Goal: Use online tool/utility: Utilize a website feature to perform a specific function

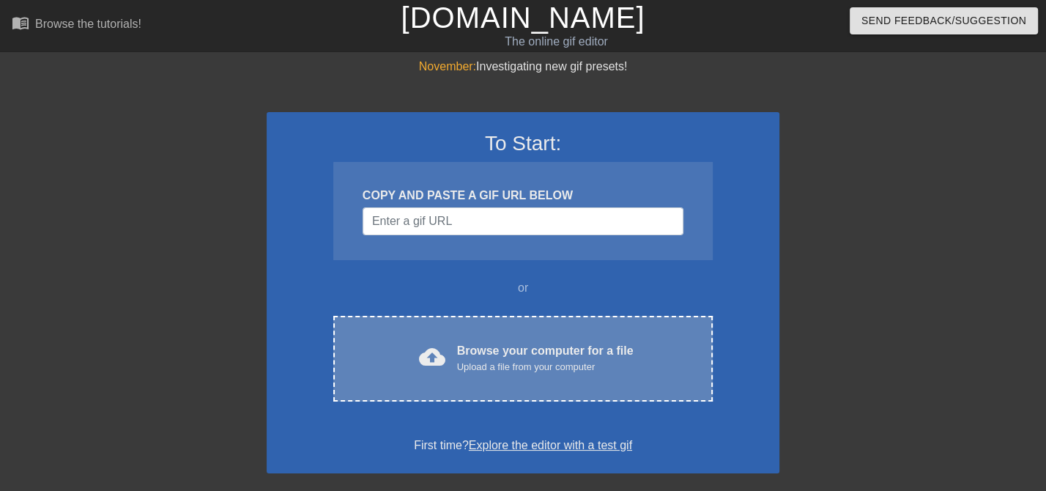
click at [534, 368] on div "Upload a file from your computer" at bounding box center [545, 367] width 176 height 15
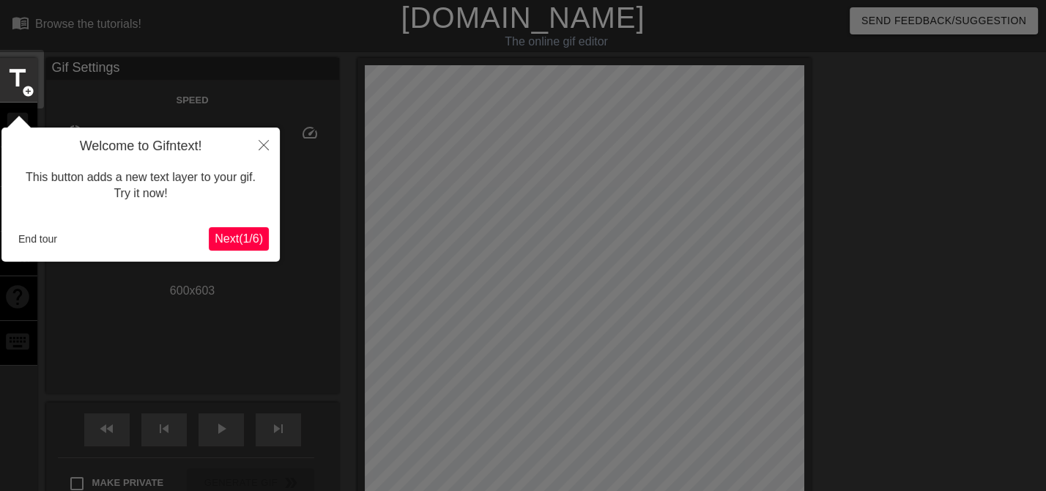
scroll to position [35, 0]
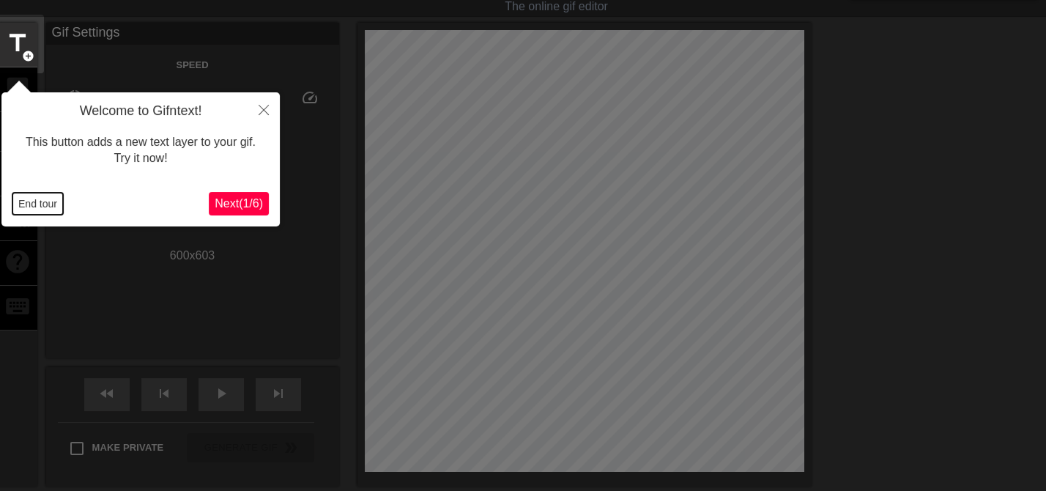
click at [43, 202] on button "End tour" at bounding box center [37, 204] width 51 height 22
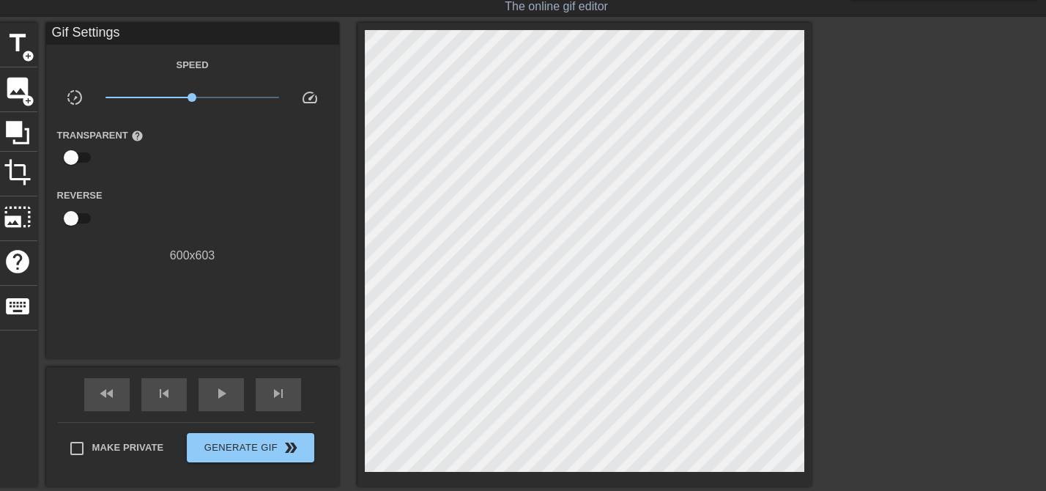
click at [226, 322] on div "Gif Settings Speed slow_motion_video x1.00 speed Transparent help Reverse 600 x…" at bounding box center [192, 190] width 293 height 335
click at [18, 91] on span "image" at bounding box center [18, 88] width 28 height 28
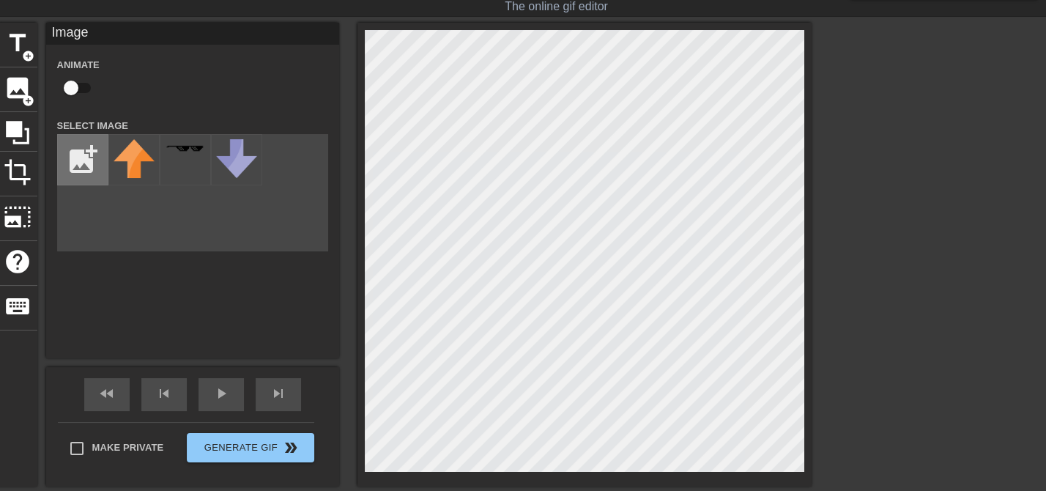
click at [79, 164] on input "file" at bounding box center [83, 160] width 50 height 50
type input "C:\fakepath\[PERSON_NAME].png"
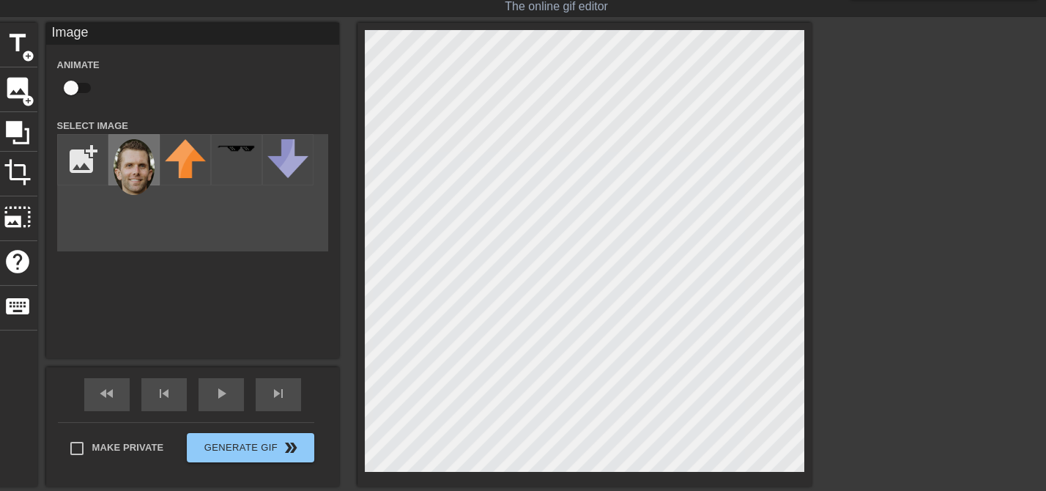
click at [137, 189] on img at bounding box center [134, 167] width 41 height 56
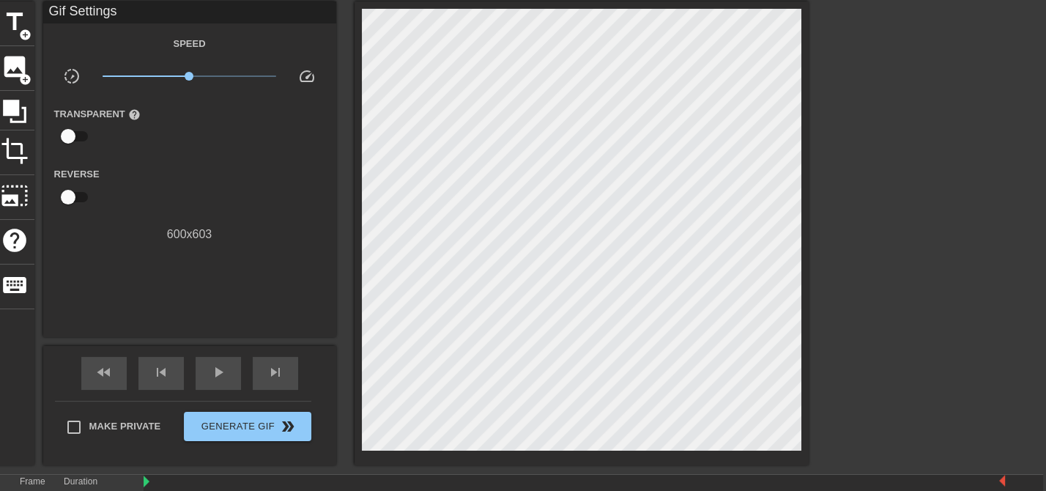
scroll to position [119, 3]
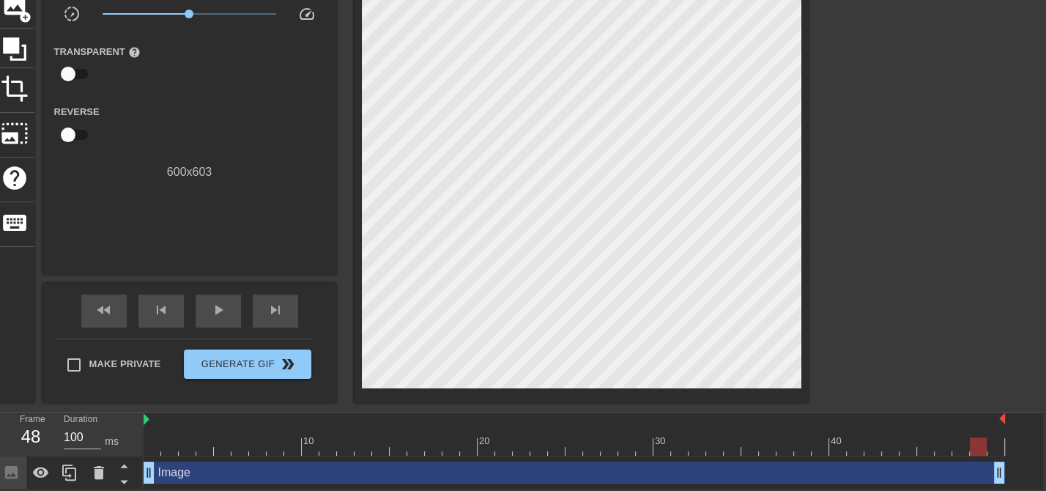
click at [155, 431] on div at bounding box center [153, 436] width 18 height 18
drag, startPoint x: 177, startPoint y: 434, endPoint x: 311, endPoint y: 450, distance: 135.0
click at [311, 450] on div "10 20 30 40" at bounding box center [574, 433] width 861 height 43
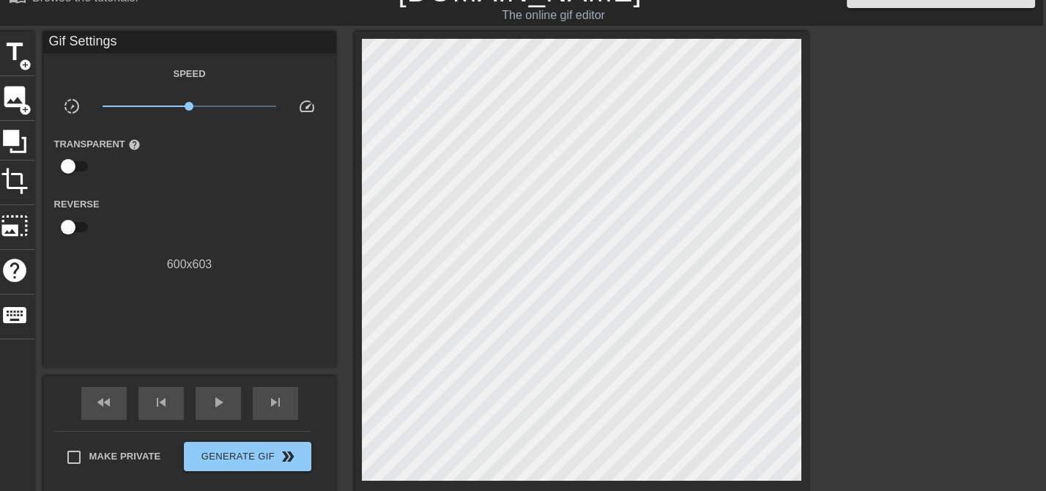
scroll to position [28, 3]
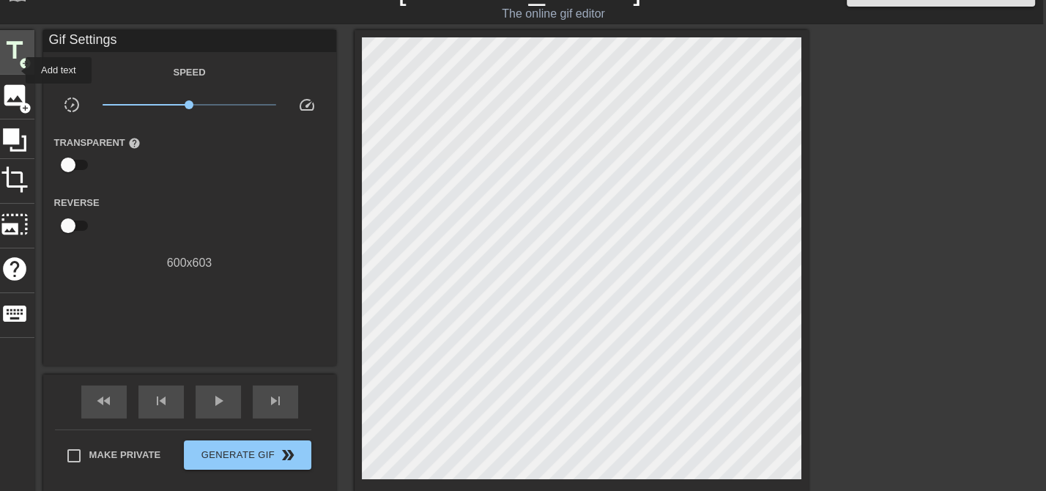
click at [15, 57] on span "title" at bounding box center [15, 51] width 28 height 28
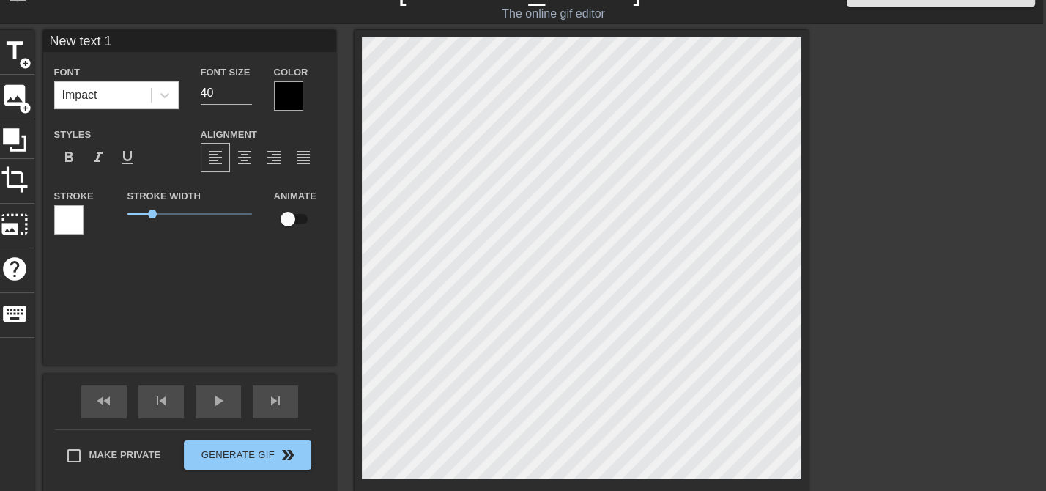
click at [287, 75] on label "Color" at bounding box center [291, 72] width 34 height 15
click at [287, 87] on div at bounding box center [288, 95] width 29 height 29
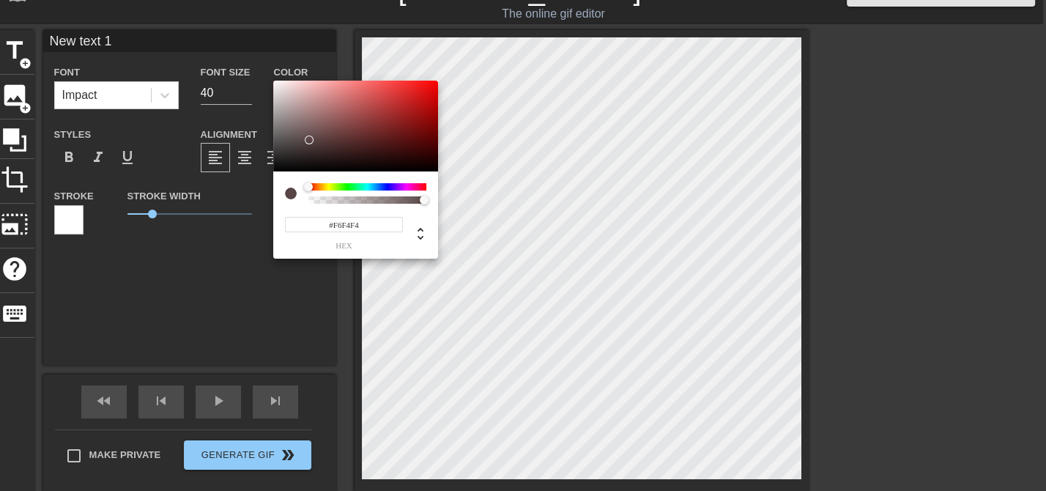
type input "#FFFFFF"
drag, startPoint x: 308, startPoint y: 141, endPoint x: 237, endPoint y: 24, distance: 136.4
click at [237, 24] on div "#FFFFFF hex" at bounding box center [523, 245] width 1046 height 491
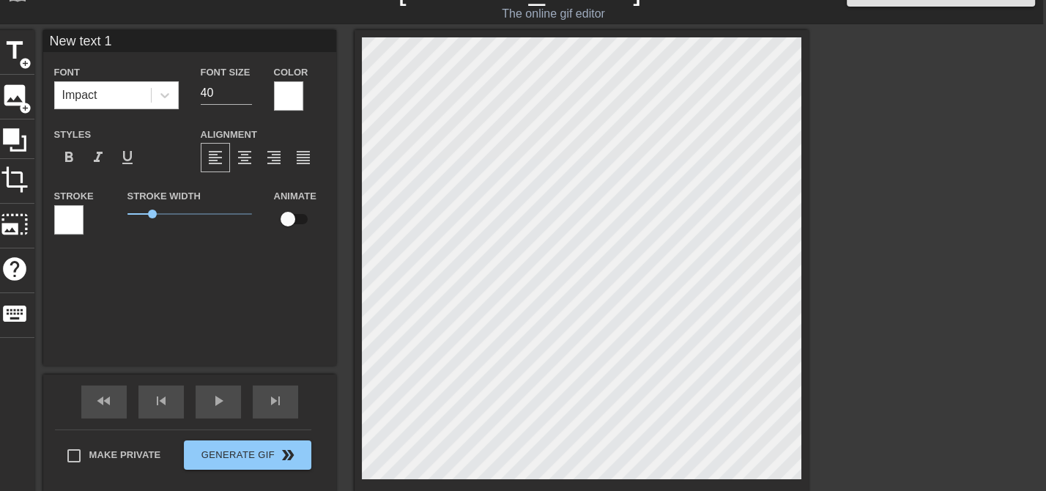
type textarea "S"
type input "S"
type textarea "Sa"
type input "Sa"
type textarea "[PERSON_NAME]"
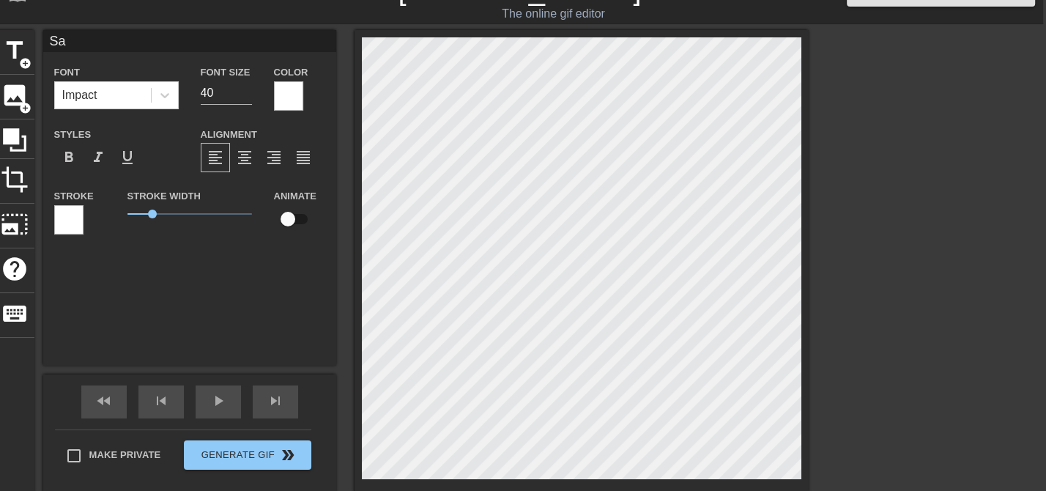
type input "[PERSON_NAME]"
type textarea "Sale"
type input "Sale"
type textarea "Sales"
type input "Sales"
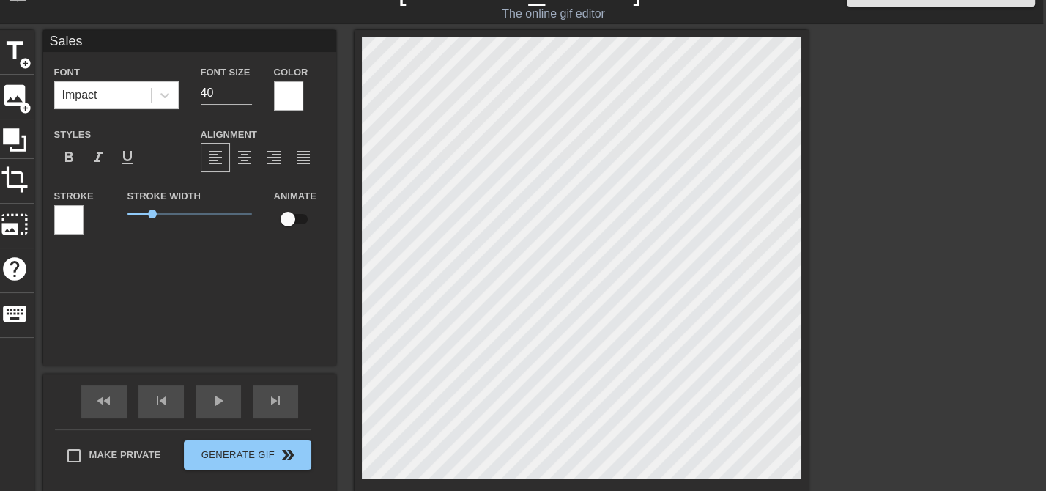
scroll to position [0, 0]
type textarea "Sales/"
type input "Sales/"
type textarea "Sales/M"
type input "Sales/M"
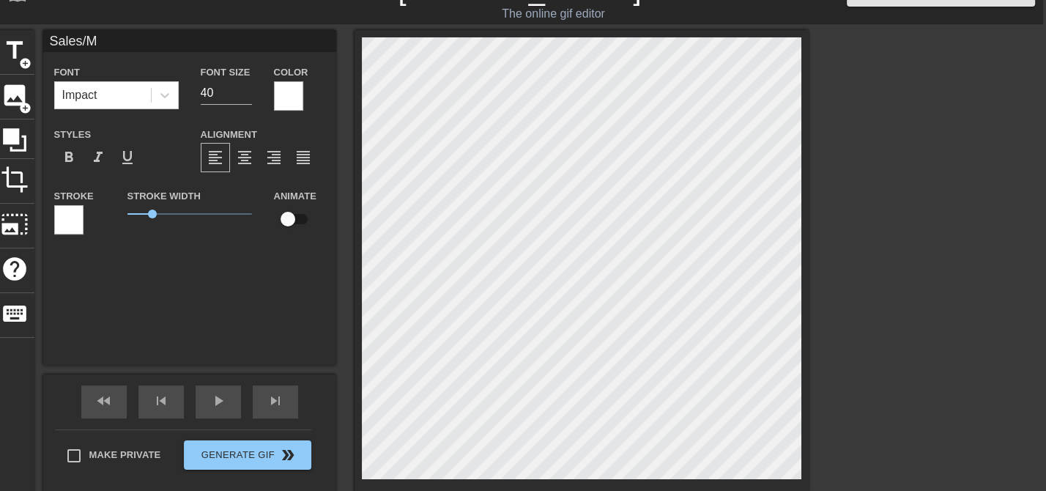
type textarea "Sales/Ma"
type input "Sales/Ma"
type textarea "Sales/Mar"
type input "Sales/Mar"
type textarea "Sales/[PERSON_NAME]"
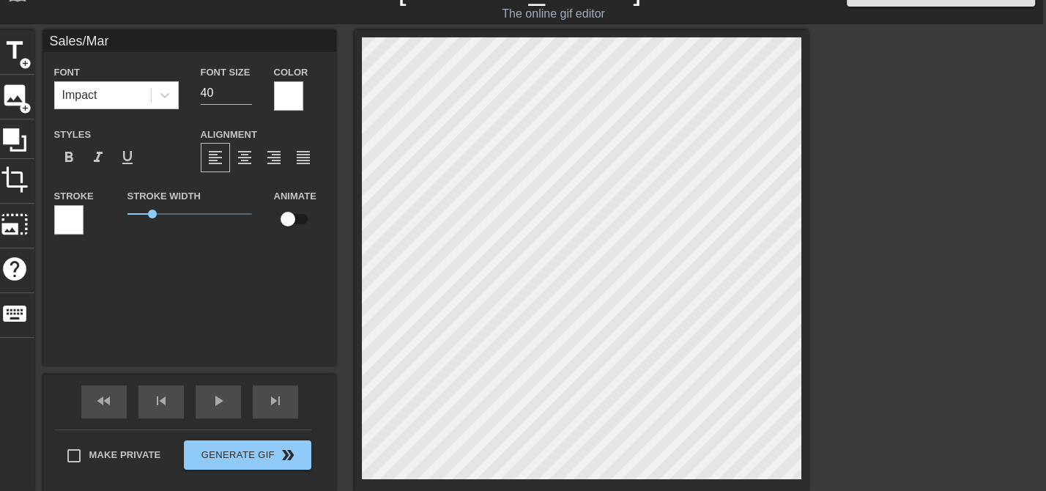
type input "Sales/[PERSON_NAME]"
type textarea "Sales/Marke"
type input "Sales/Marke"
type textarea "Sales/Market"
type input "Sales/Market"
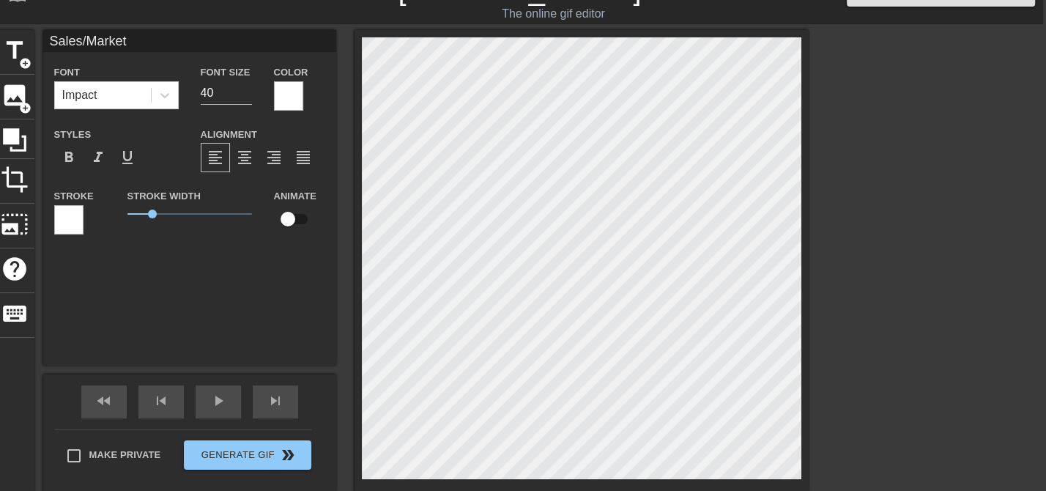
type textarea "Sales/Marketi"
type input "Sales/Marketi"
type textarea "Sales/Marketin"
type input "Sales/Marketin"
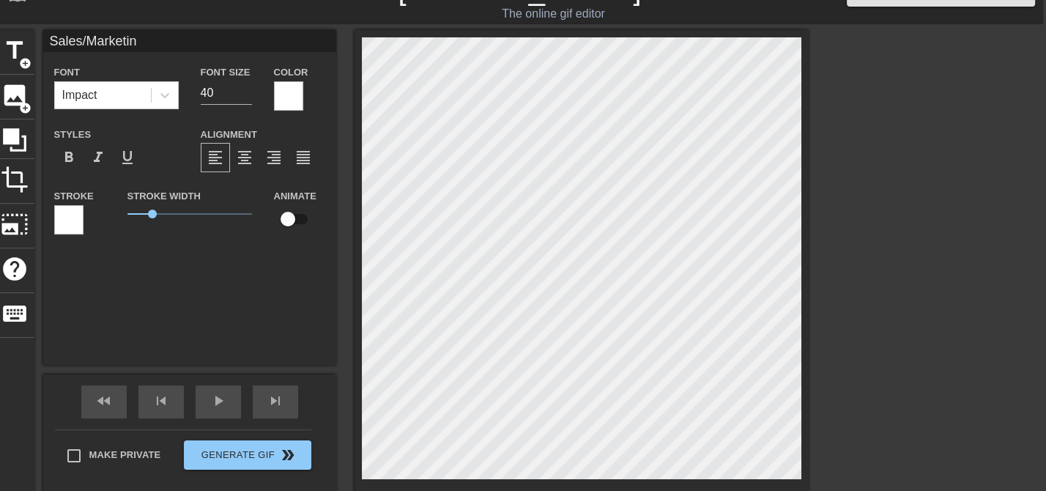
type textarea "Sales/Marketing"
type input "Sales/Marketing"
type textarea "Sales/Marketing"
click at [69, 215] on div at bounding box center [68, 219] width 29 height 29
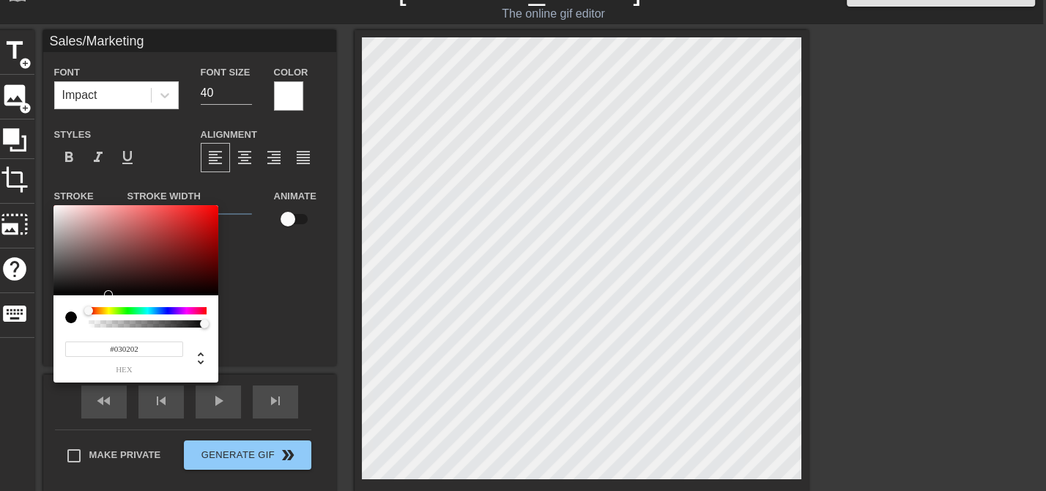
type input "#000000"
drag, startPoint x: 113, startPoint y: 287, endPoint x: 19, endPoint y: 309, distance: 96.3
click at [19, 309] on div "#000000 hex" at bounding box center [523, 245] width 1046 height 491
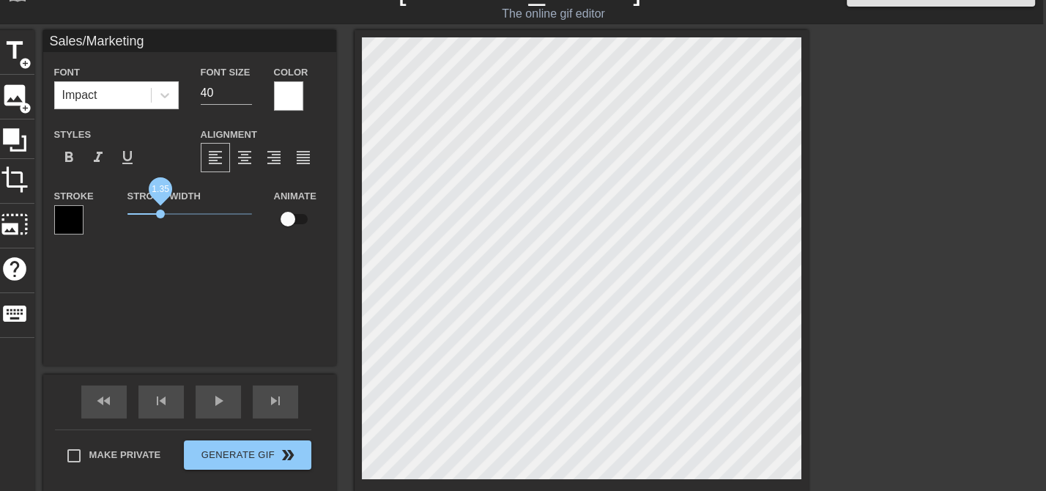
click at [161, 215] on span "1.35" at bounding box center [189, 214] width 125 height 18
type input "Sales/Marketing"
type textarea "Sales/Marketing"
type input "Sales/Marketing t"
type textarea "Sales/Marketing t"
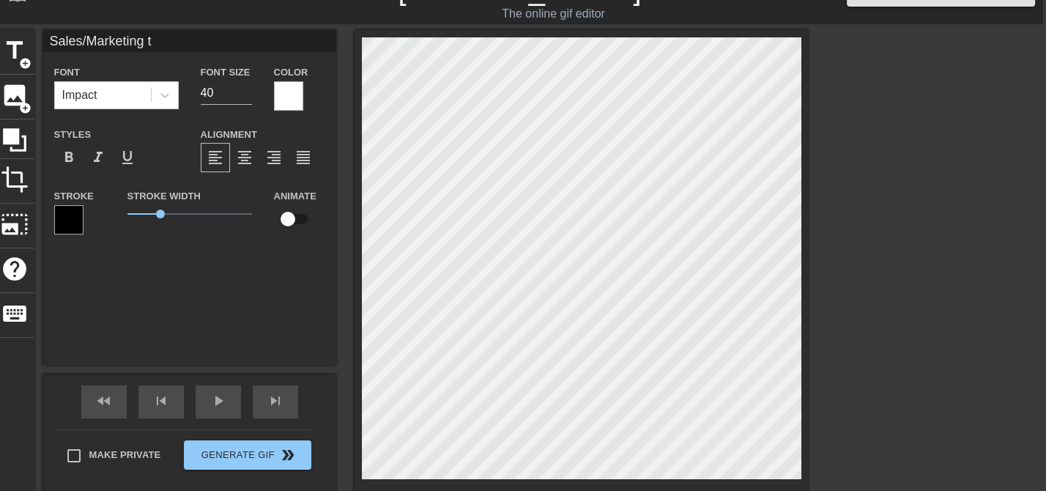
type input "Sales/Marketing tr"
type textarea "Sales/Marketing tr"
type input "Sales/Marketing try"
type textarea "Sales/Marketing try"
type input "Sales/Marketing tryi"
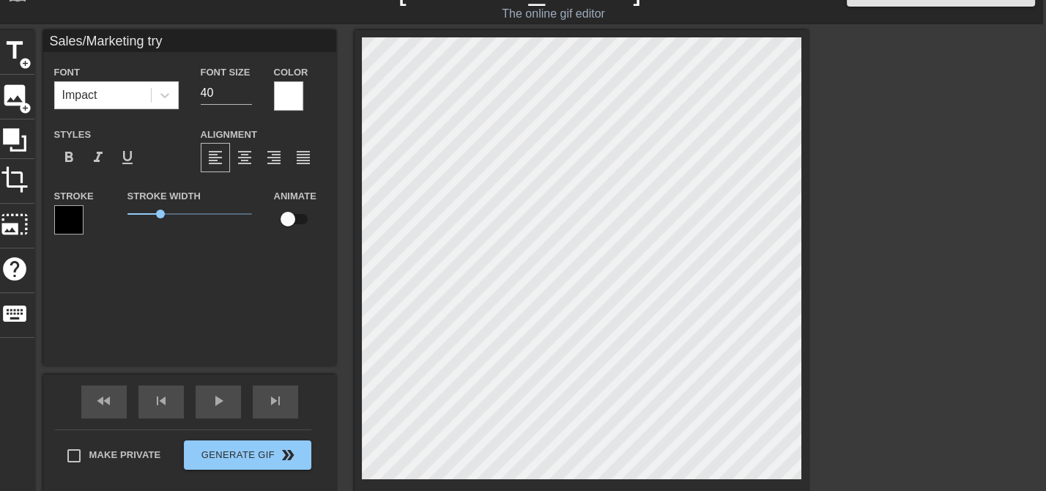
type textarea "Sales/Marketing tryi"
type input "Sales/Marketing tryin"
type textarea "Sales/Marketing tryin"
type input "Sales/Marketing tryi"
type textarea "Sales/Marketing tryi"
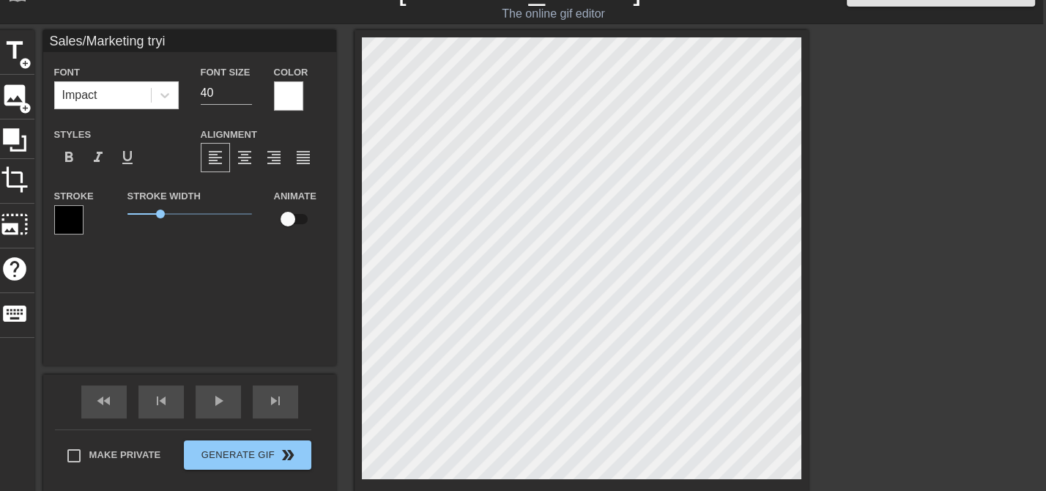
type input "Sales/Marketing try"
type textarea "Sales/Marketing try"
type input "Sales/Marketing tr"
type textarea "Sales/Marketing tr"
type input "Sales/Marketing t"
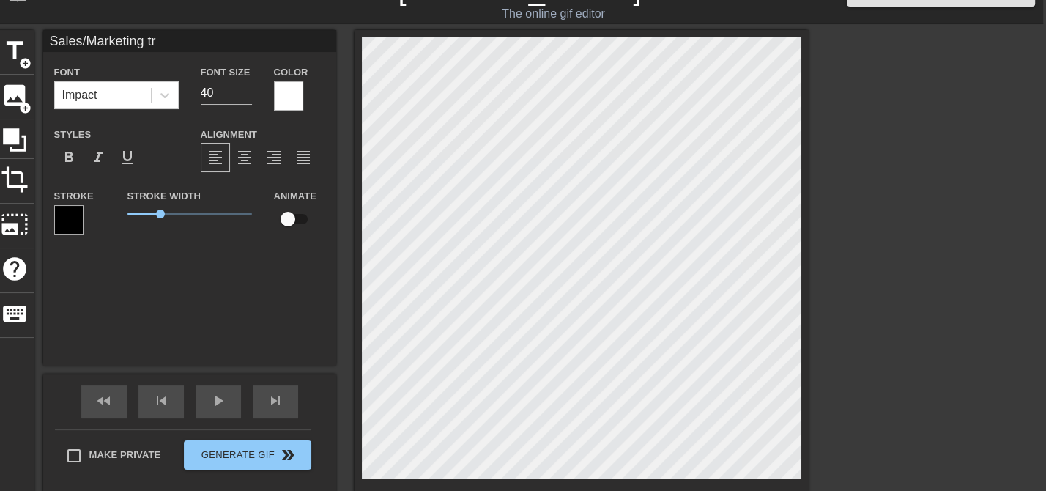
type textarea "Sales/Marketing t"
type input "Sales/Marketing"
type textarea "Sales/Marketing"
type input "Sales/Marketing m"
type textarea "Sales/Marketing m"
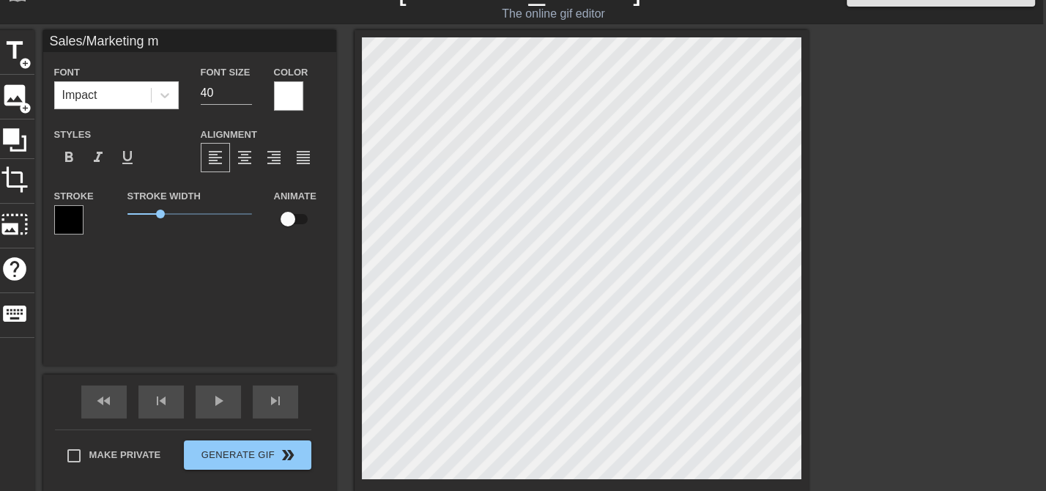
type input "Sales/Marketing ma"
type textarea "Sales/Marketing ma"
type input "Sales/Marketing man"
type textarea "Sales/Marketing man"
type input "Sales/Marketing manu"
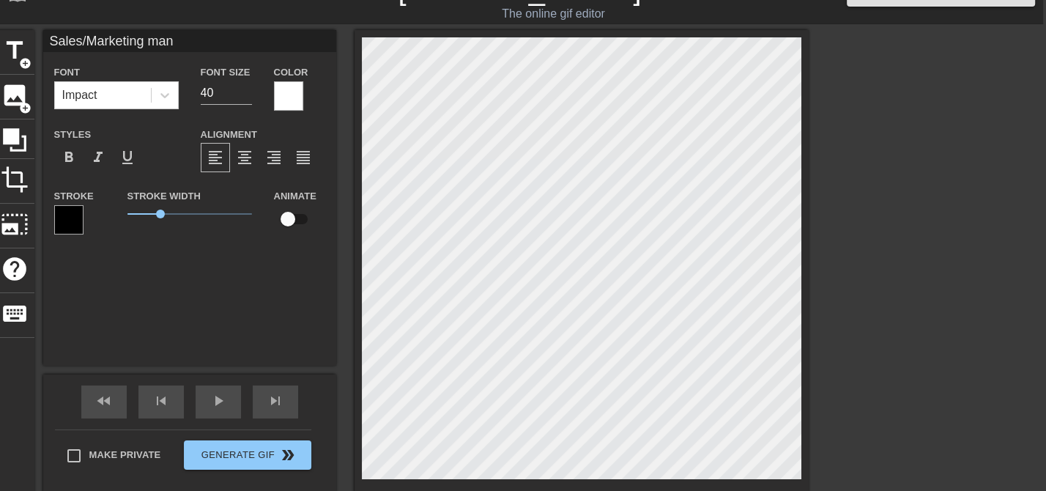
type textarea "Sales/Marketing manu"
type input "Sales/Marketing manua"
type textarea "Sales/Marketing manua"
type input "Sales/Marketing manual"
type textarea "Sales/Marketing manual"
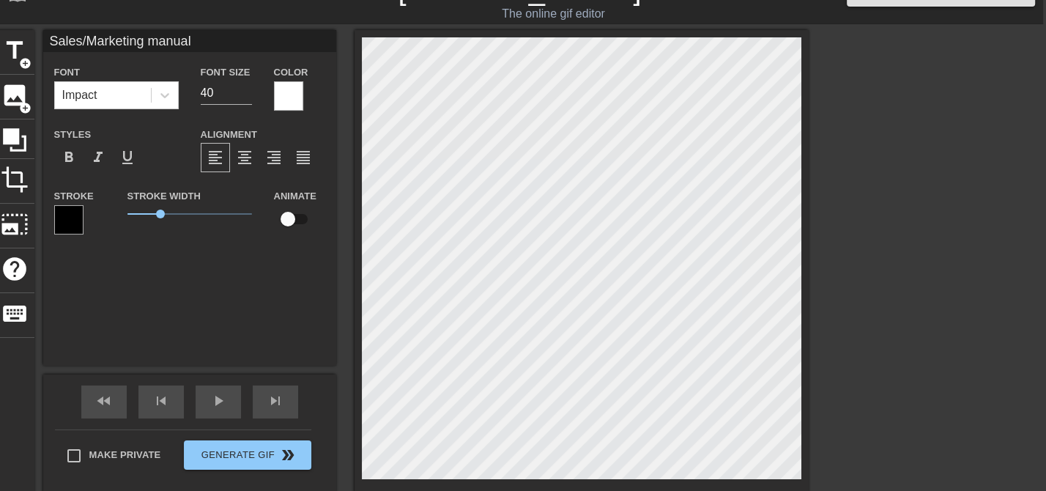
type input "Sales/Marketing manuall"
type textarea "Sales/Marketing manually"
type input "Sales/Marketing manually"
type textarea "Sales/Marketing manually"
type input "Sales/Marketing manually s"
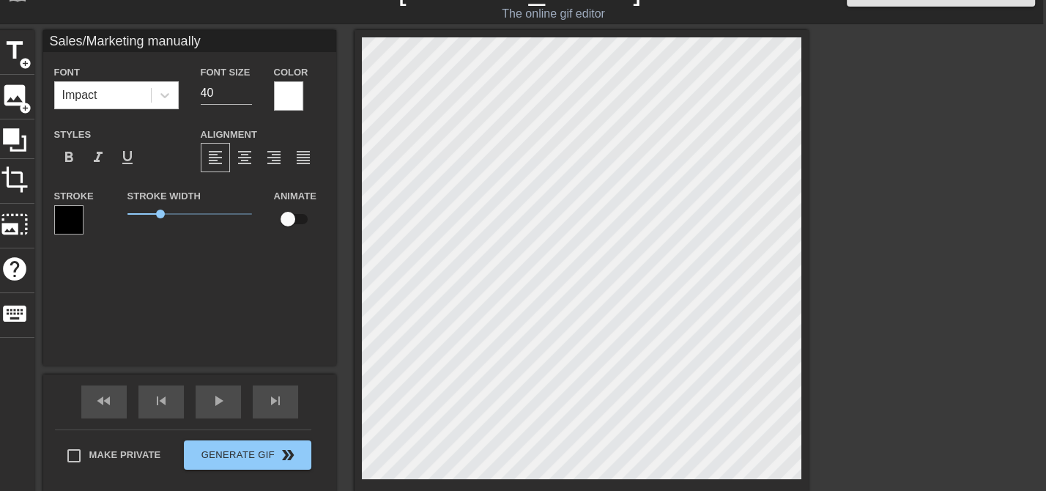
type textarea "Sales/Marketing manually s"
type input "Sales/Marketing manually se"
type textarea "Sales/Marketing manually se"
type input "Sales/Marketing manually sea"
type textarea "Sales/Marketing manually sea"
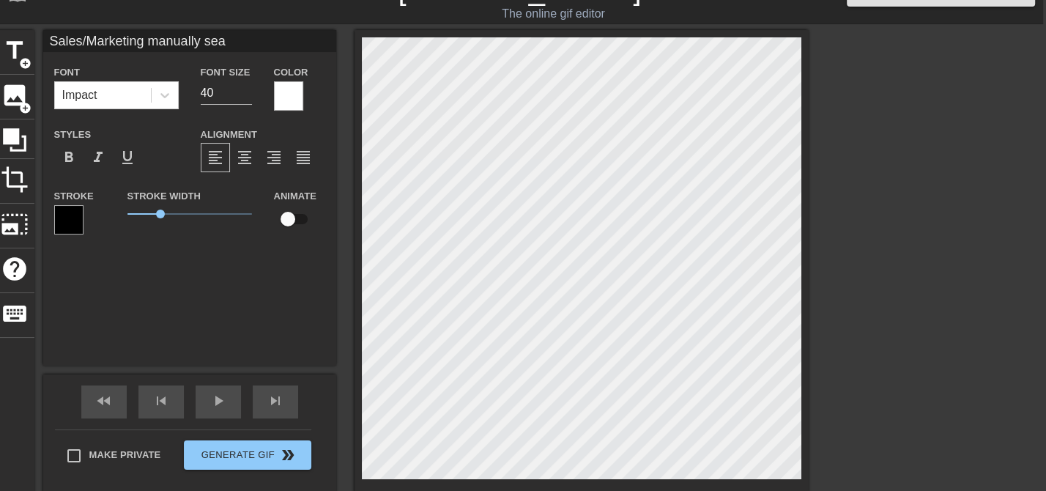
type input "Sales/Marketing manually sear"
type textarea "Sales/Marketing manually sear"
type input "Sales/Marketing manually sea"
type textarea "Sales/Marketing manually sea"
type input "Sales/Marketing manually se"
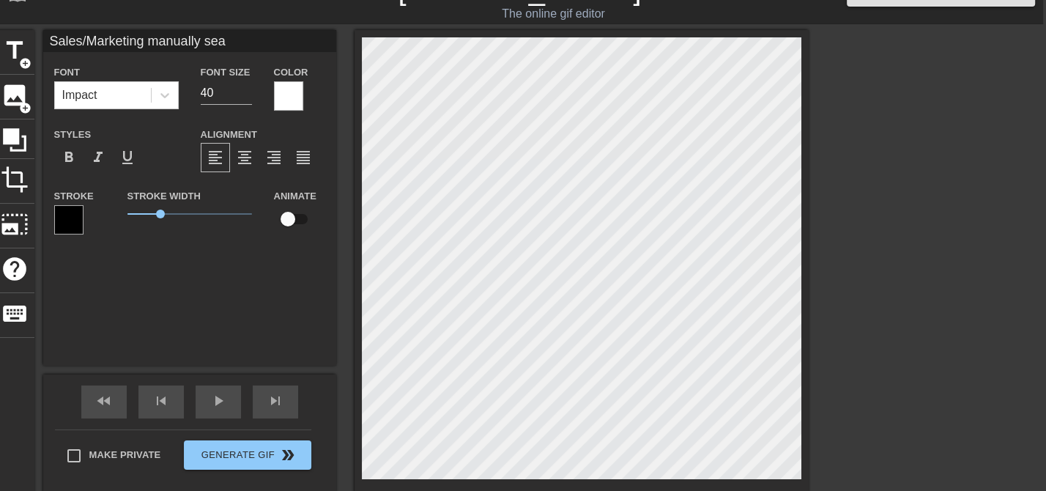
type textarea "Sales/Marketing manually se"
type input "Sales/Marketing manually s"
type textarea "Sales/Marketing manually s"
type input "Sales/Marketing manually"
type textarea "Sales/Marketing manually"
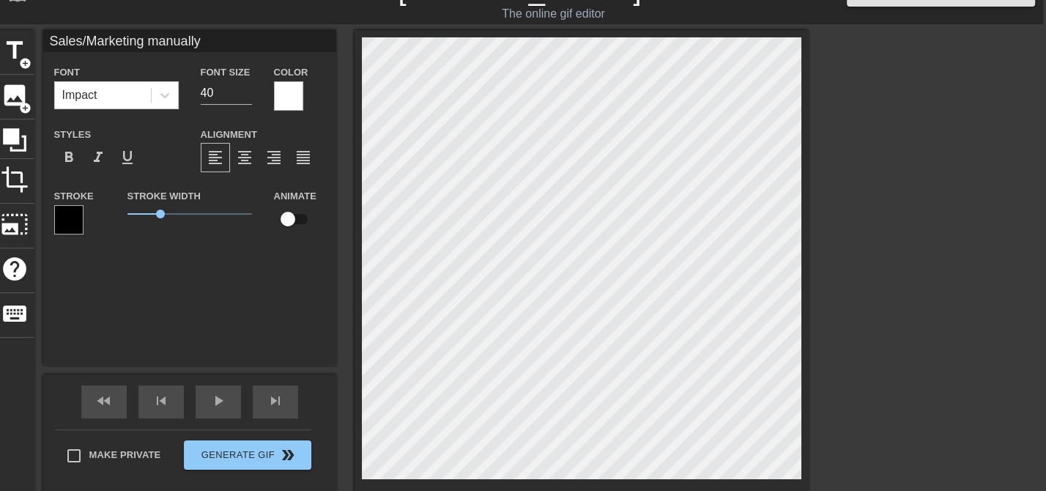
type input "Sales/Marketing manually"
type textarea "Sales/Marketing manually"
type input "Sales/Marketing manually"
type textarea "Sales/Marketing manually"
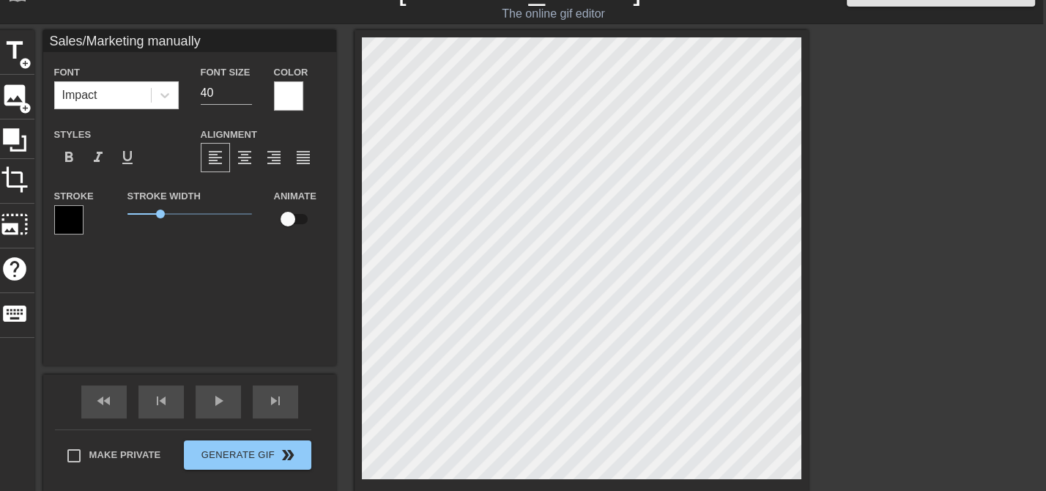
scroll to position [1, 1]
type input "Sales/Marketing manuallys"
type textarea "Sales/Marketing manually s"
type input "Sales/Marketing manuallyse"
type textarea "Sales/Marketing manually sea"
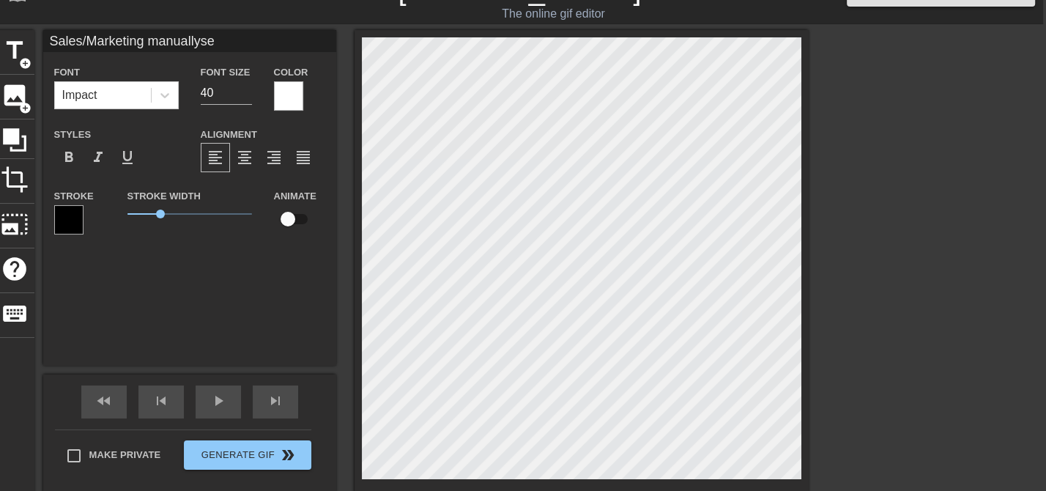
type input "Sales/Marketing manuallysea"
type textarea "Sales/Marketing manually sear"
type input "Sales/Marketing manuallysearc"
type textarea "Sales/Marketing manually searc"
type input "Sales/Marketing manuallysearch"
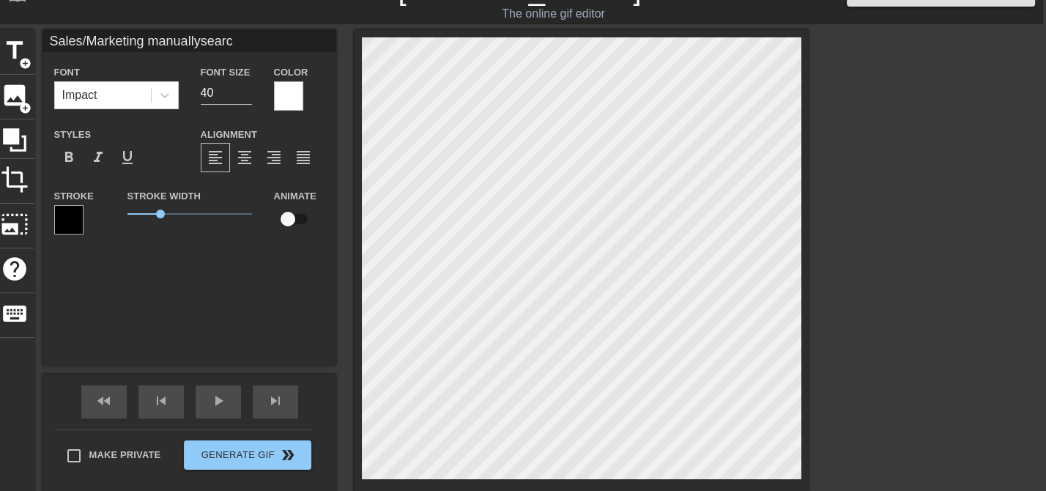
type textarea "Sales/Marketing manually search"
type input "Sales/Marketing manuallysearchi"
type textarea "Sales/Marketing manually searchi"
type input "Sales/Marketing manuallysearchin"
type textarea "Sales/Marketing manually searchin"
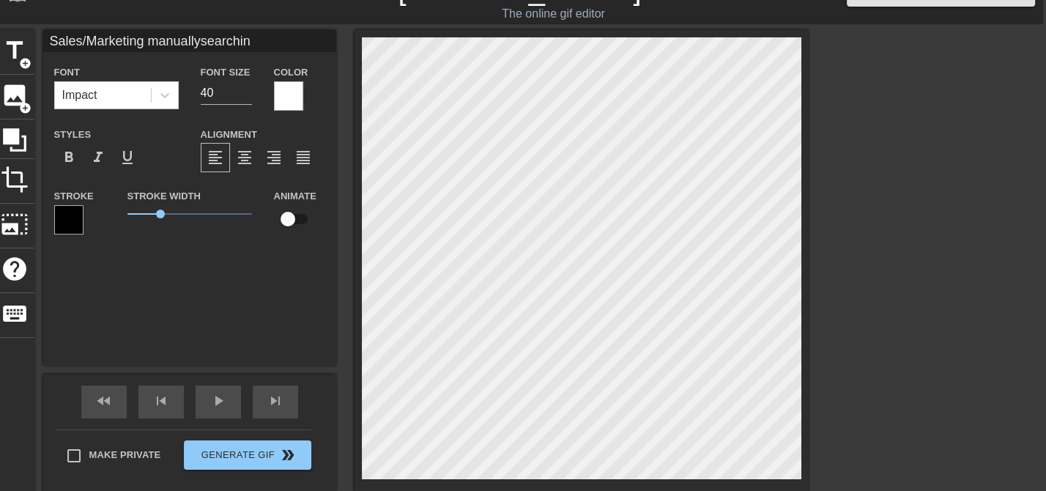
type input "Sales/Marketing manuallysearching"
type textarea "Sales/Marketing manually searching"
type input "Sales/Marketing manuallysearching f"
type textarea "Sales/Marketing manually searching fo"
type input "Sales/Marketing manuallysearching for"
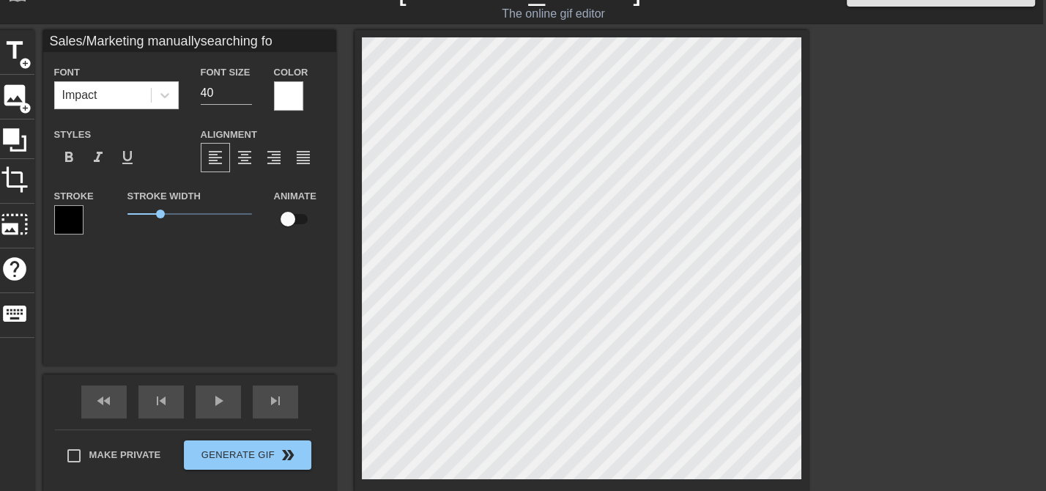
type textarea "Sales/Marketing manually searching for"
type input "Sales/Marketing manuallysearching for"
type textarea "Sales/Marketing manually searching for"
type input "Sales/Marketing manuallysearching for l"
type textarea "Sales/Marketing manually searching for l"
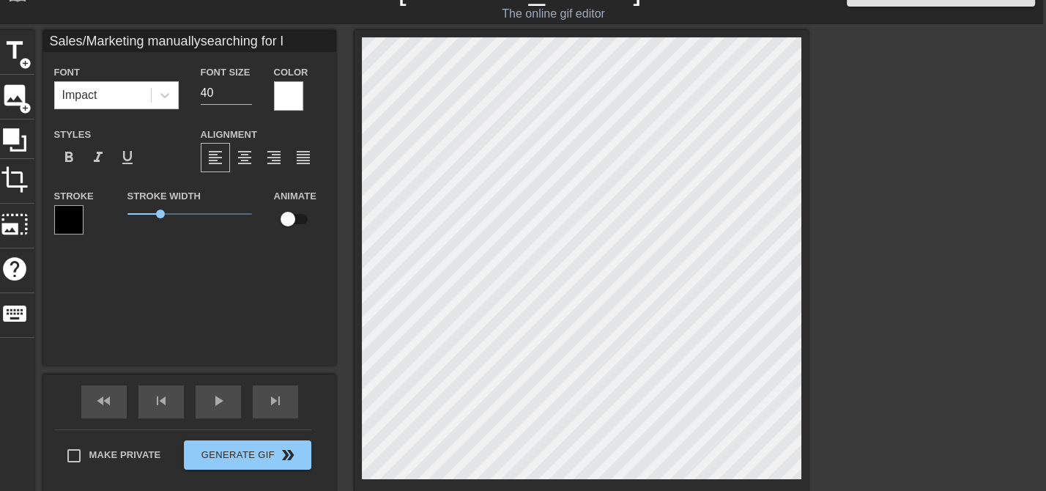
type input "Sales/Marketing manuallysearching for le"
type textarea "Sales/Marketing manually searching for lea"
type input "Sales/Marketing manuallysearching for lead"
type textarea "Sales/Marketing manually searching for lead"
type input "Sales/Marketing manuallysearching for leads"
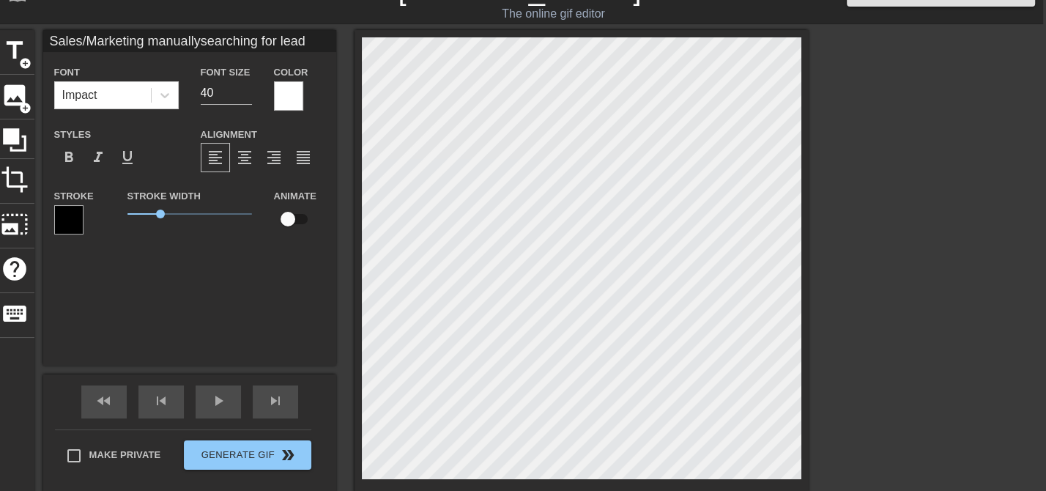
type textarea "Sales/Marketing manually searching for leads"
type input "Sales/Marketing manuallysearching for leads"
type textarea "Sales/Marketing manually searching for leads"
type input "Sales/Marketing manuallysearching for leads s"
type textarea "Sales/Marketing manually searching for leads s"
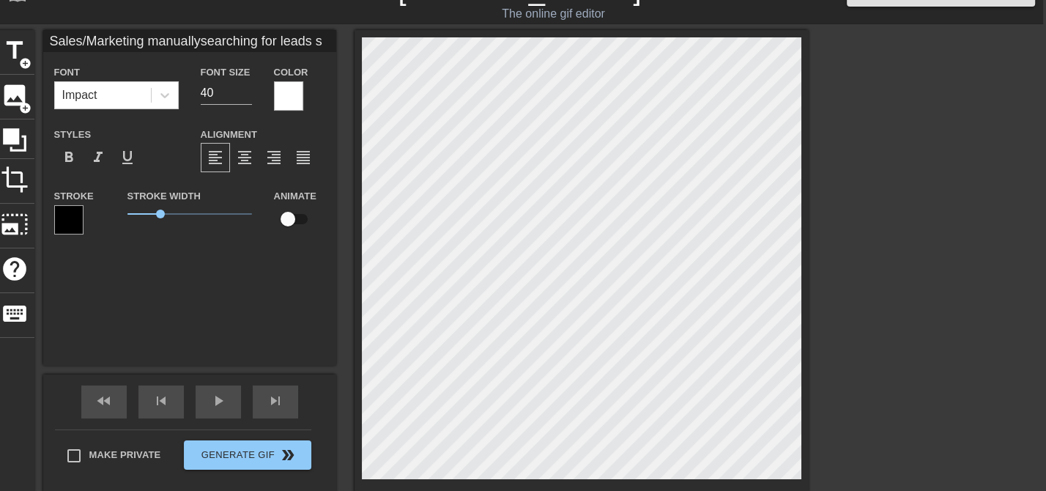
type input "Sales/Marketing manuallysearching for leads sh"
type textarea "Sales/Marketing manually searching for leads sh"
type input "Sales/Marketing manuallysearching for leads sho"
type textarea "Sales/Marketing manually searching for leads sho"
type input "Sales/Marketing manuallysearching for leads show"
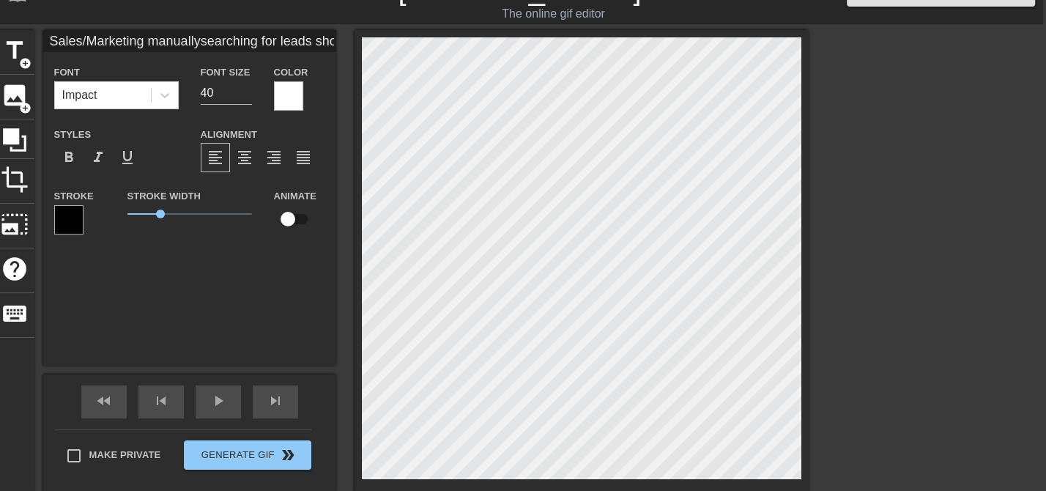
type textarea "Sales/Marketing manually searching for leads show"
type input "Sales/Marketing manuallysearching for leads showi"
type textarea "Sales/Marketing manually searching for leads showi"
type input "Sales/Marketing manuallysearching for leads showin"
type textarea "Sales/Marketing manually searching for leads showin"
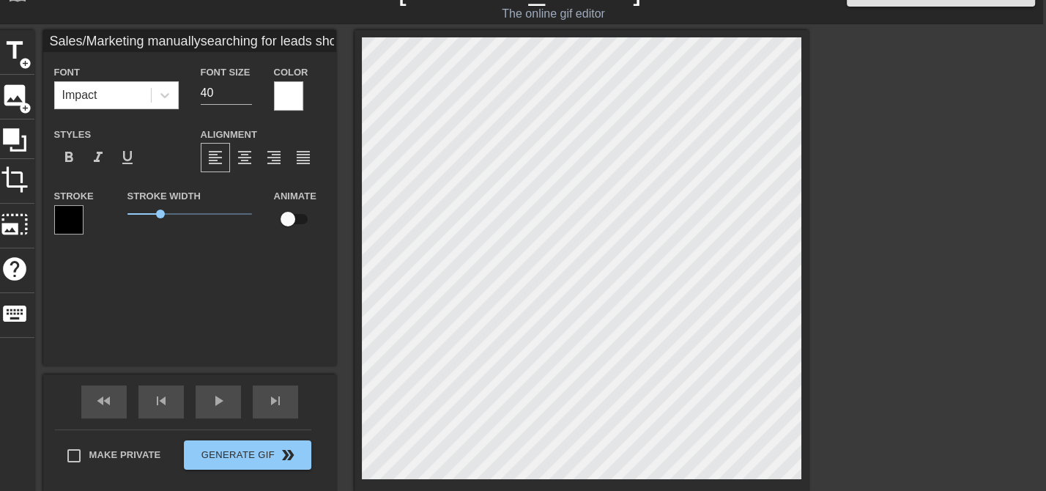
type input "Sales/Marketing manuallysearching for leads showing"
type textarea "Sales/Marketing manually searching for leads showing"
type input "Sales/Marketing manuallysearching for leads showing"
type textarea "Sales/Marketing manually searching for leads showing"
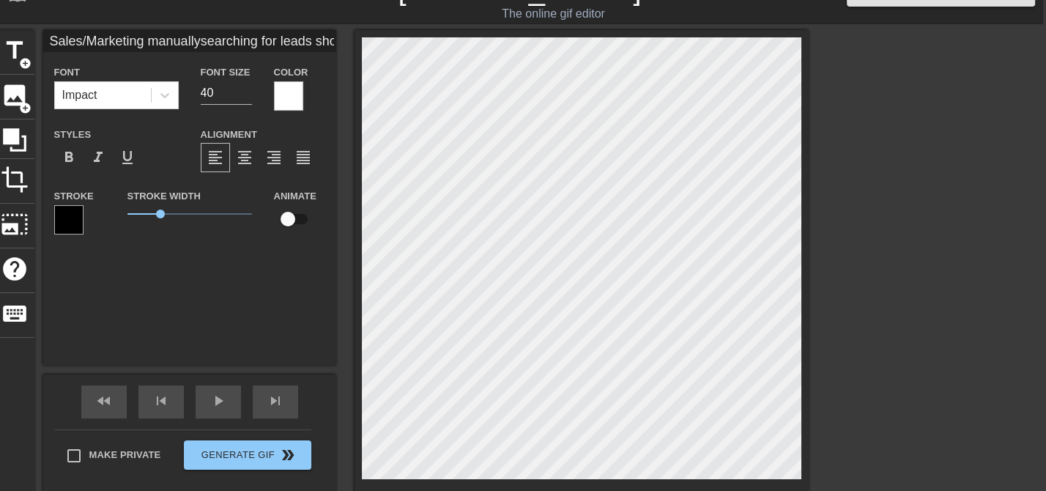
scroll to position [2, 0]
type input "Sales/Marketing manuallysearching for leads showing"
type textarea "Sales/Marketing manuallysearching for leads showing"
type input "Sales/Marketing manually searching for leads showing"
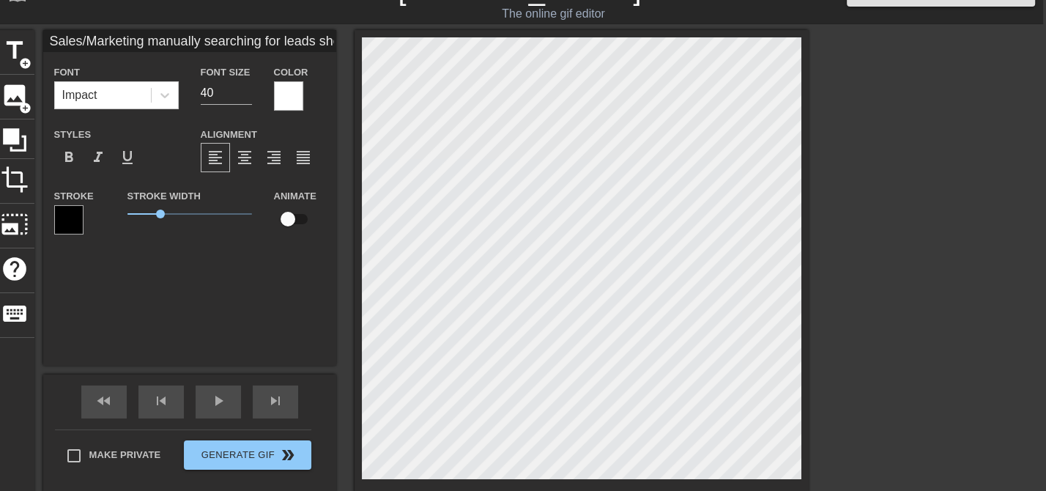
type textarea "Sales/Marketing manually searching for leads showing"
type input "Sales/Marketing manually searching for leads showing"
type textarea "Sales/Marketing manually searching for leads showing"
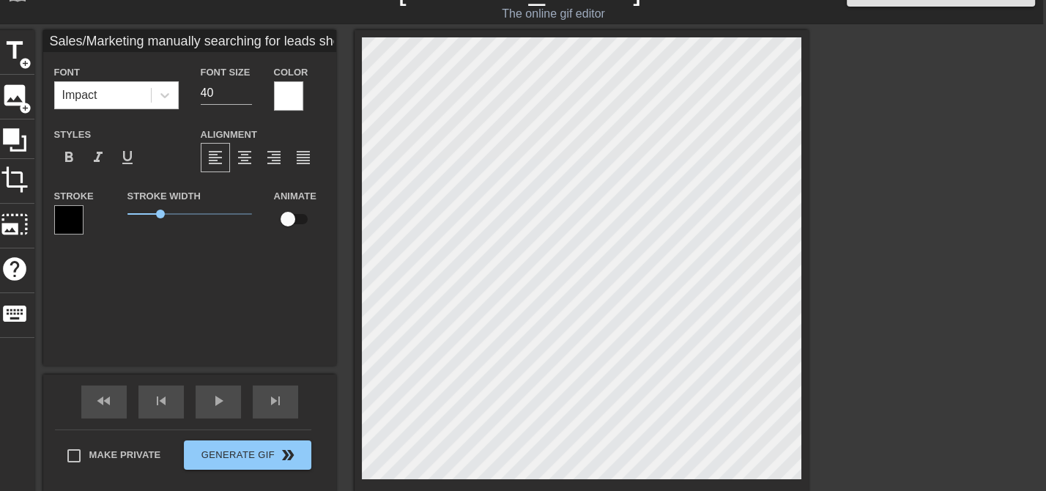
type input "Sales/Marketing manually searching for leads showing"
type textarea "Sales/Marketing manually searching for leads showing"
type input "Sales/Marketing manually searching for leads showing b"
type textarea "Sales/Marketing manually searching for leads showing bu"
type input "Sales/Marketing manually searching for leads showing [PERSON_NAME]"
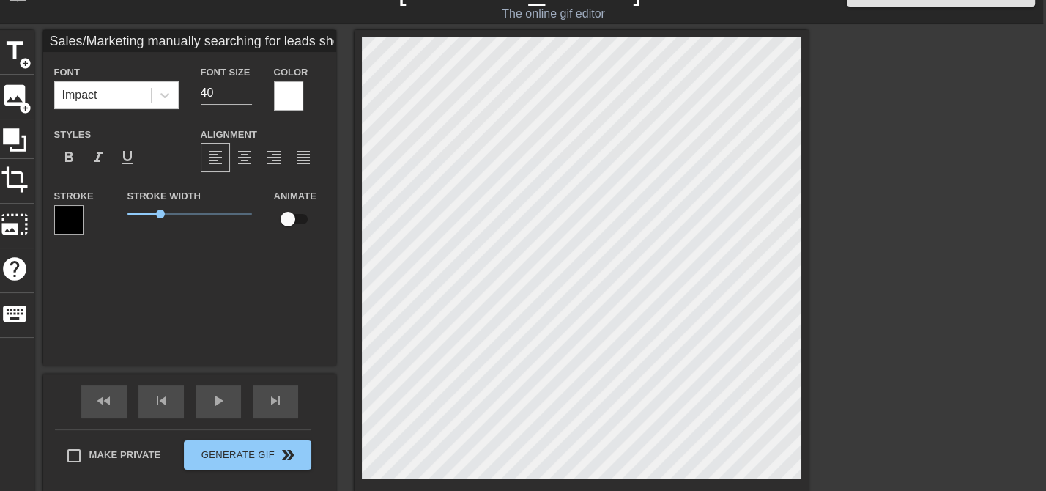
type textarea "Sales/Marketing manually searching for leads showing [PERSON_NAME]"
type input "Sales/Marketing manually searching for leads showing [PERSON_NAME]"
type textarea "Sales/Marketing manually searching for leads showing [PERSON_NAME]"
type input "Sales/Marketing manually searching for leads showing [PERSON_NAME]"
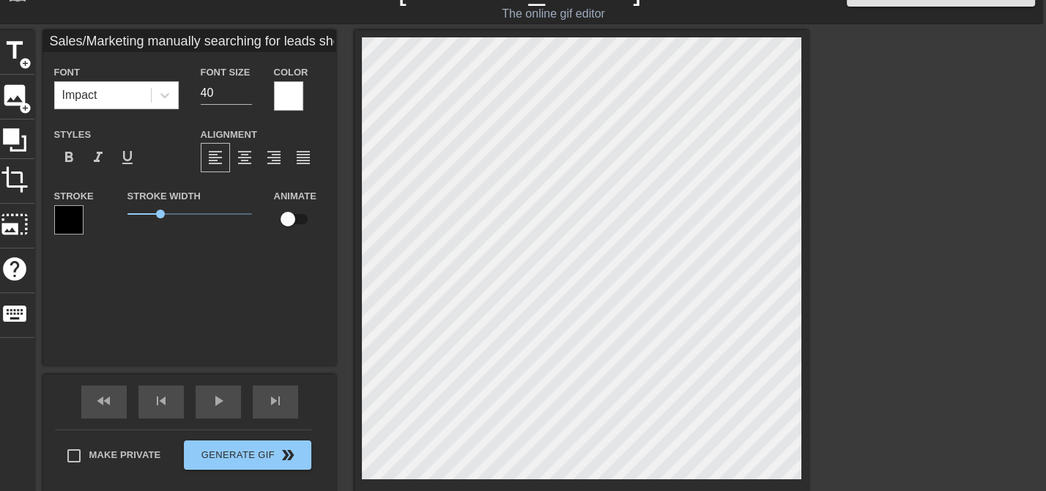
type textarea "Sales/Marketing manually searching for leads showing [PERSON_NAME]"
type input "Sales/Marketing manually searching for leads showing bu"
type textarea "Sales/Marketing manually searching for leads showing bu"
type input "Sales/Marketing manually searching for leads showing b"
type textarea "Sales/Marketing manually searching for leads showing b"
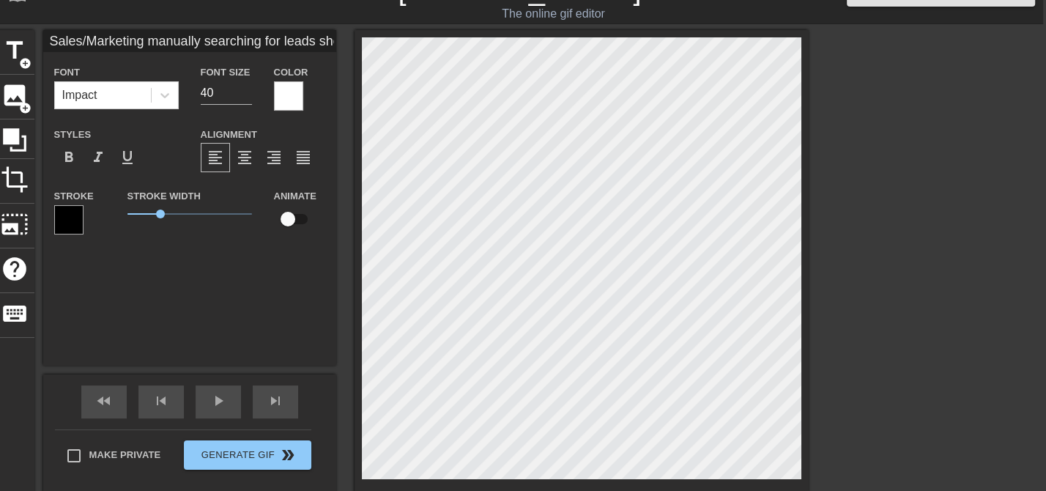
type input "Sales/Marketing manually searching for leads showing"
type textarea "Sales/Marketing manually searching for leads showing"
type input "Sales/Marketing manually searching for leads showing b"
type textarea "Sales/Marketing manually searching for leads showing b"
type input "Sales/Marketing manually searching for leads showing by"
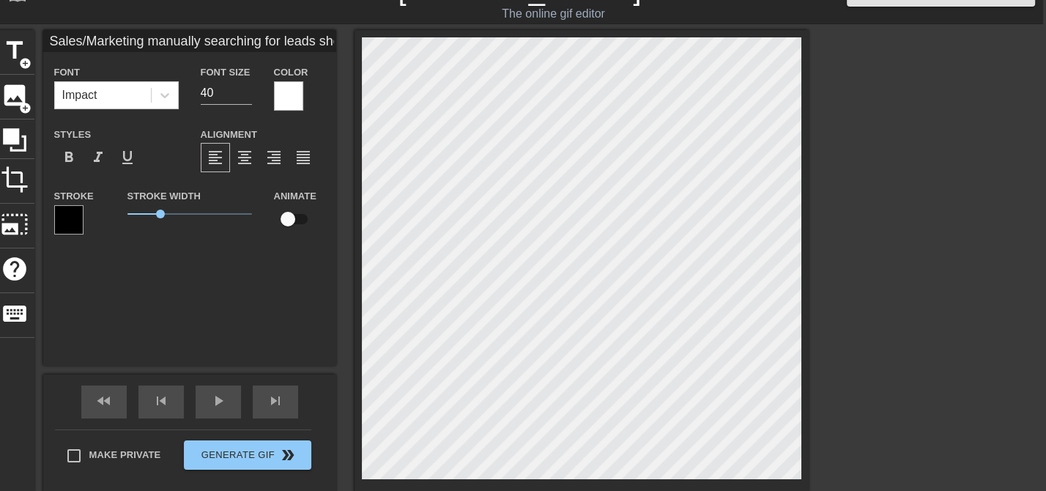
type textarea "Sales/Marketing manually searching for leads showing by"
type input "Sales/Marketing manually searching for leads showing b"
type textarea "Sales/Marketing manually searching for leads showing b"
type input "Sales/Marketing manually searching for leads showing bu"
type textarea "Sales/Marketing manually searching for leads showing bu"
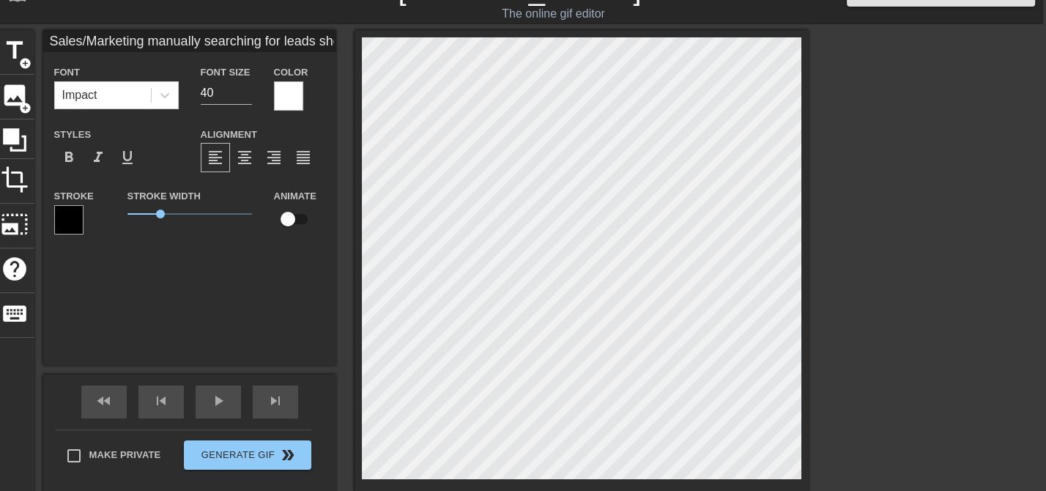
type input "Sales/Marketing manually searching for leads showing buy"
type textarea "Sales/Marketing manually searching for leads showing buy"
type input "Sales/Marketing manually searching for leads showing buyi"
type textarea "Sales/Marketing manually searching for leads showing buyi"
type input "Sales/Marketing manually searching for leads showing buyin"
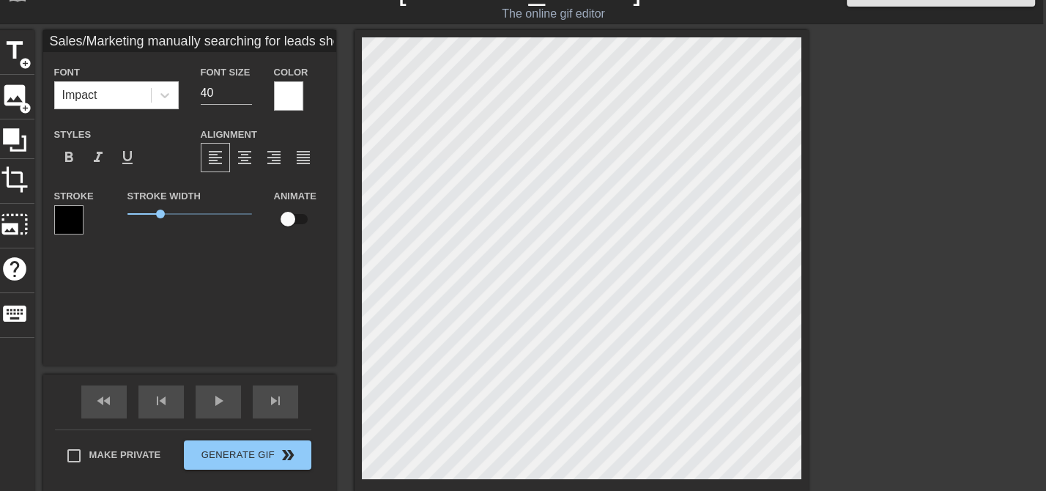
type textarea "Sales/Marketing manually searching for leads showing buyin"
type input "Sales/Marketing manually searching for leads showing buying"
type textarea "Sales/Marketing manually searching for leads showing buying"
type input "Sales/Marketing manually searching for leads showing buying"
type textarea "Sales/Marketing manually searching for leads showing buying"
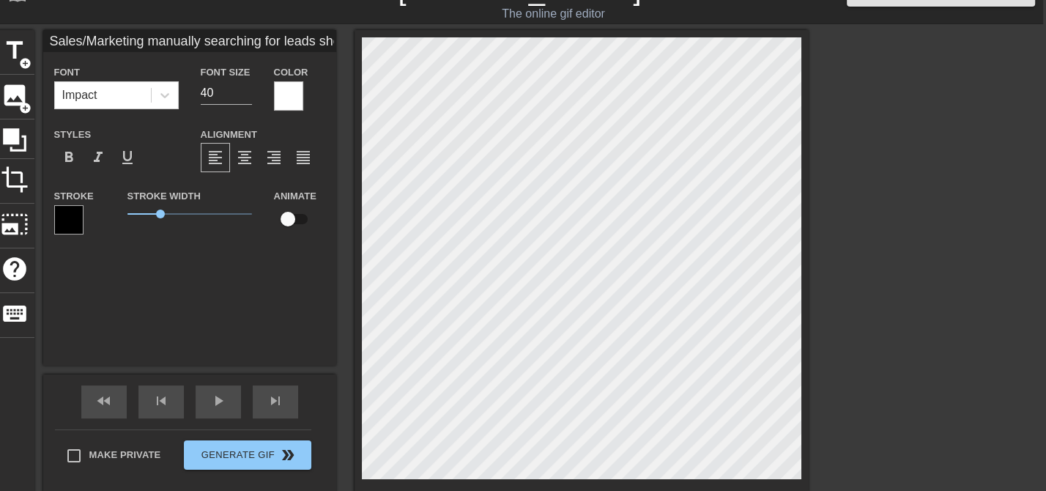
type input "Sales/Marketing manually searching for leads showing buying i"
type textarea "Sales/Marketing manually searching for leads showing buying i"
type input "Sales/Marketing manually searching for leads showing buying in"
type textarea "Sales/Marketing manually searching for leads showing buying in"
type input "Sales/Marketing manually searching for leads showing buying int"
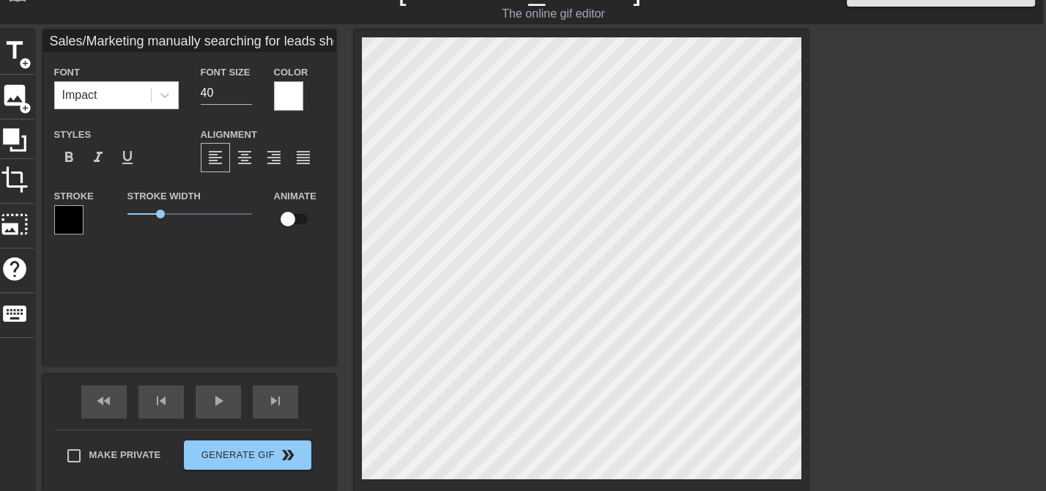
type textarea "Sales/Marketing manually searching for leads showing buying int"
type input "Sales/Marketing manually searching for leads showing buying inte"
type textarea "Sales/Marketing manually searching for leads showing buying inte"
type input "Sales/Marketing manually searching for leads showing buying inten"
type textarea "Sales/Marketing manually searching for leads showing buying inten"
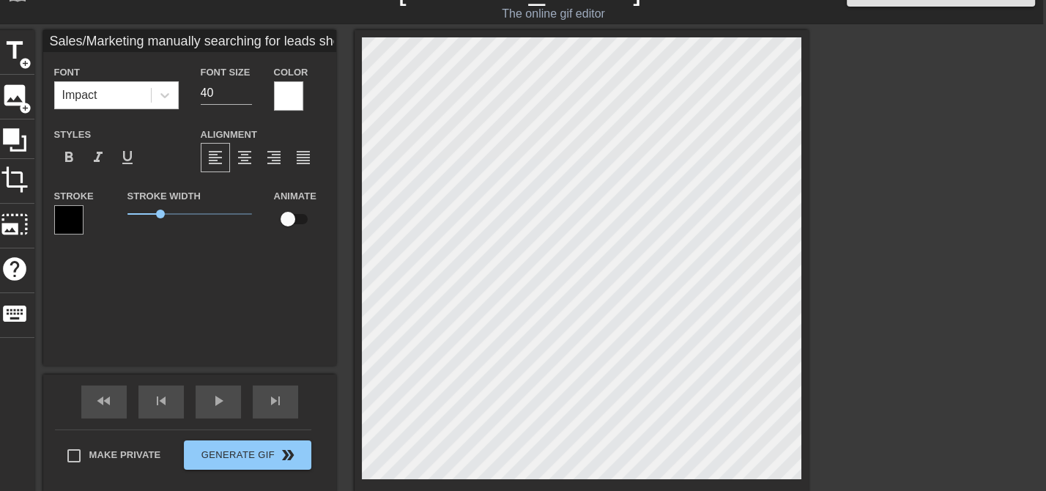
type input "Sales/Marketing manually searching for leads showing buying intent"
type textarea "Sales/Marketing manually searching for leads showing buying intent"
click at [248, 155] on span "format_align_center" at bounding box center [245, 158] width 18 height 18
drag, startPoint x: 187, startPoint y: 213, endPoint x: 166, endPoint y: 216, distance: 20.7
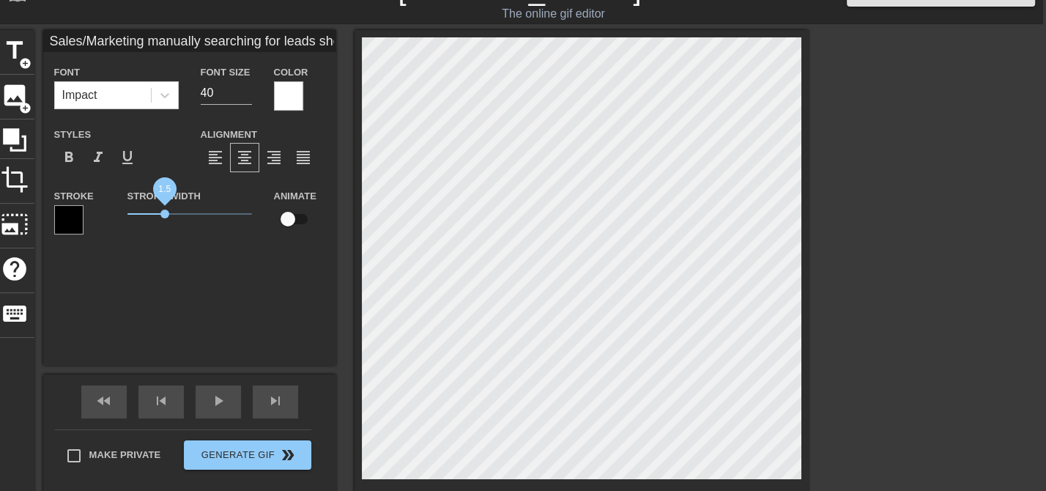
click at [166, 216] on span "1.5" at bounding box center [189, 214] width 125 height 18
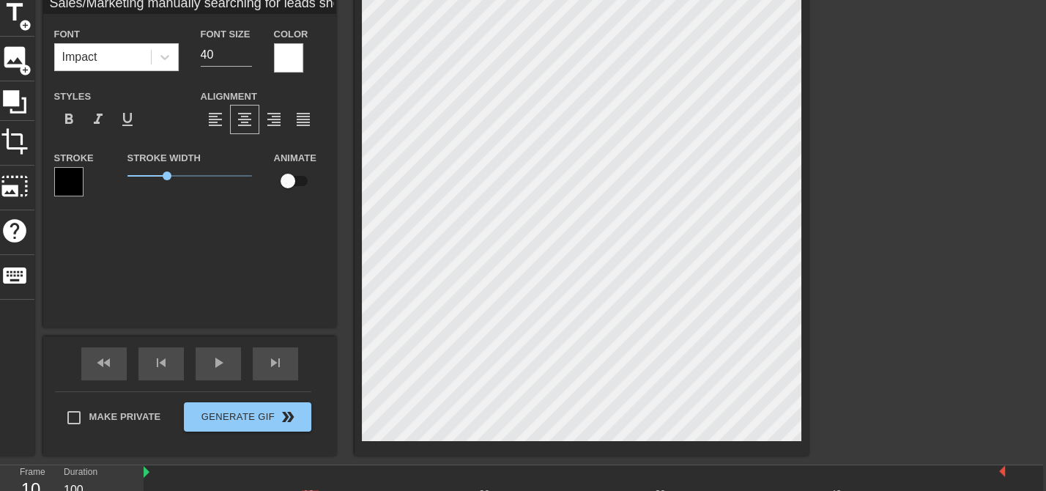
scroll to position [1, 0]
type input "Sales/Marketing manually searching for leads showing buying intent"
type textarea "Sales/Marketing manually searching for leads showing buying intent"
type input "Sales/Marketing manually searching for leads showing buying intent"
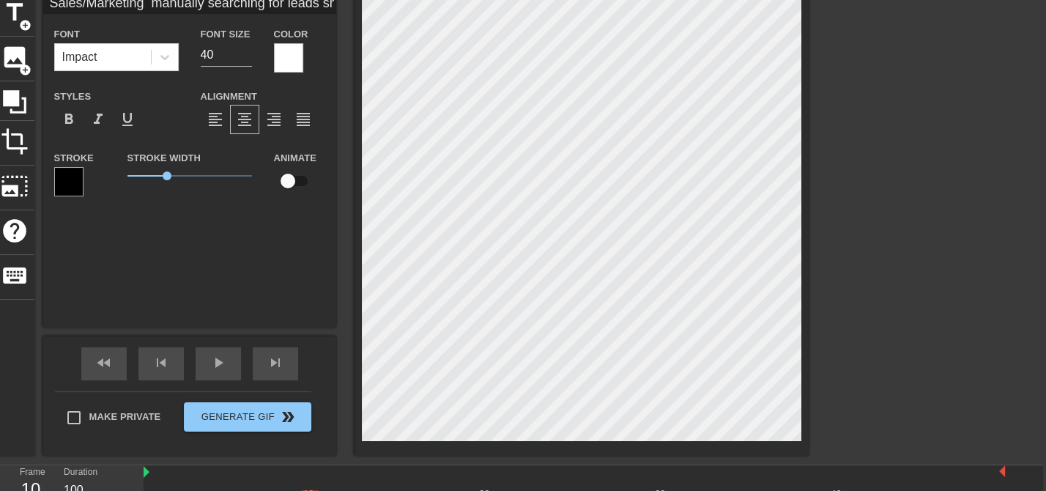
type textarea "Sales/Marketing manually searching for leads showing buying intent"
type input "Sales/Marketing manually searching for p showing buying intent"
type textarea "Sales/Marketing manually searching for pr showing buying intent"
type input "Sales/Marketing manually searching for pro showing buying intent"
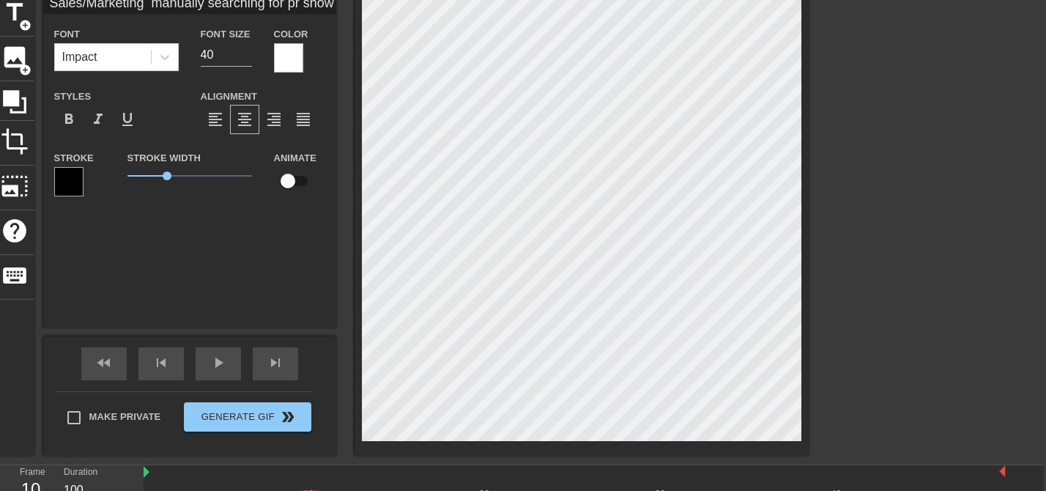
type textarea "Sales/Marketing manually searching for pro showing buying intent"
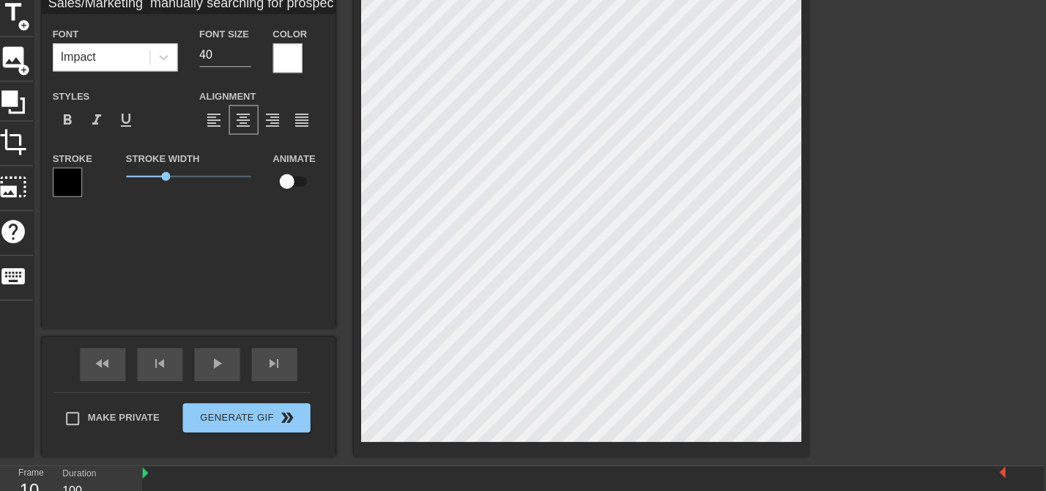
scroll to position [66, 3]
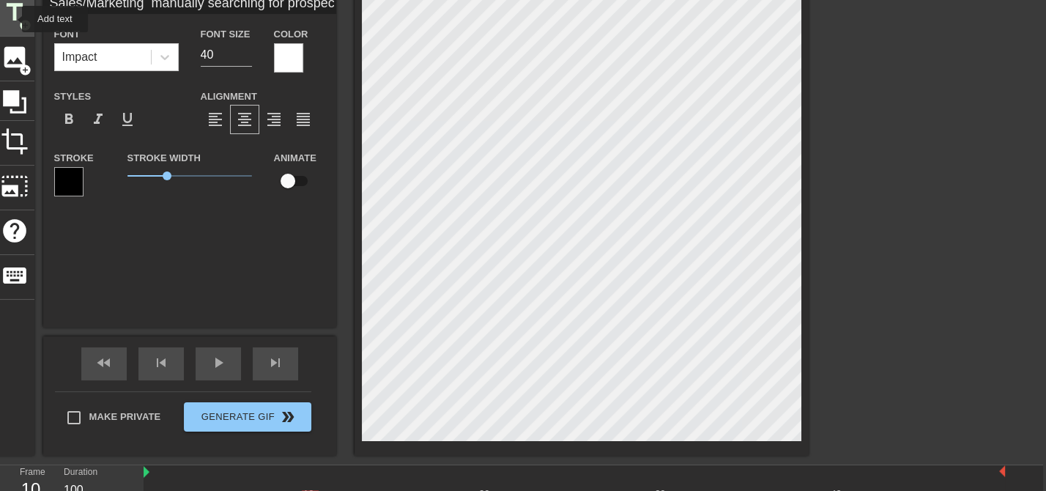
click at [12, 17] on span "title" at bounding box center [15, 13] width 28 height 28
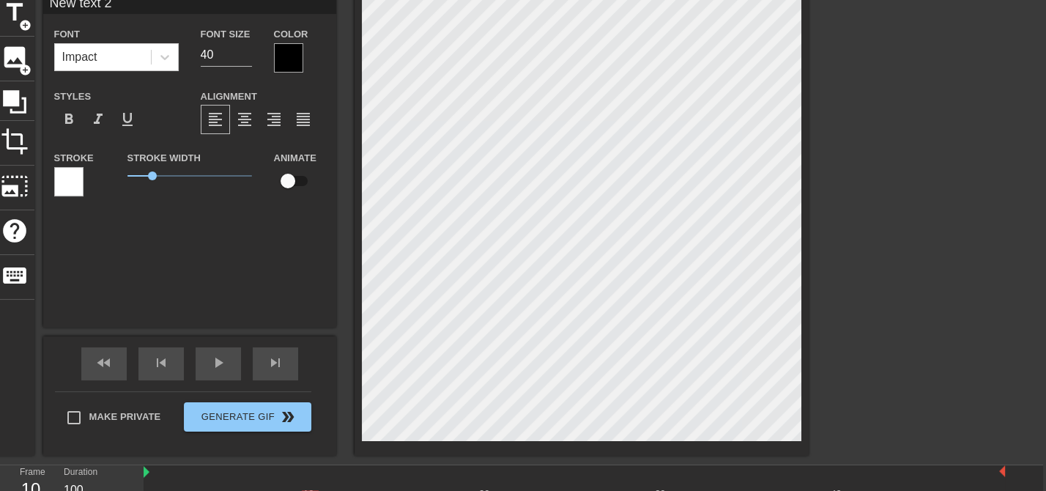
click at [291, 60] on div at bounding box center [288, 57] width 29 height 29
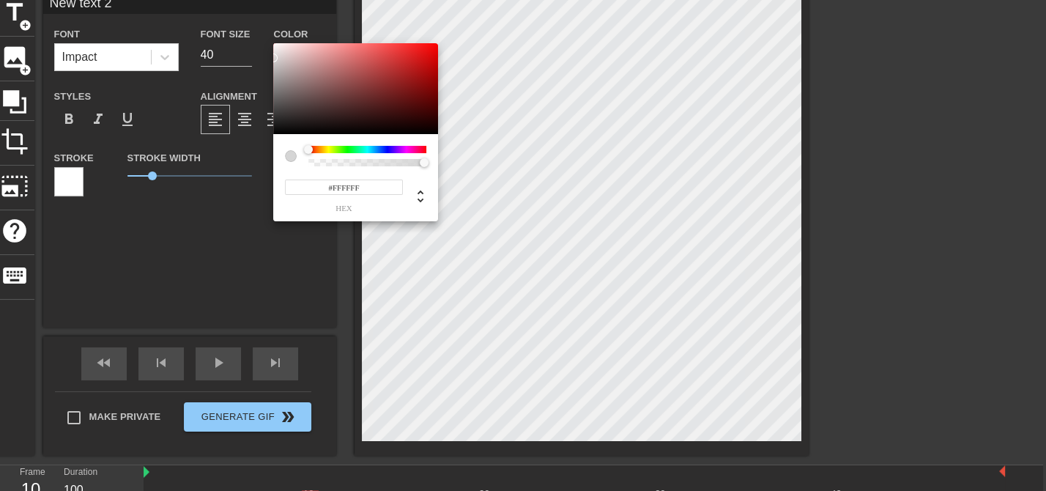
drag, startPoint x: 307, startPoint y: 107, endPoint x: 230, endPoint y: 13, distance: 121.2
click at [230, 13] on div "#FFFFFF hex" at bounding box center [523, 245] width 1046 height 491
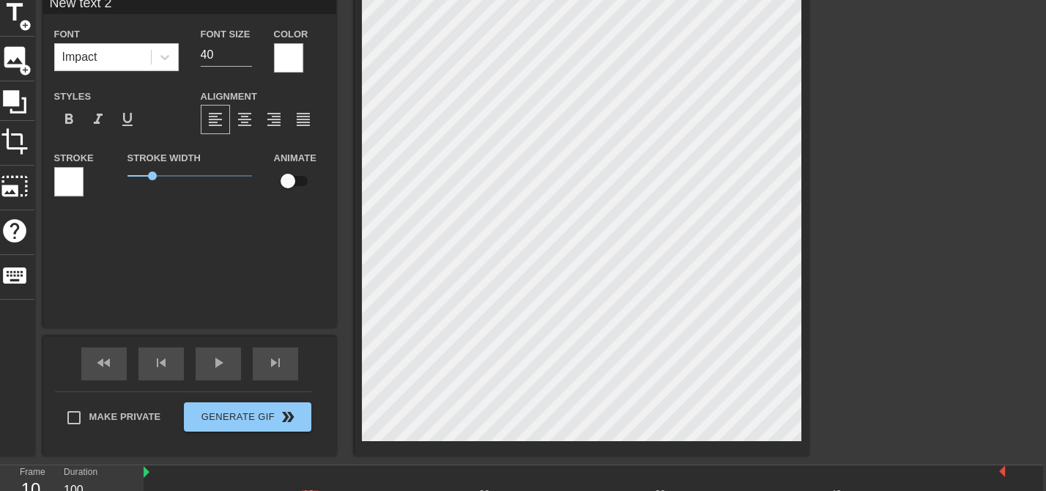
click at [76, 191] on div at bounding box center [68, 181] width 29 height 29
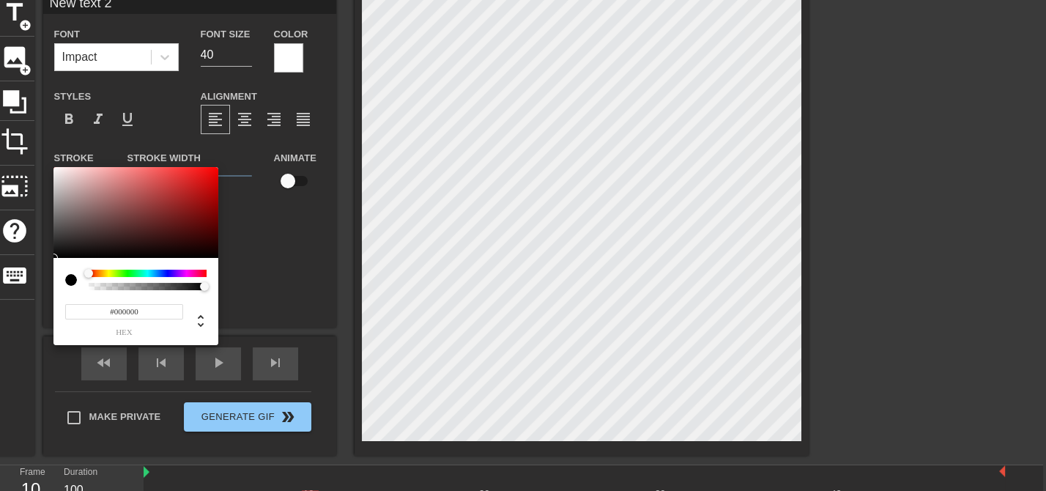
drag, startPoint x: 122, startPoint y: 246, endPoint x: 12, endPoint y: 295, distance: 119.6
click at [12, 295] on div "#000000 hex" at bounding box center [523, 245] width 1046 height 491
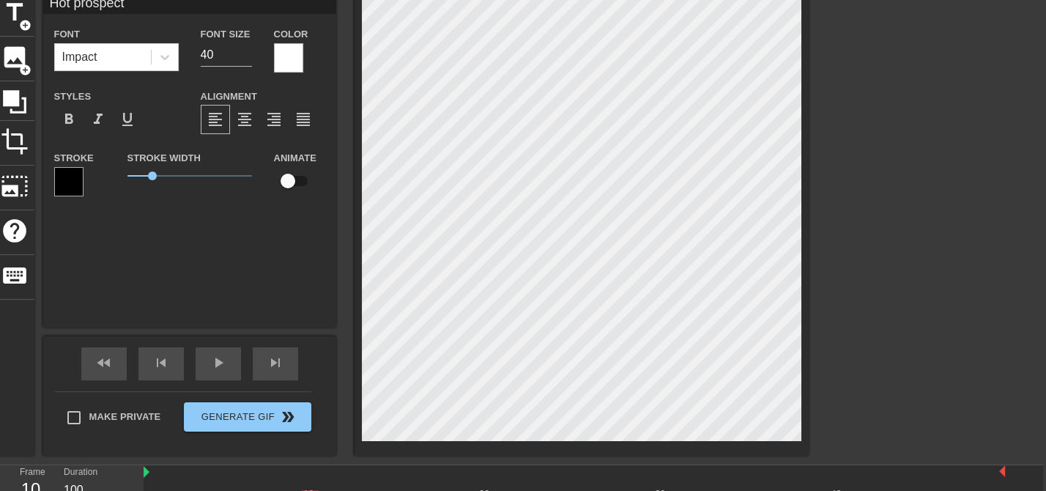
scroll to position [1, 1]
click at [238, 116] on span "format_align_center" at bounding box center [245, 120] width 18 height 18
click at [166, 173] on span "1.6" at bounding box center [189, 176] width 125 height 18
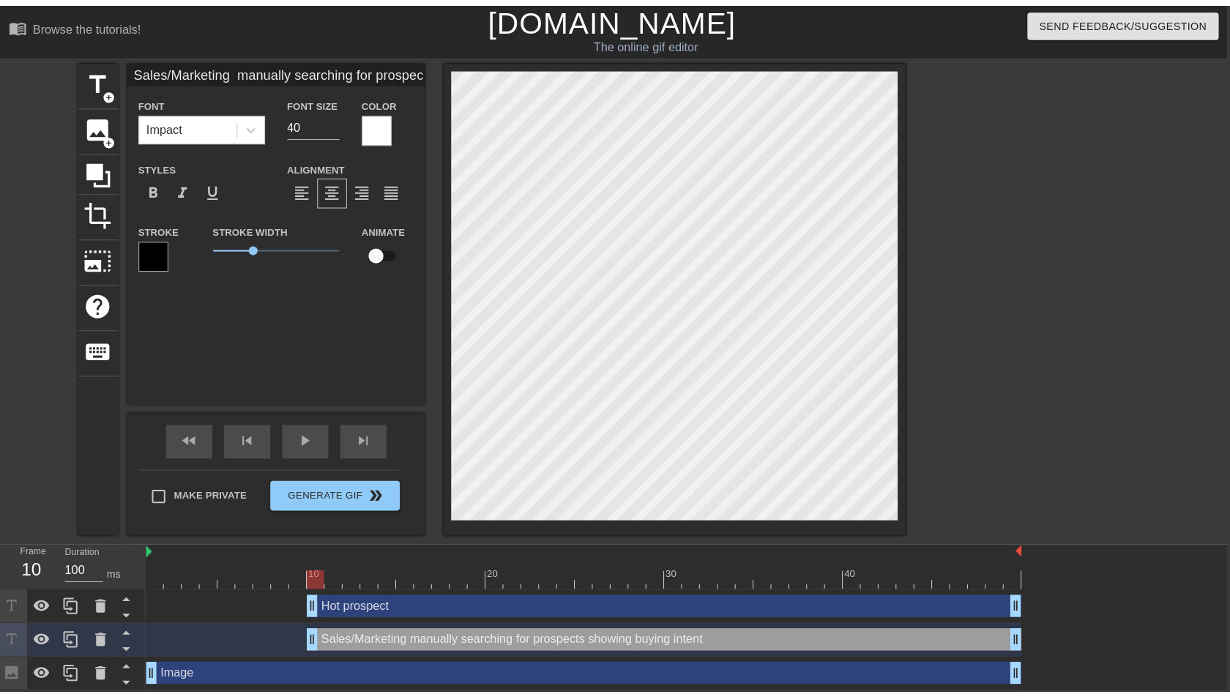
scroll to position [0, 3]
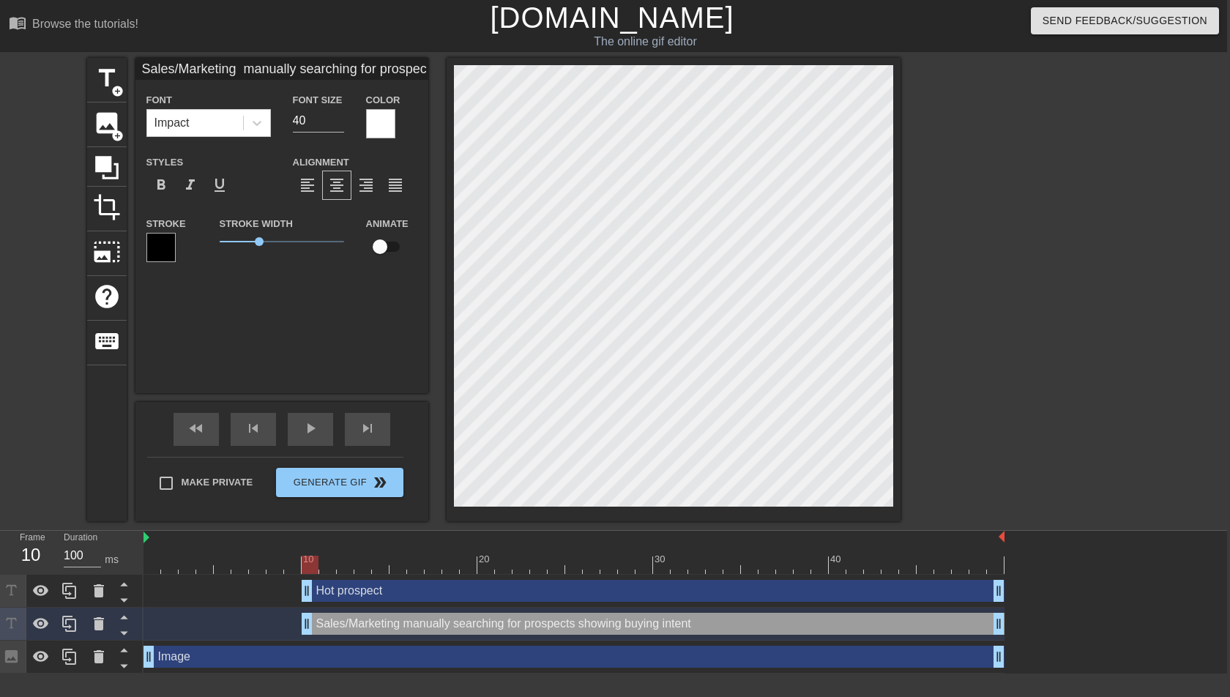
drag, startPoint x: 324, startPoint y: 561, endPoint x: 313, endPoint y: 565, distance: 11.6
click at [313, 490] on div at bounding box center [574, 565] width 861 height 18
drag, startPoint x: 305, startPoint y: 598, endPoint x: 119, endPoint y: 598, distance: 185.3
click at [119, 490] on div "Frame 1 Duration 100 ms 10 20 30 40 Hot prospect drag_handle drag_handle Sales/…" at bounding box center [612, 602] width 1230 height 143
click at [307, 490] on div "10 20 30 40" at bounding box center [574, 553] width 861 height 44
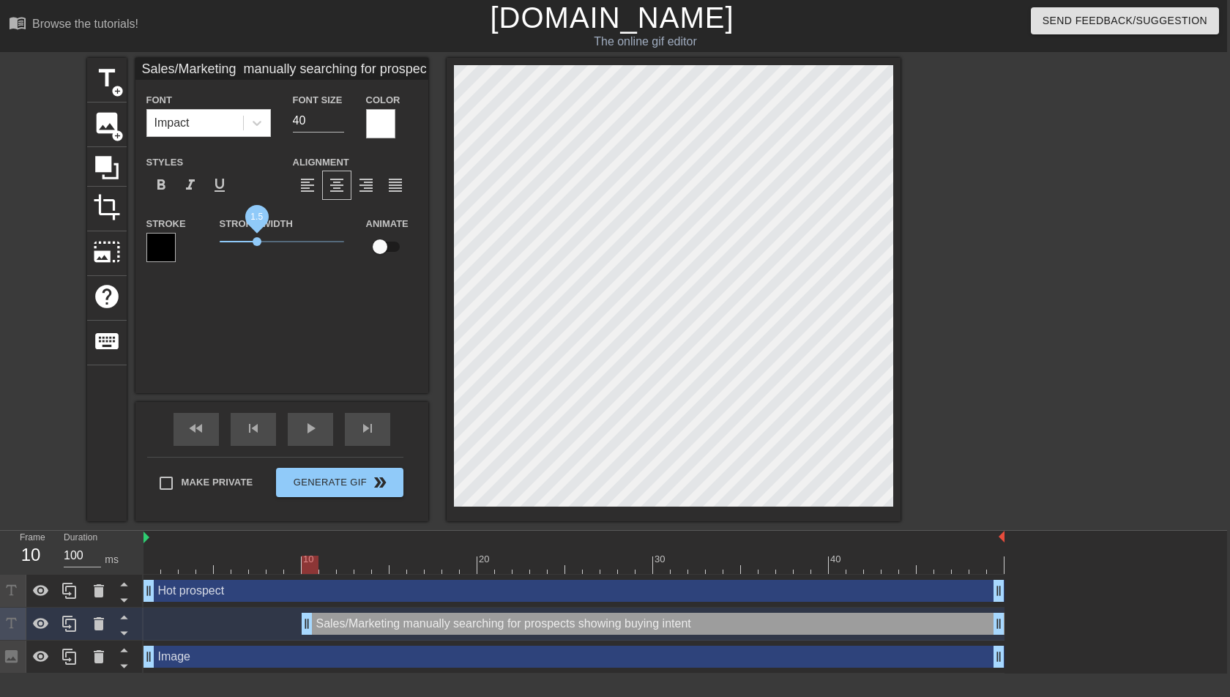
drag, startPoint x: 250, startPoint y: 237, endPoint x: 257, endPoint y: 240, distance: 7.9
click at [257, 240] on span "1.5" at bounding box center [282, 242] width 125 height 18
click at [291, 490] on div at bounding box center [574, 565] width 861 height 18
click at [318, 490] on div at bounding box center [574, 565] width 861 height 18
click at [347, 490] on div "Sales/Marketing manually searching for prospects showing buying intent drag_han…" at bounding box center [653, 624] width 703 height 22
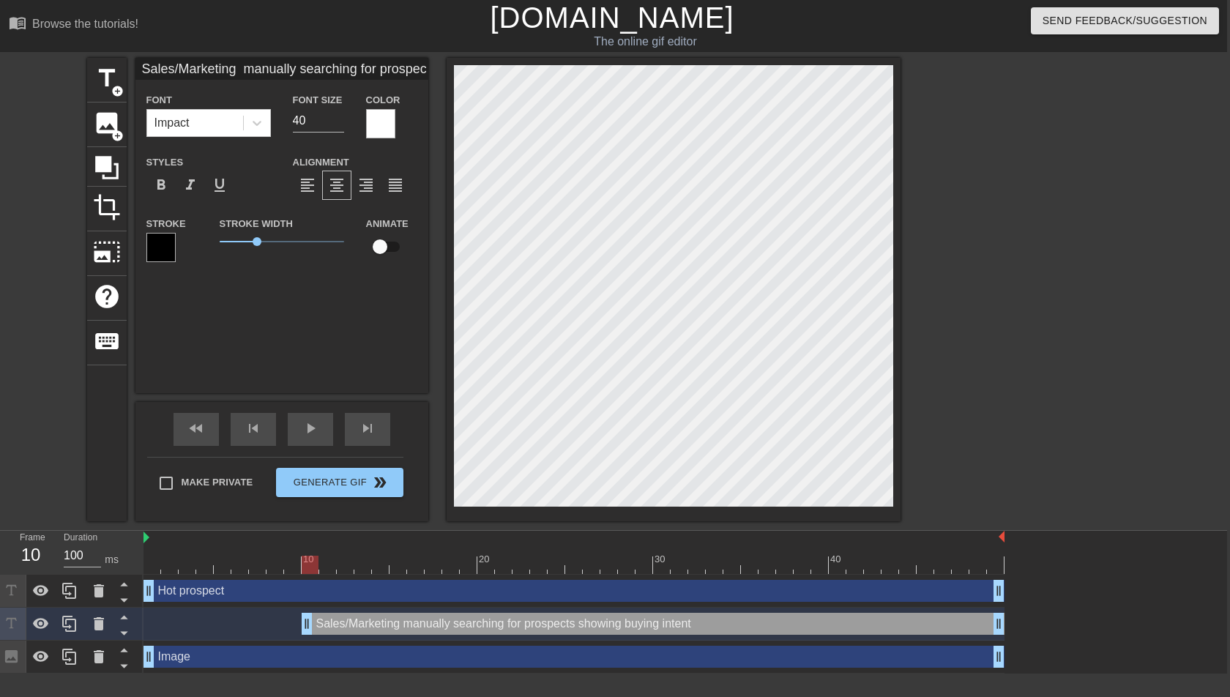
click at [388, 245] on input "checkbox" at bounding box center [379, 247] width 83 height 28
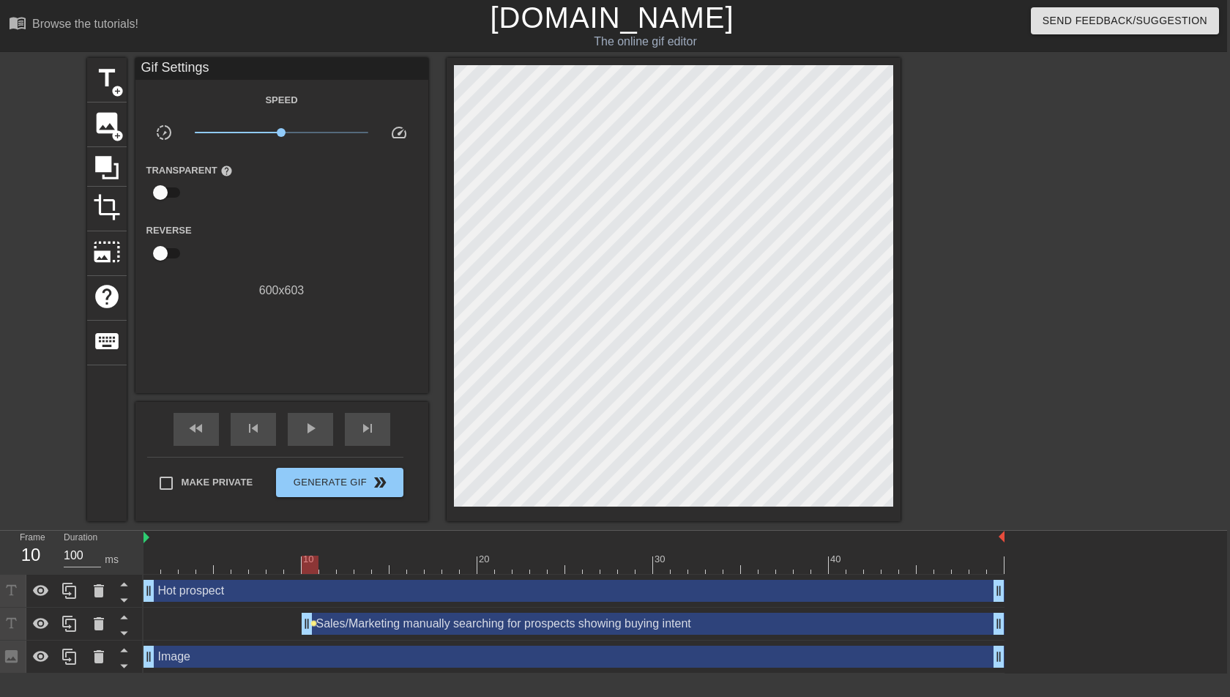
click at [313, 490] on span "lens" at bounding box center [314, 623] width 7 height 7
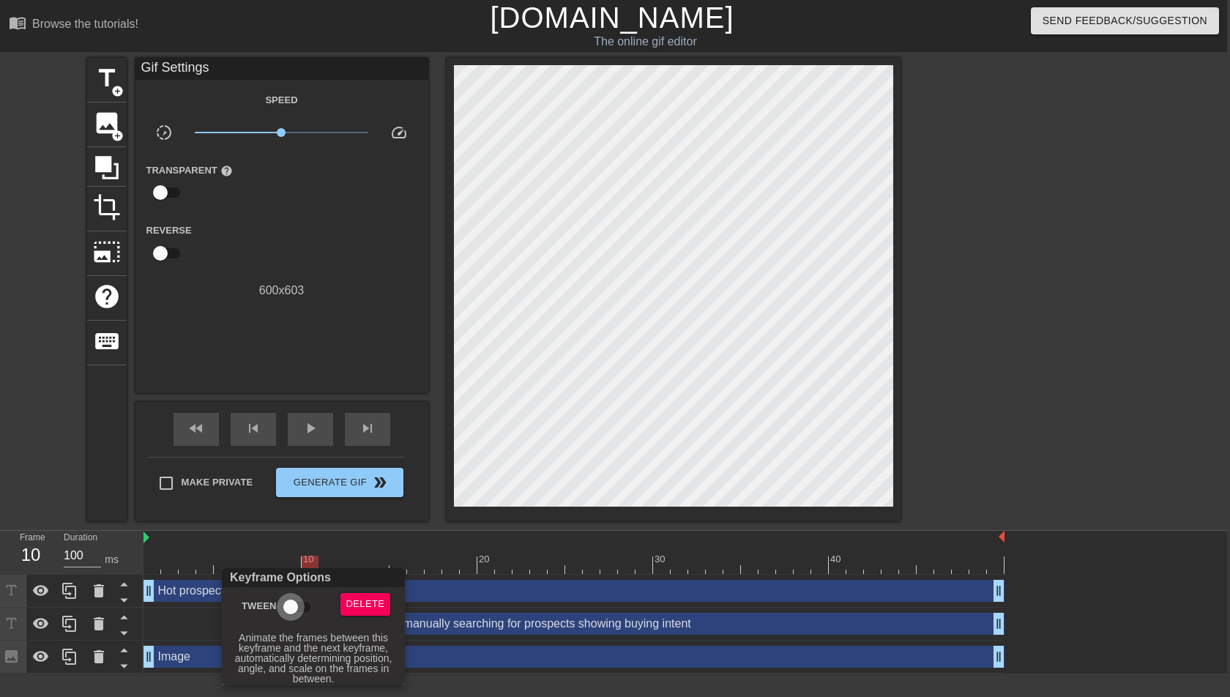
click at [298, 490] on input "Tween" at bounding box center [290, 607] width 83 height 28
click at [395, 490] on div at bounding box center [615, 348] width 1230 height 697
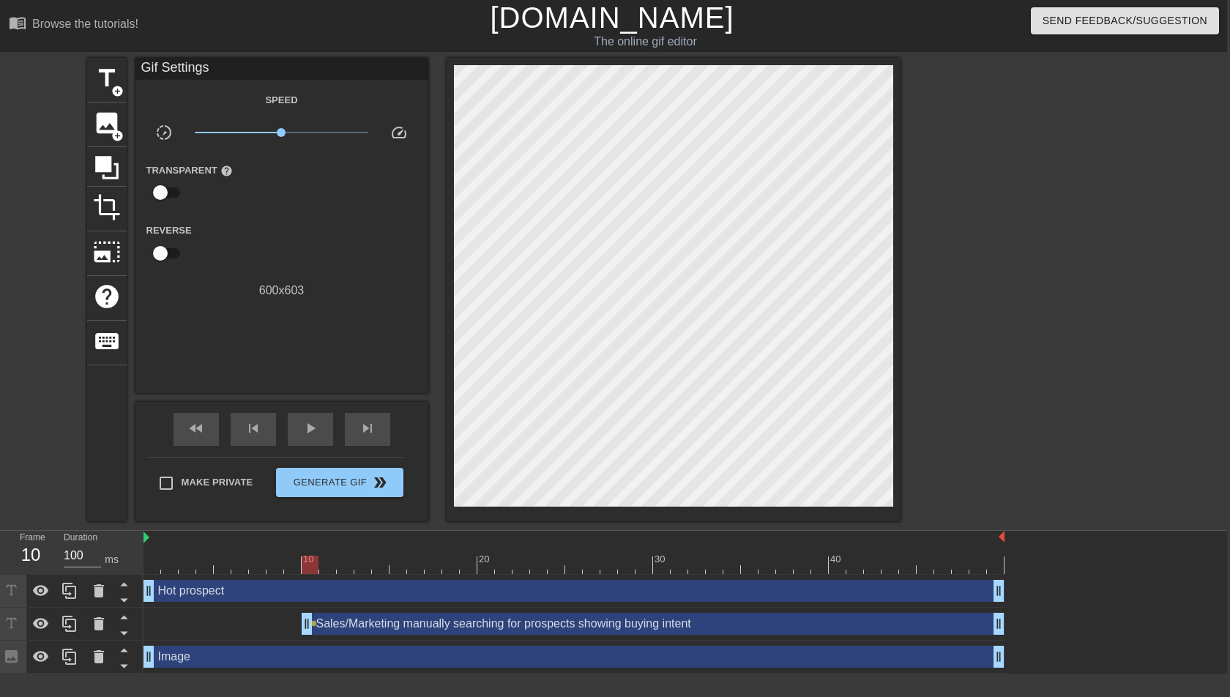
click at [330, 490] on div at bounding box center [574, 565] width 861 height 18
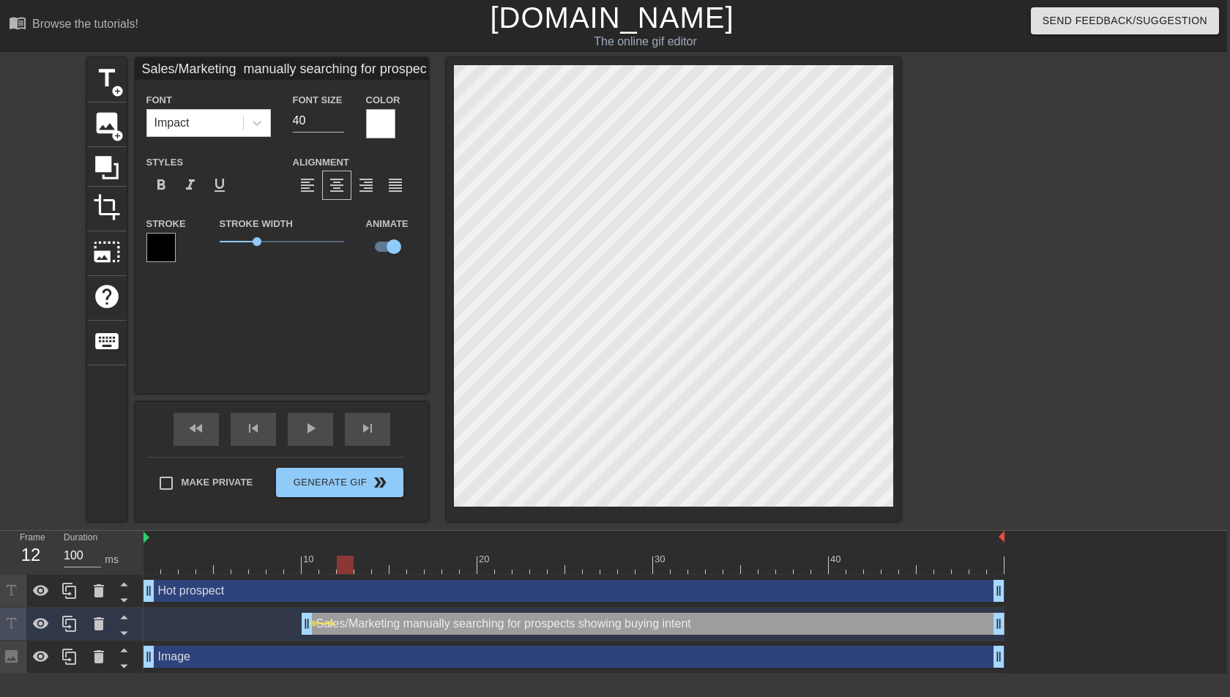
click at [344, 490] on div at bounding box center [574, 565] width 861 height 18
click at [309, 490] on div at bounding box center [574, 565] width 861 height 18
click at [329, 490] on div at bounding box center [574, 565] width 861 height 18
click at [341, 490] on div at bounding box center [574, 565] width 861 height 18
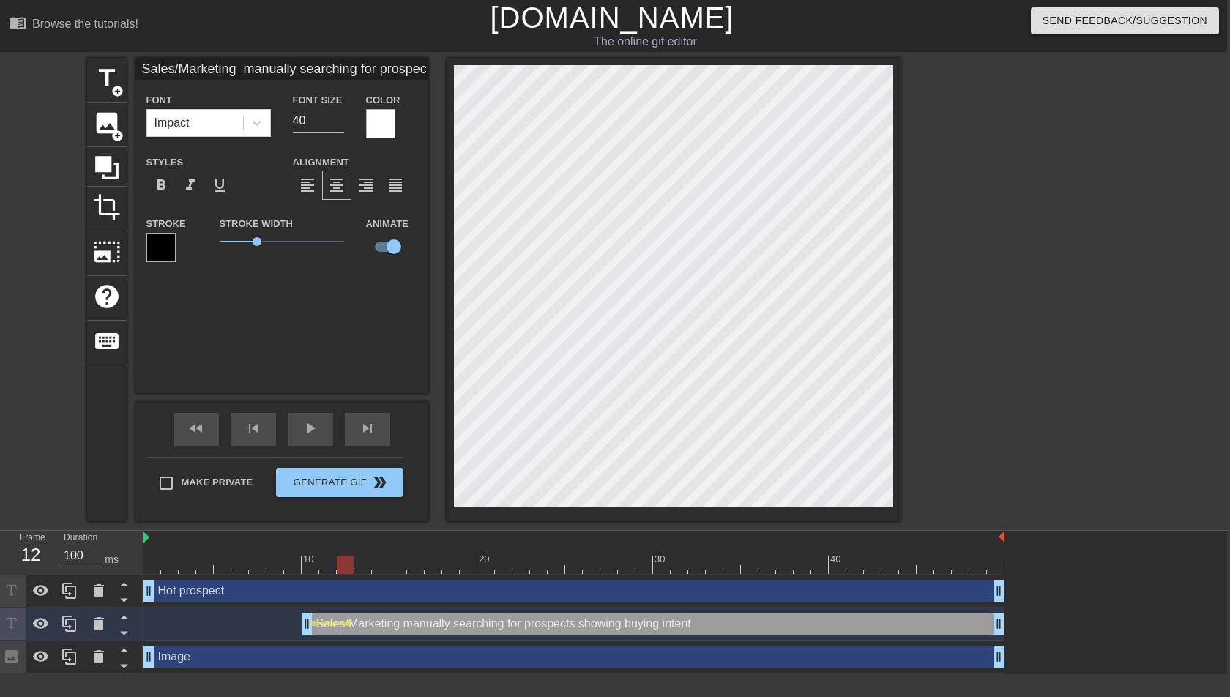
click at [324, 490] on div at bounding box center [574, 565] width 861 height 18
click at [338, 490] on div at bounding box center [574, 565] width 861 height 18
click at [362, 490] on div at bounding box center [574, 565] width 861 height 18
click at [376, 490] on div at bounding box center [574, 565] width 861 height 18
click at [377, 490] on div at bounding box center [380, 565] width 17 height 18
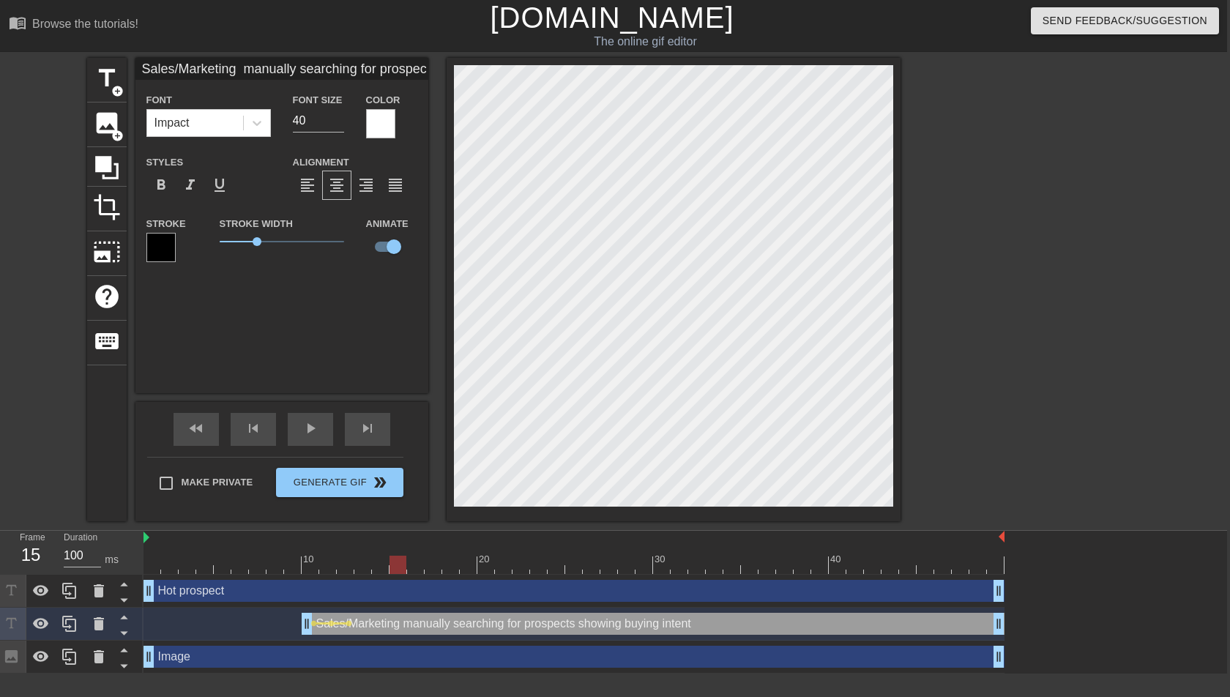
click at [401, 490] on div at bounding box center [574, 565] width 861 height 18
click at [382, 490] on div at bounding box center [574, 565] width 861 height 18
click at [397, 490] on div at bounding box center [574, 565] width 861 height 18
click at [420, 490] on div at bounding box center [574, 565] width 861 height 18
click at [404, 490] on div at bounding box center [574, 565] width 861 height 18
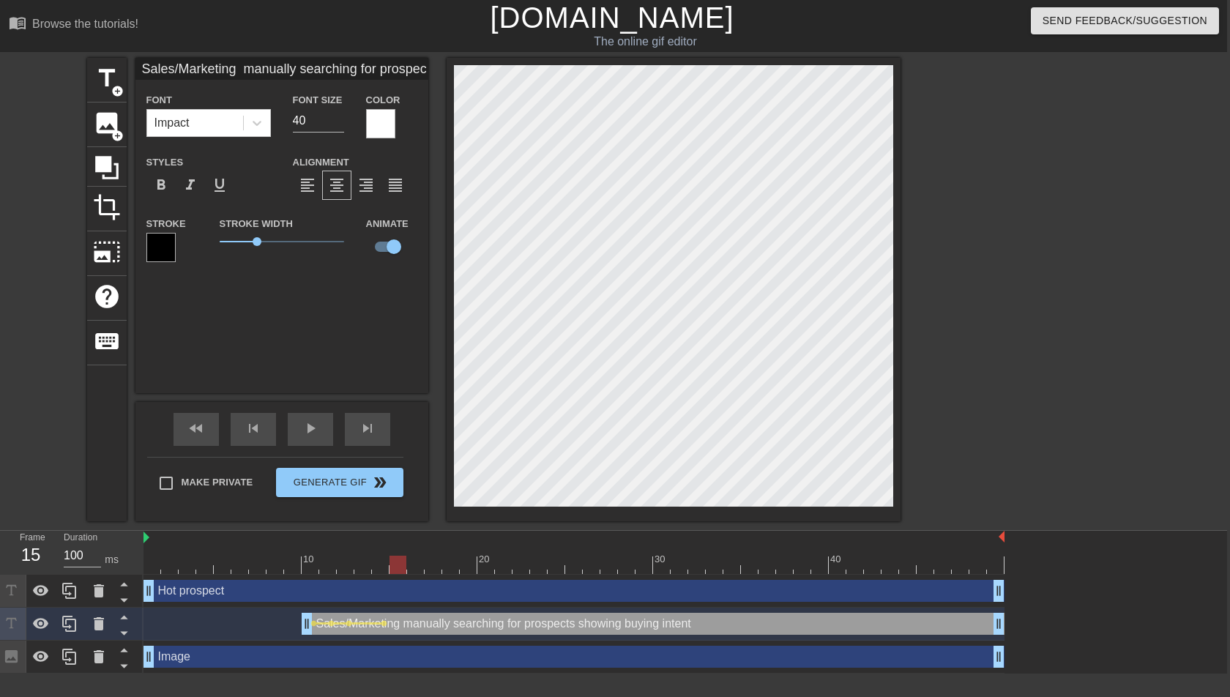
click at [412, 490] on div at bounding box center [574, 565] width 861 height 18
click at [427, 490] on div at bounding box center [574, 565] width 861 height 18
click at [451, 490] on div at bounding box center [574, 565] width 861 height 18
click at [469, 490] on div at bounding box center [574, 565] width 861 height 18
click at [487, 490] on div at bounding box center [574, 565] width 861 height 18
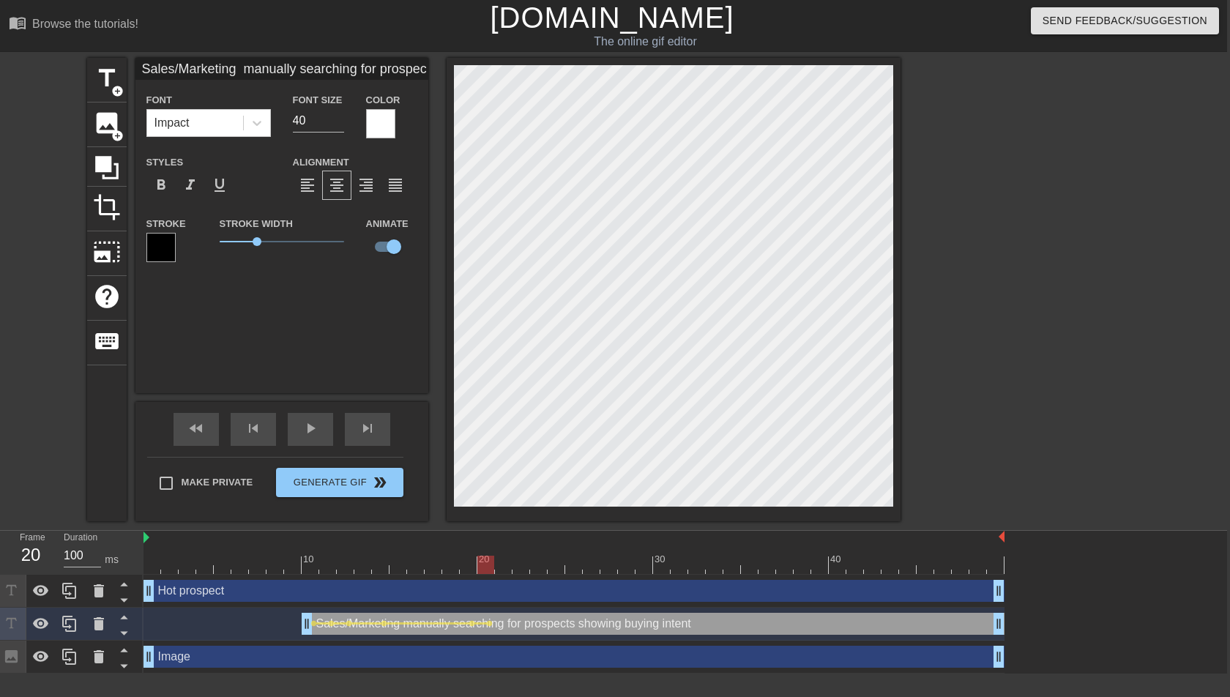
click at [393, 490] on div at bounding box center [574, 565] width 861 height 18
drag, startPoint x: 535, startPoint y: 563, endPoint x: 561, endPoint y: 563, distance: 26.4
click at [561, 490] on div at bounding box center [574, 565] width 861 height 18
drag, startPoint x: 532, startPoint y: 569, endPoint x: 632, endPoint y: 557, distance: 101.0
click at [632, 490] on div at bounding box center [574, 565] width 861 height 18
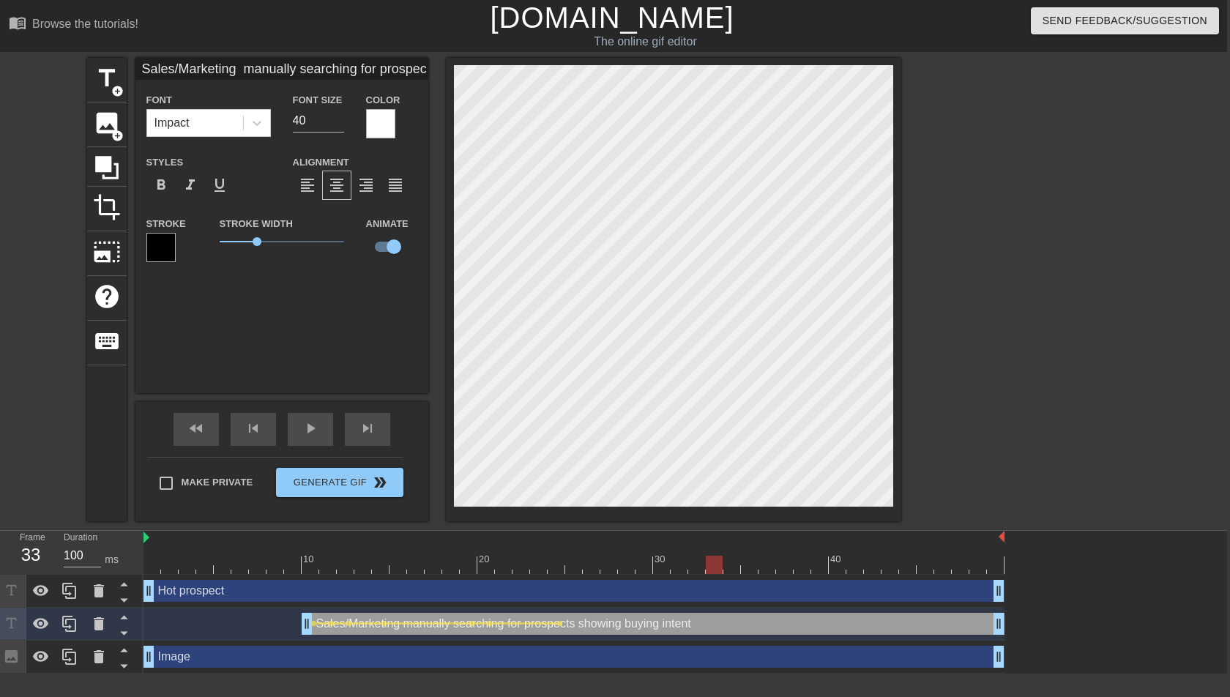
drag, startPoint x: 645, startPoint y: 560, endPoint x: 716, endPoint y: 574, distance: 72.4
click at [716, 490] on div "10 20 30 40 Hot prospect drag_handle drag_handle Sales/Marketing manually searc…" at bounding box center [686, 602] width 1084 height 143
click at [736, 490] on div at bounding box center [574, 565] width 861 height 18
click at [755, 490] on div at bounding box center [574, 565] width 861 height 18
click at [779, 490] on div at bounding box center [574, 565] width 861 height 18
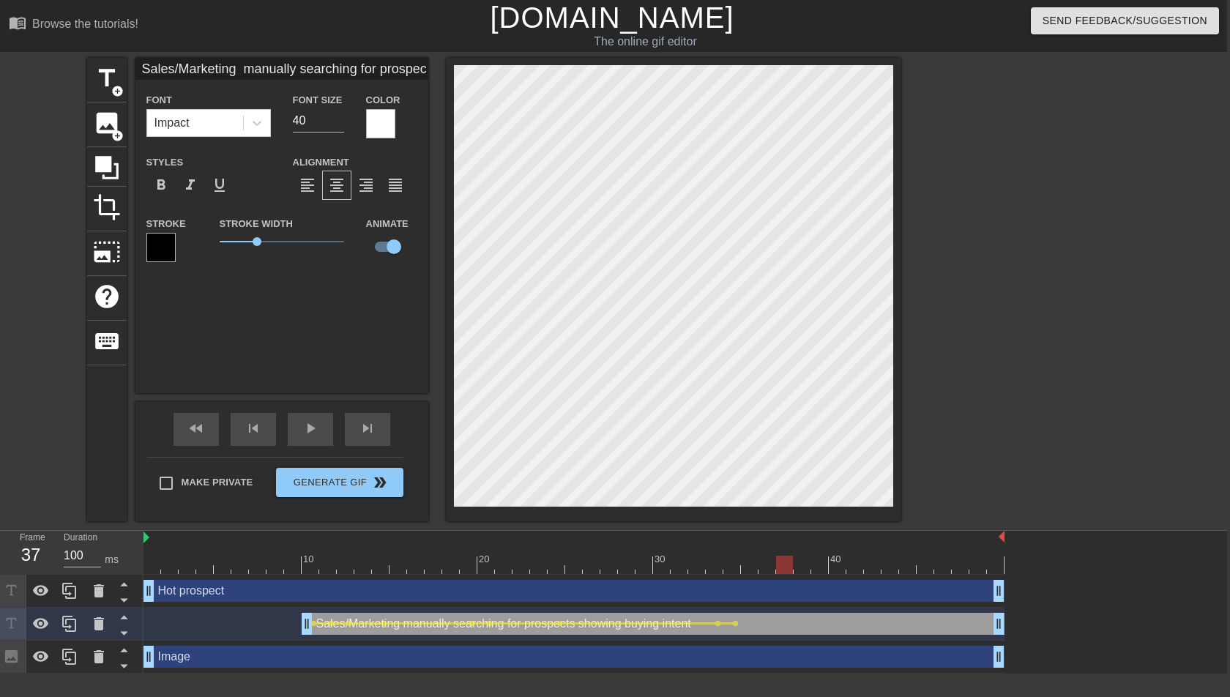
click at [805, 490] on div at bounding box center [574, 565] width 861 height 18
drag, startPoint x: 828, startPoint y: 573, endPoint x: 924, endPoint y: 565, distance: 96.9
click at [924, 490] on div at bounding box center [574, 565] width 861 height 18
click at [946, 490] on div at bounding box center [574, 565] width 861 height 18
click at [970, 490] on div at bounding box center [574, 565] width 861 height 18
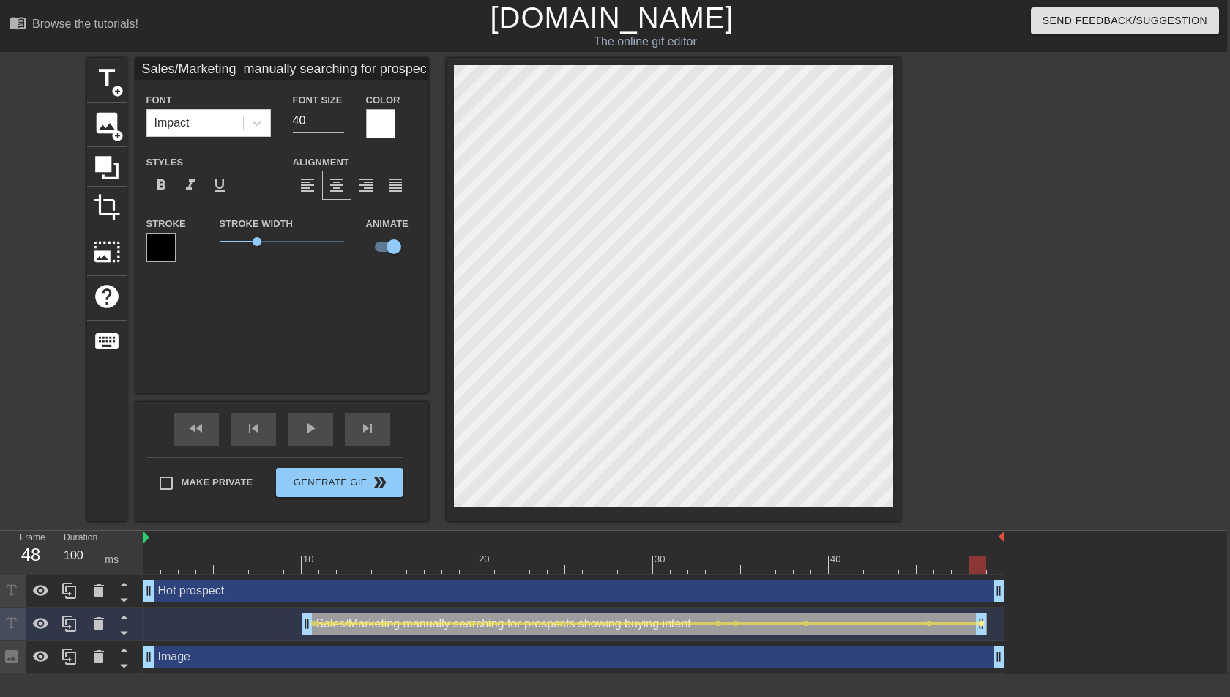
drag, startPoint x: 1000, startPoint y: 625, endPoint x: 981, endPoint y: 626, distance: 18.4
click at [981, 490] on div "Sales/Marketing manually searching for prospects showing buying intent drag_han…" at bounding box center [574, 624] width 861 height 22
drag, startPoint x: 958, startPoint y: 563, endPoint x: 998, endPoint y: 562, distance: 40.3
click at [998, 490] on div at bounding box center [574, 565] width 861 height 18
click at [298, 490] on div at bounding box center [574, 565] width 861 height 18
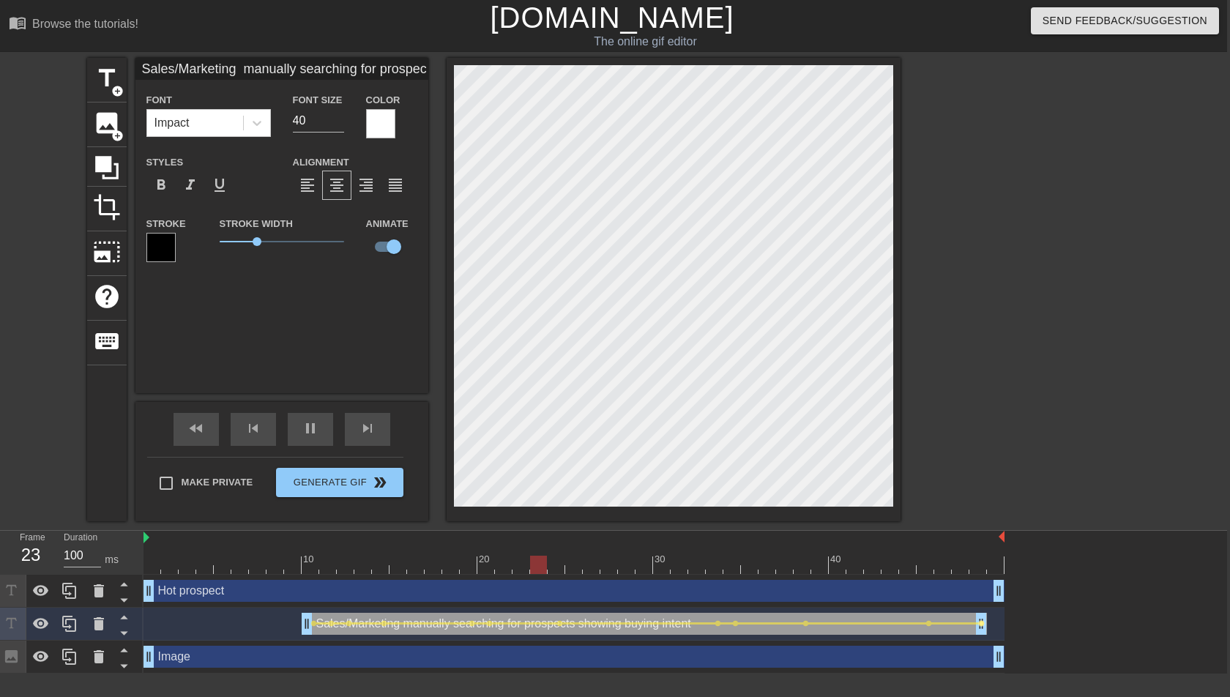
click at [980, 490] on span "lens" at bounding box center [981, 623] width 7 height 7
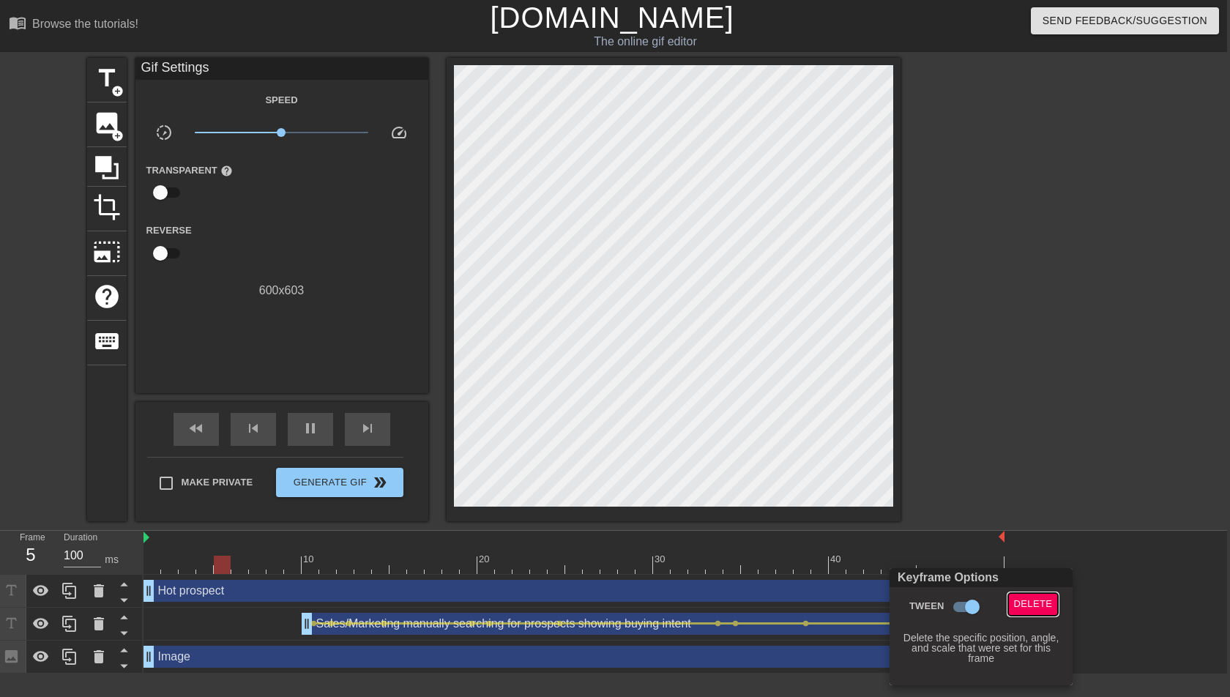
click at [1027, 490] on span "Delete" at bounding box center [1033, 604] width 39 height 17
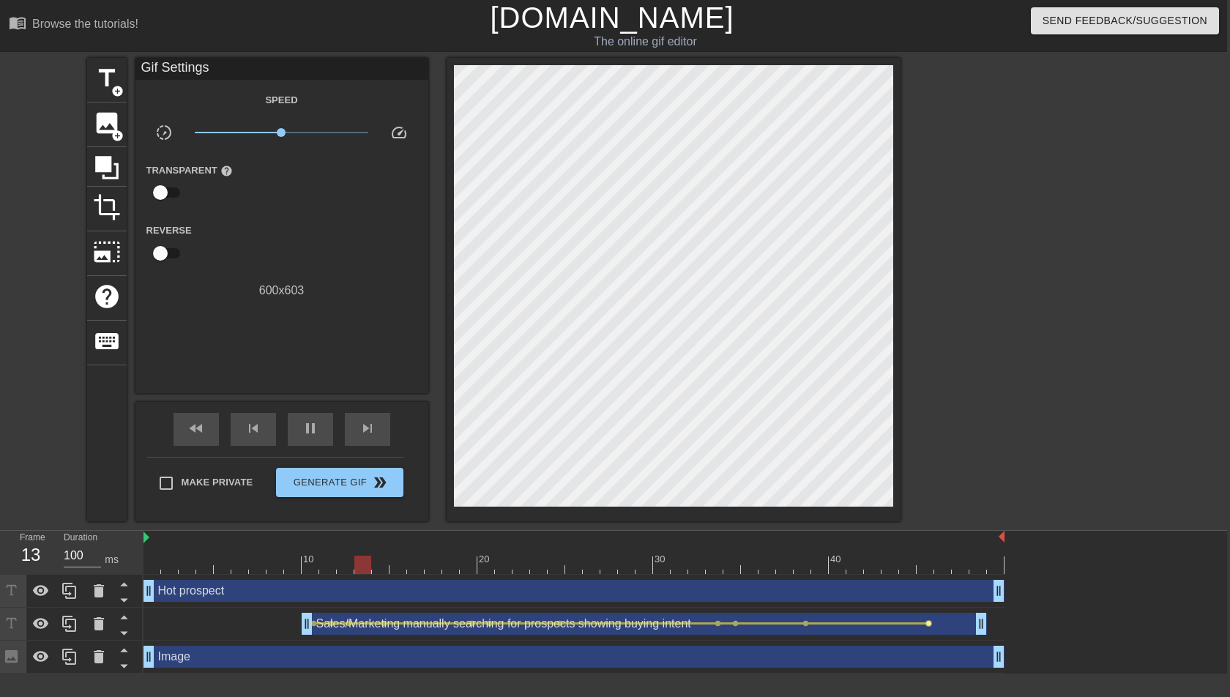
click at [932, 490] on span "lens" at bounding box center [929, 623] width 7 height 7
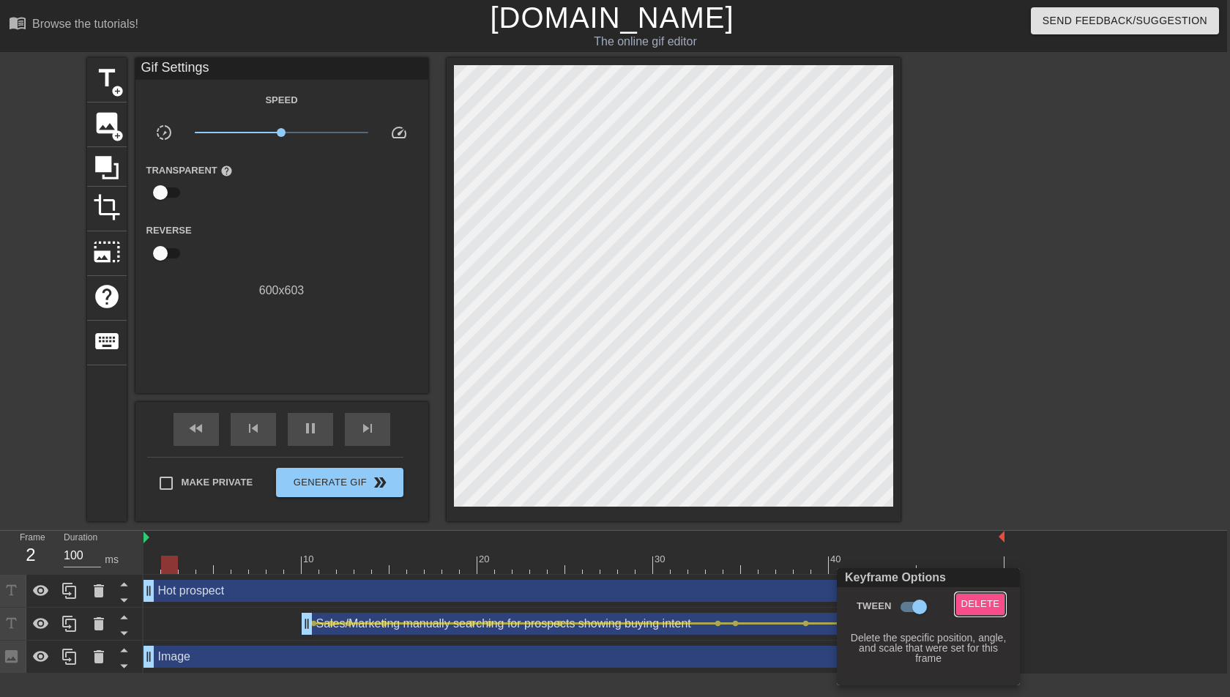
click at [984, 490] on span "Delete" at bounding box center [981, 604] width 39 height 17
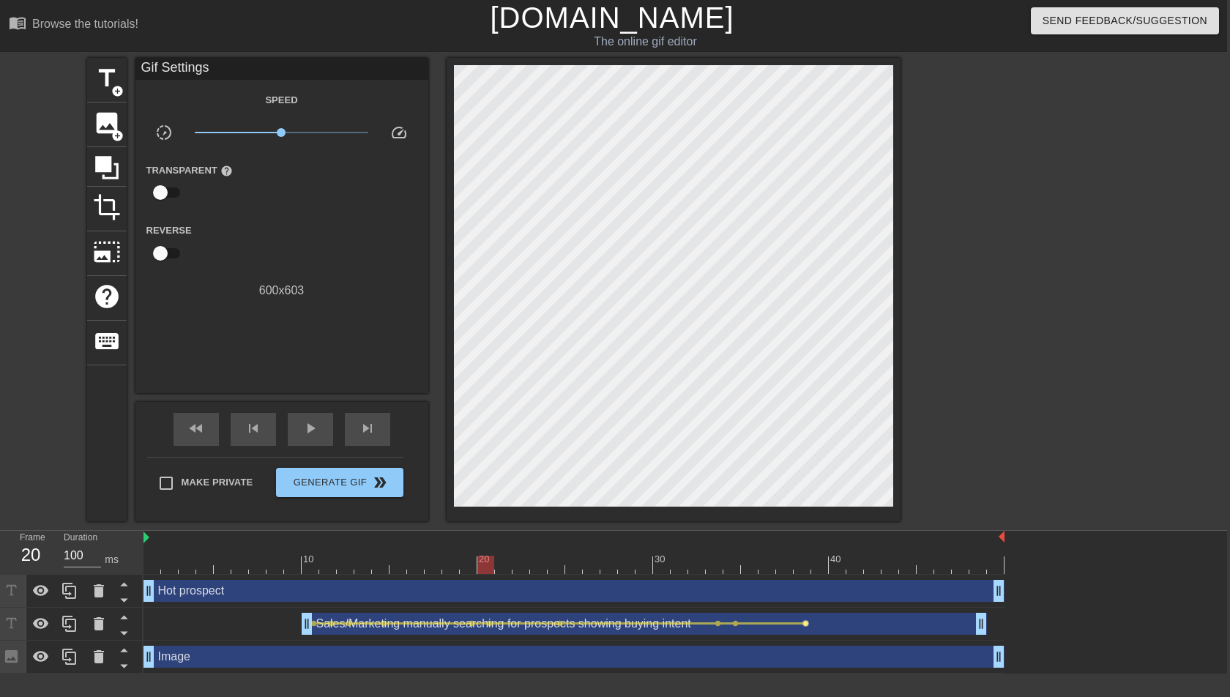
click at [807, 490] on span "lens" at bounding box center [806, 623] width 7 height 7
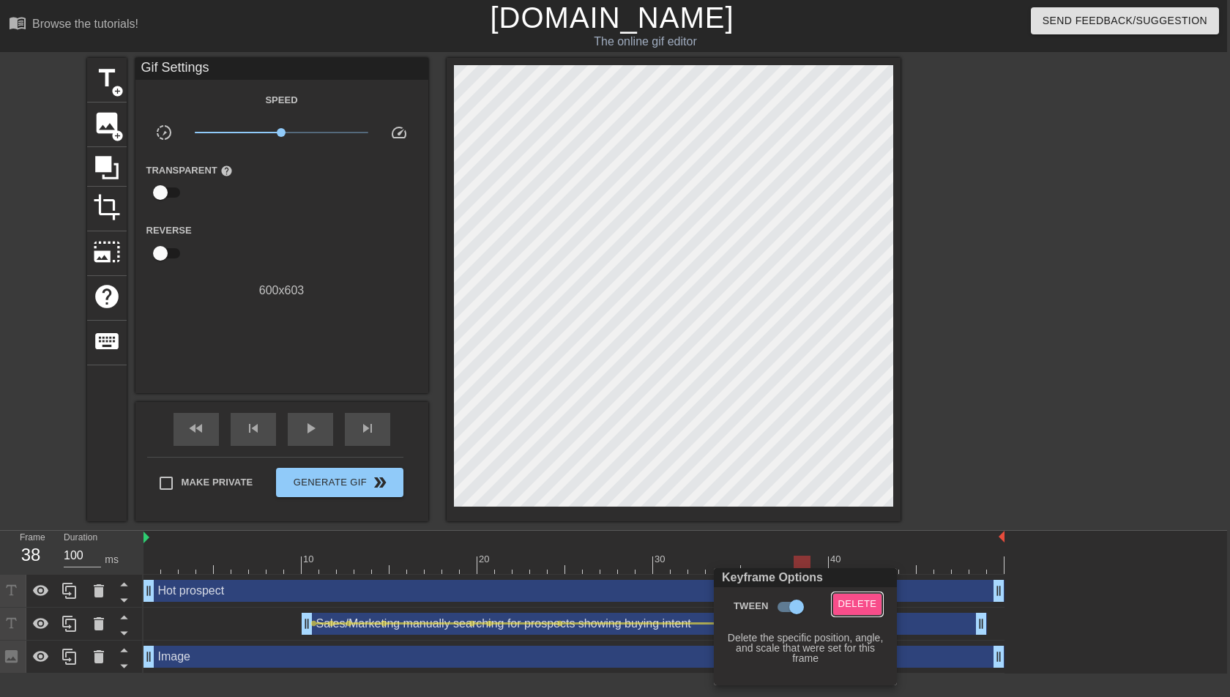
click at [849, 490] on span "Delete" at bounding box center [858, 604] width 39 height 17
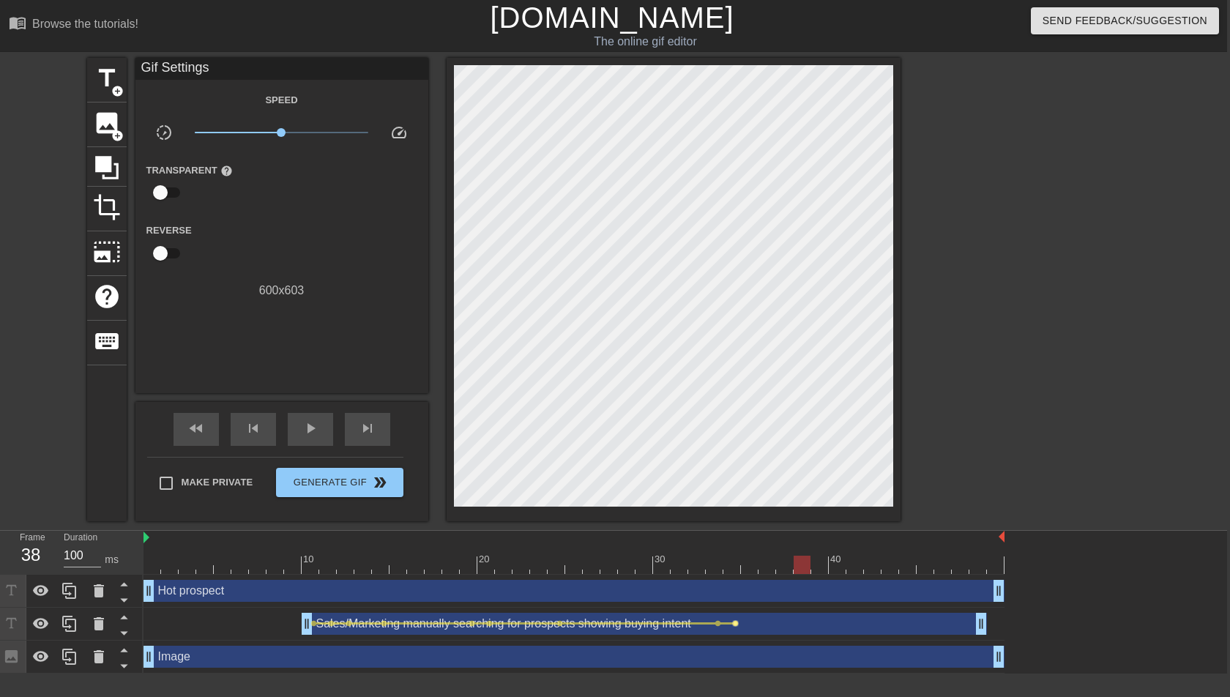
click at [732, 490] on span "lens" at bounding box center [735, 623] width 7 height 7
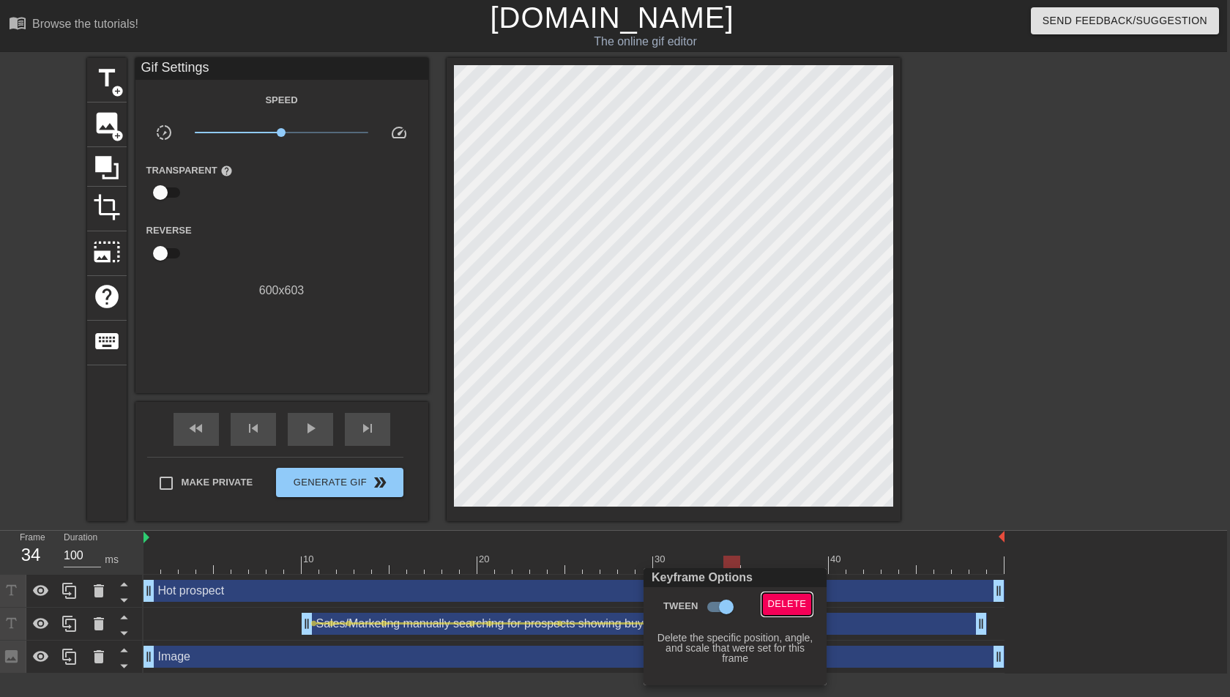
click at [781, 490] on span "Delete" at bounding box center [787, 604] width 39 height 17
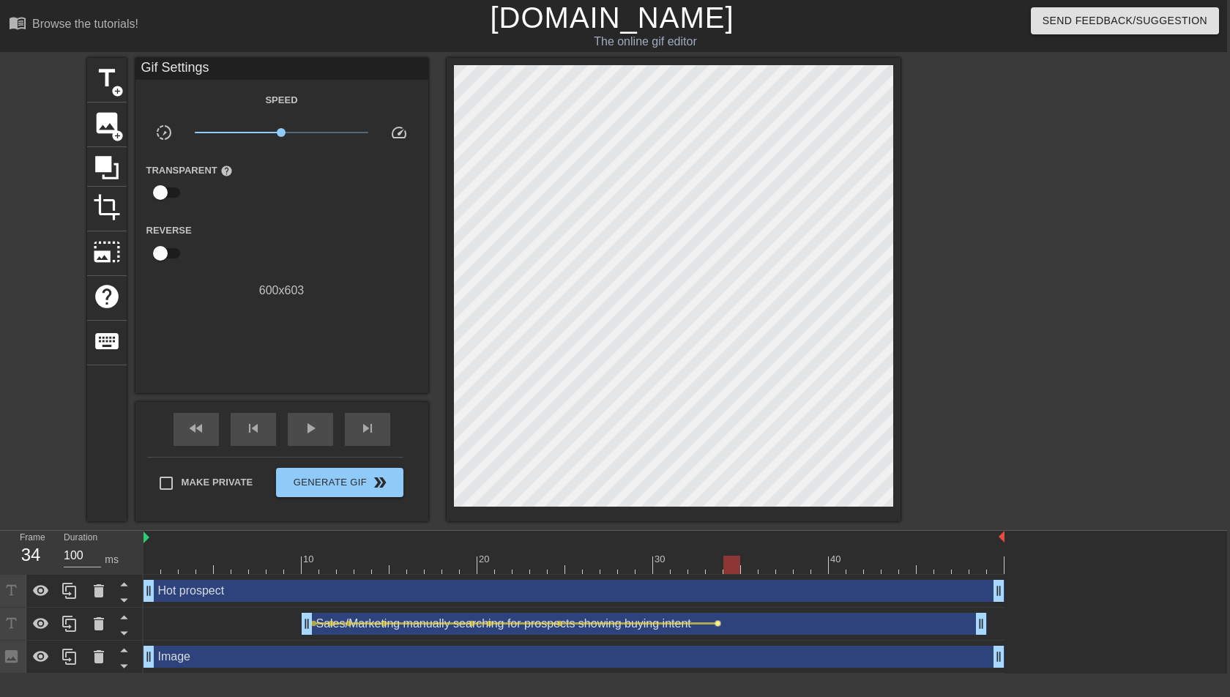
click at [716, 490] on span "lens" at bounding box center [718, 623] width 7 height 7
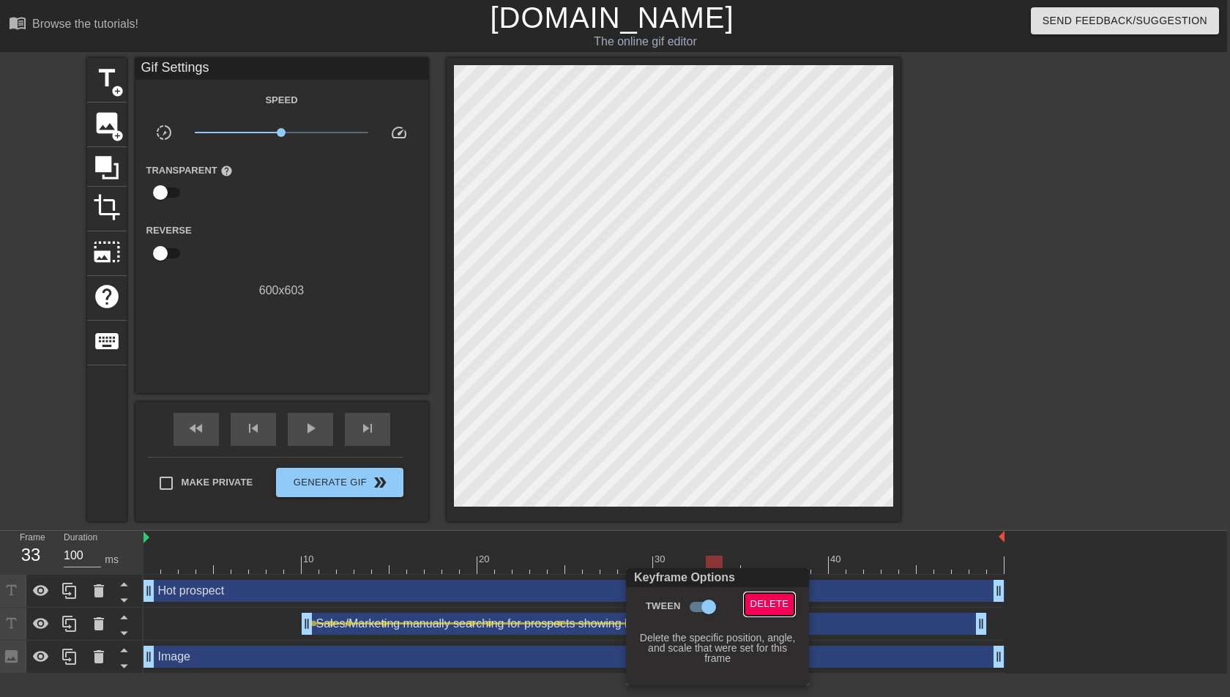
click at [764, 490] on span "Delete" at bounding box center [770, 604] width 39 height 17
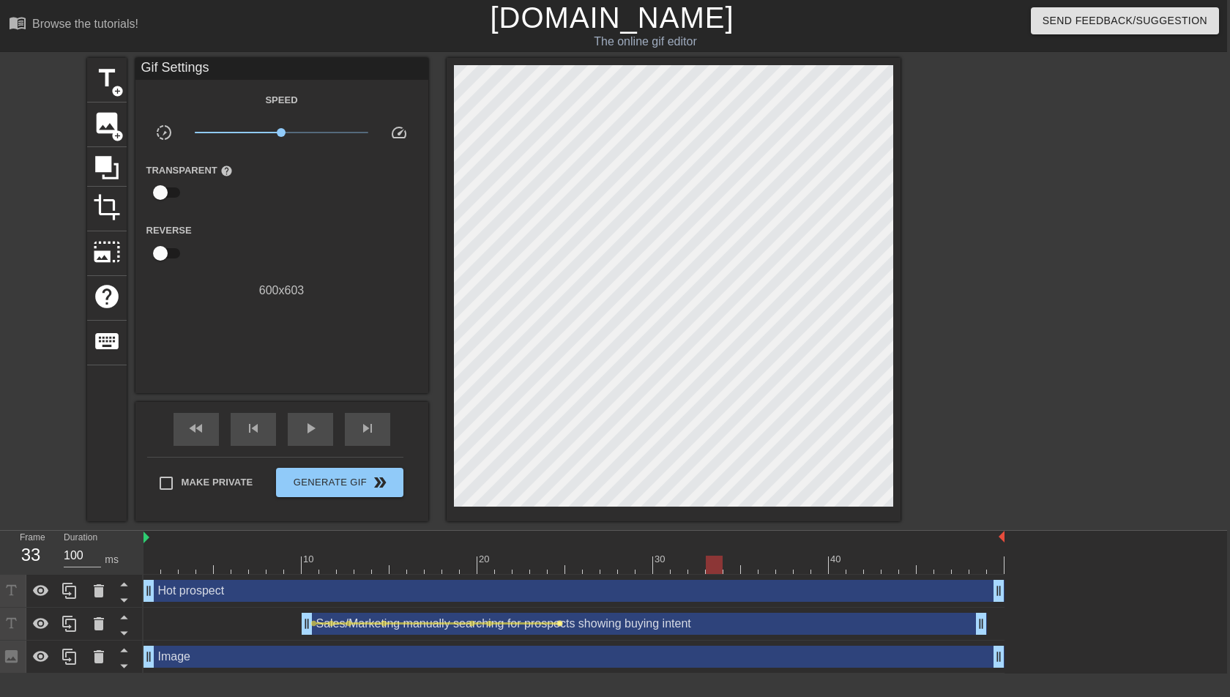
click at [558, 490] on span "lens" at bounding box center [560, 623] width 7 height 7
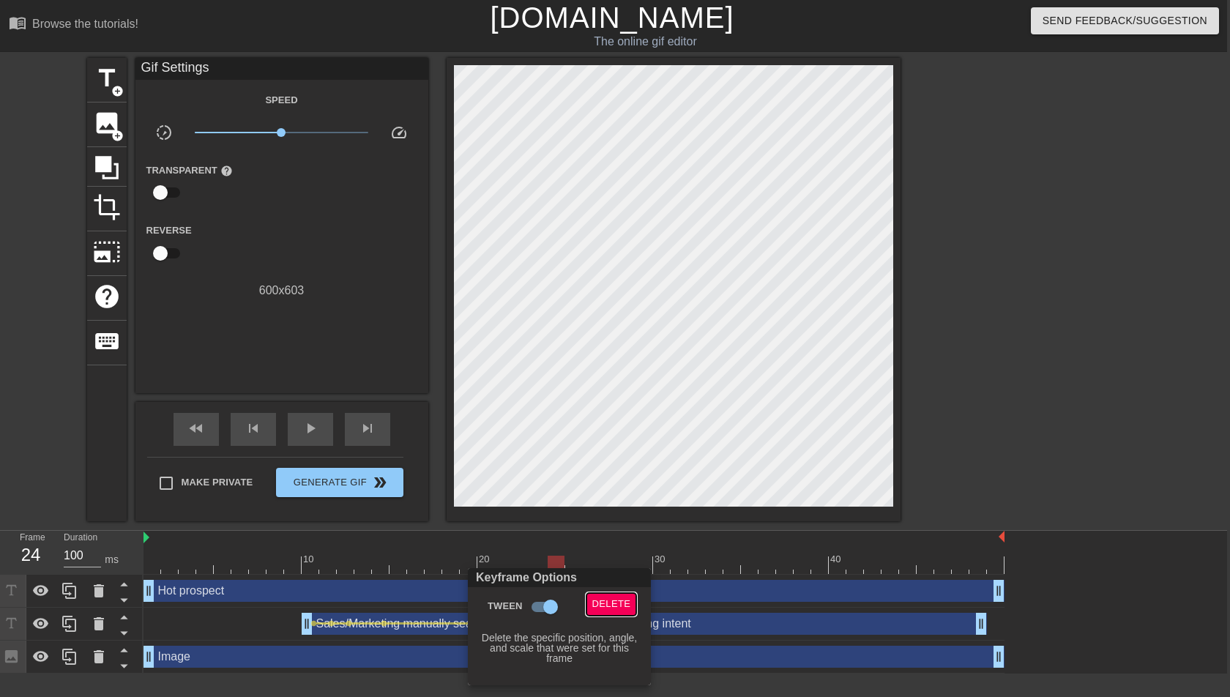
click at [618, 490] on span "Delete" at bounding box center [611, 604] width 39 height 17
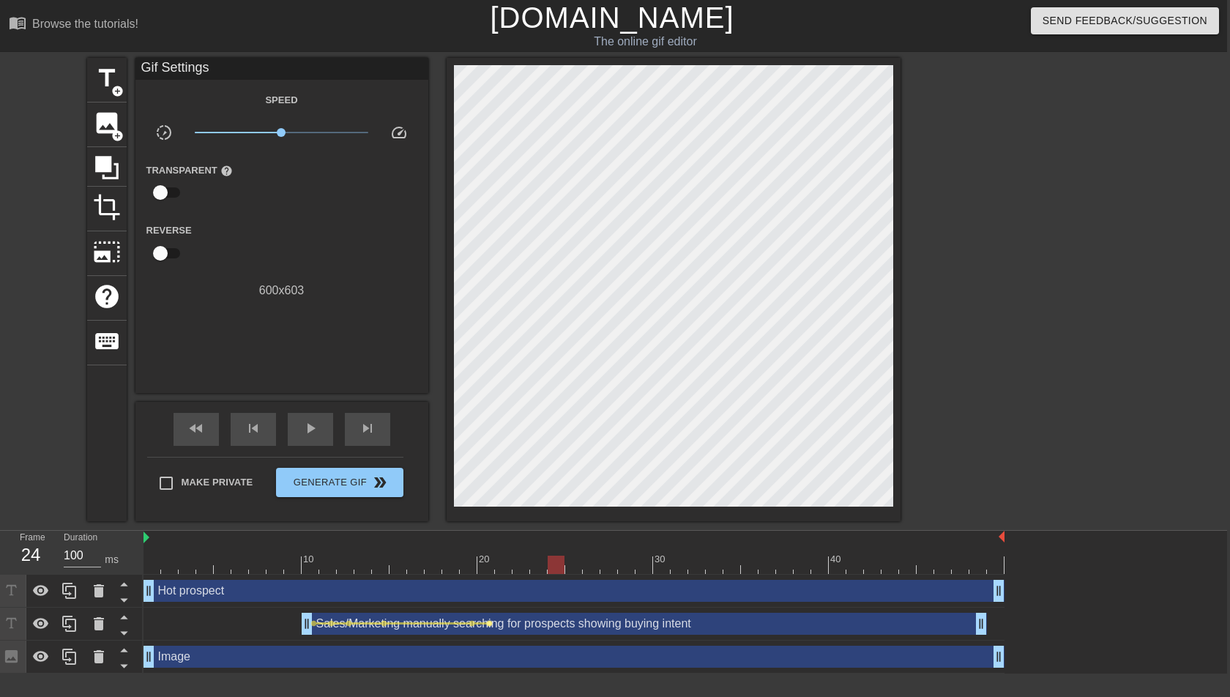
click at [486, 490] on span "lens" at bounding box center [489, 623] width 7 height 7
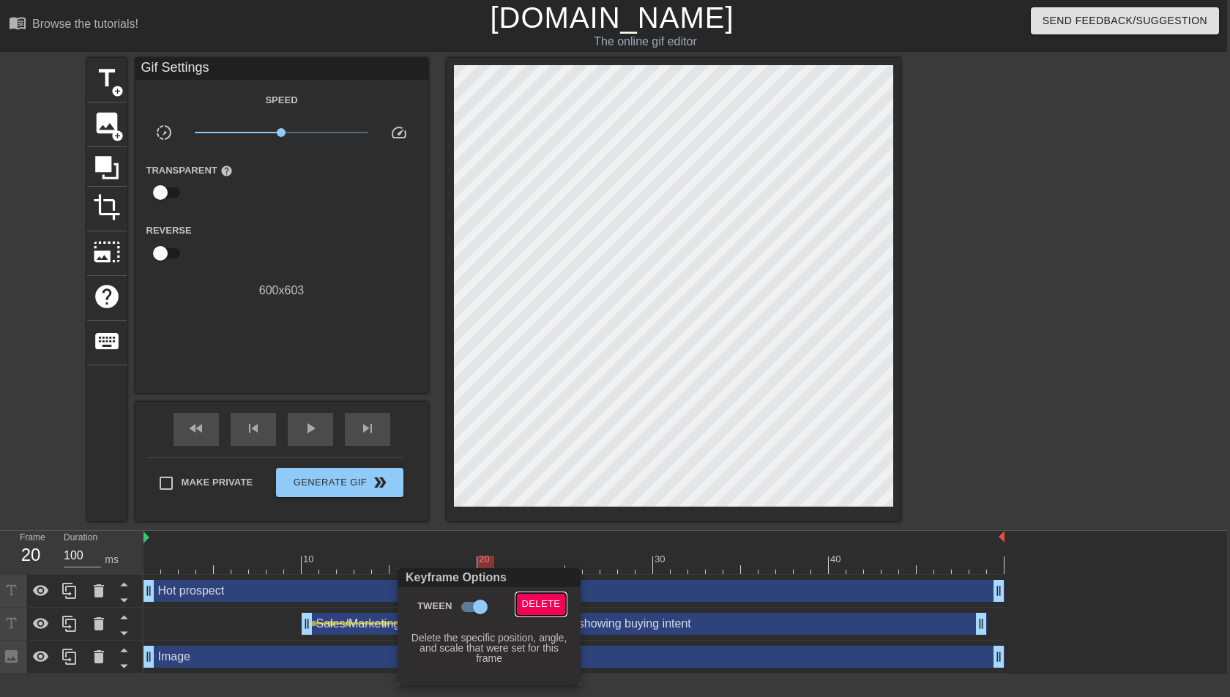
click at [542, 490] on span "Delete" at bounding box center [541, 604] width 39 height 17
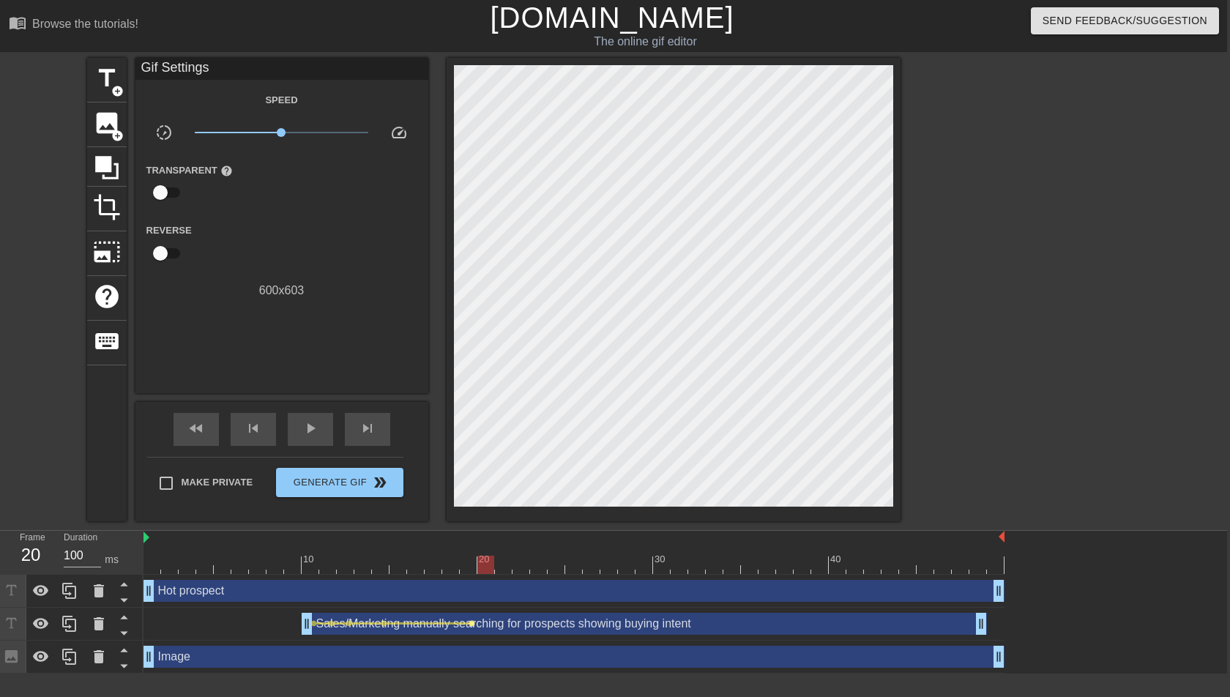
click at [471, 490] on span "lens" at bounding box center [472, 623] width 7 height 7
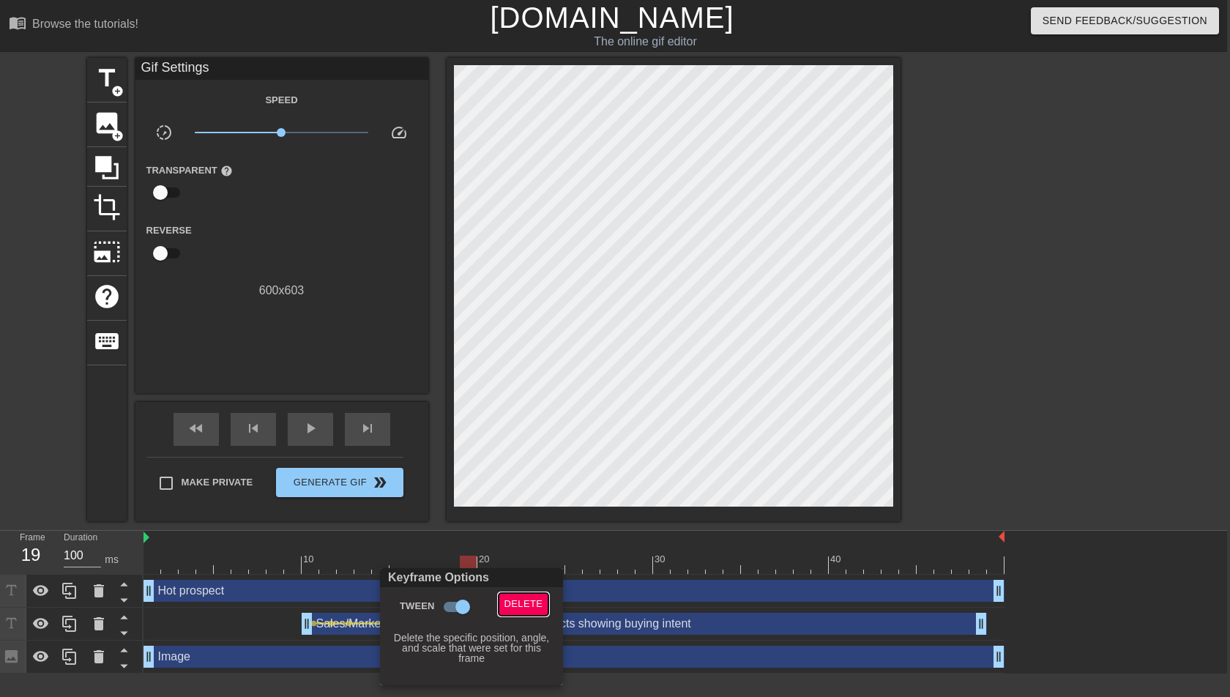
click at [529, 490] on span "Delete" at bounding box center [524, 604] width 39 height 17
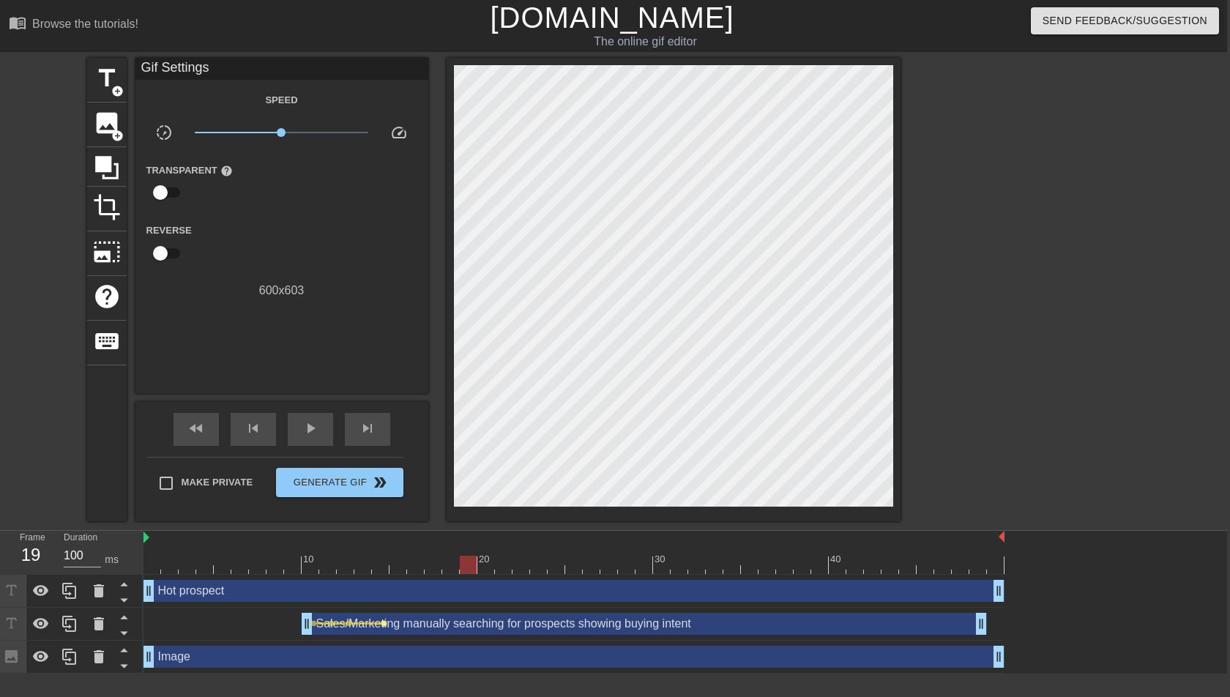
click at [384, 490] on span "lens" at bounding box center [384, 623] width 7 height 7
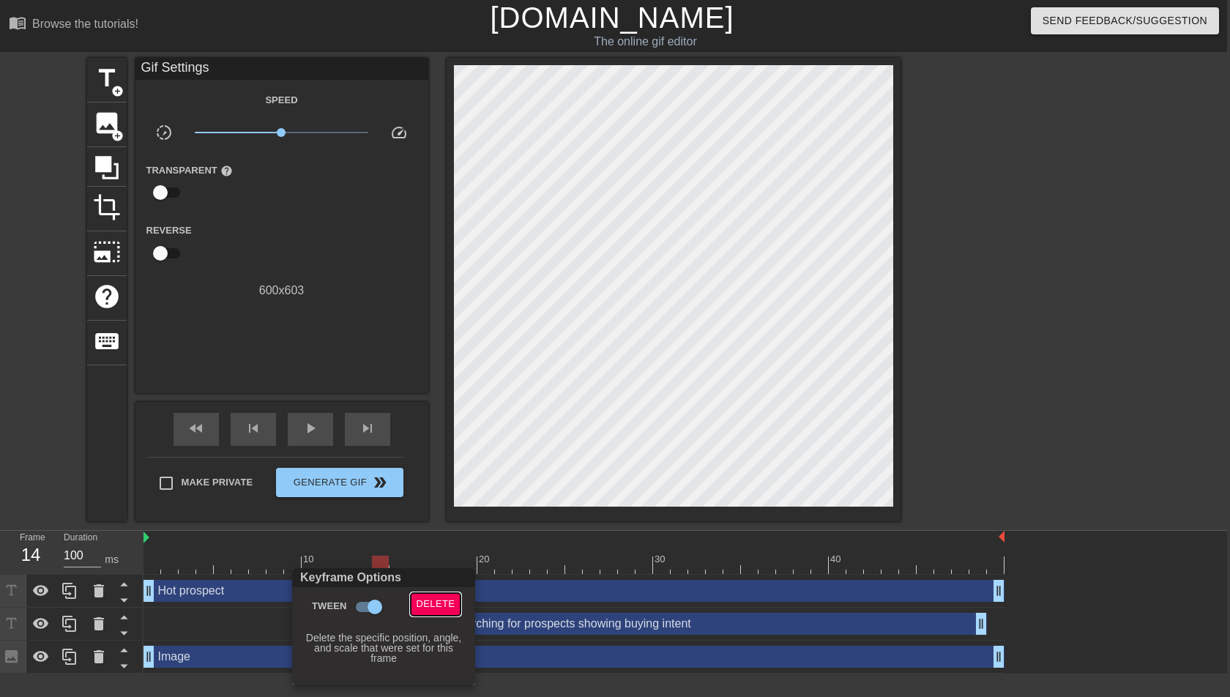
click at [441, 490] on span "Delete" at bounding box center [436, 604] width 39 height 17
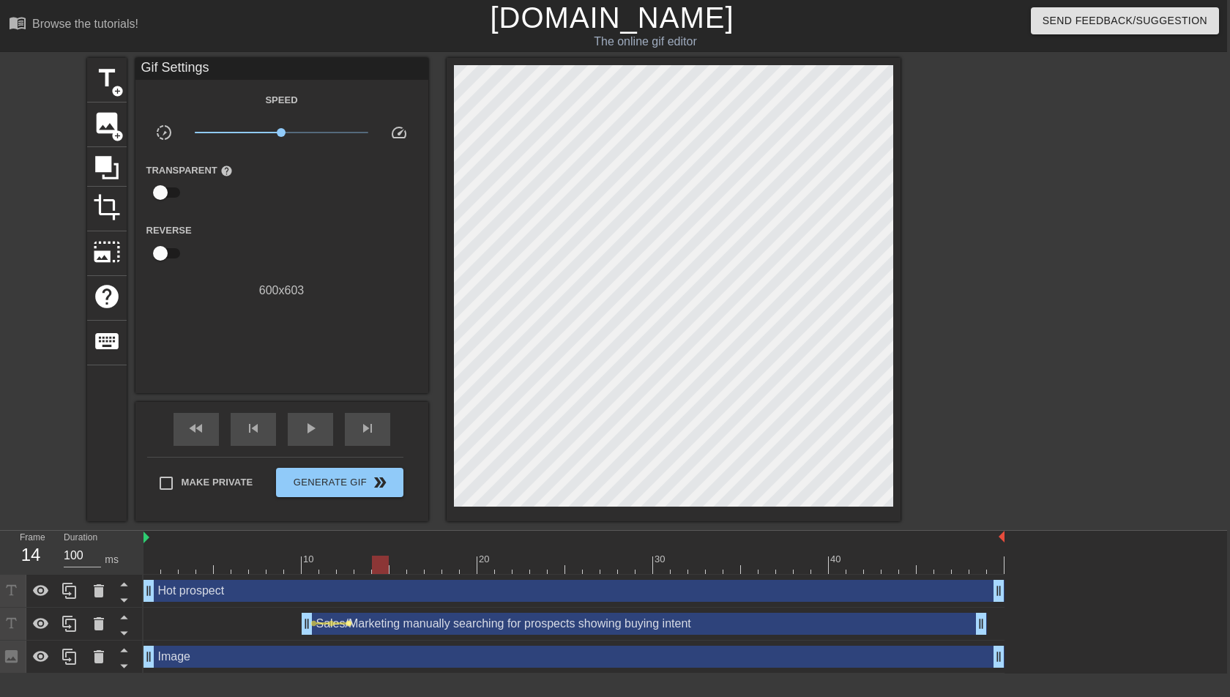
click at [348, 490] on span "lens" at bounding box center [349, 623] width 7 height 7
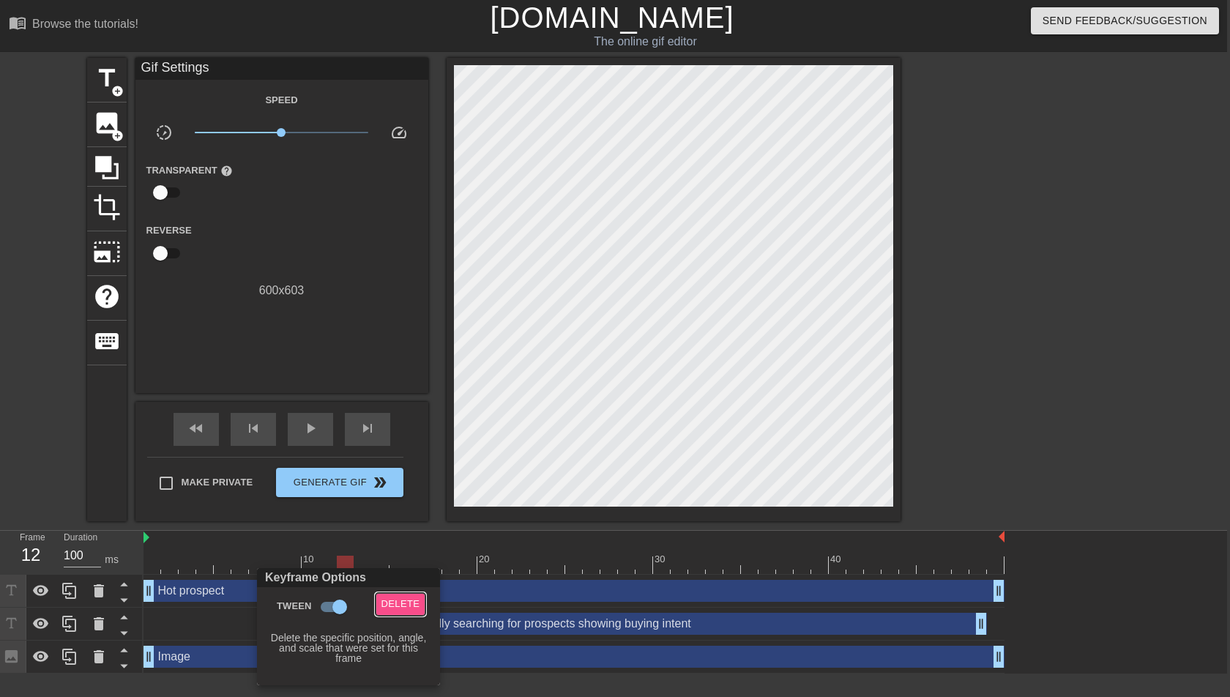
click at [419, 490] on span "Delete" at bounding box center [401, 604] width 39 height 17
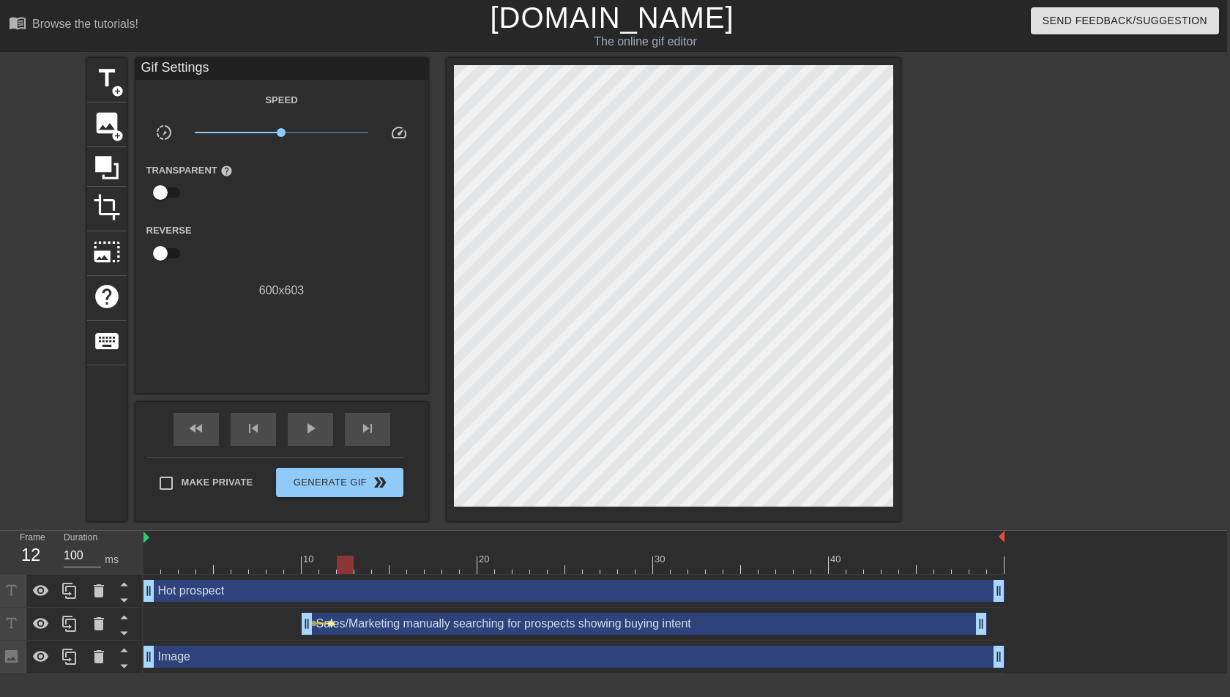
click at [332, 490] on span "lens" at bounding box center [331, 623] width 7 height 7
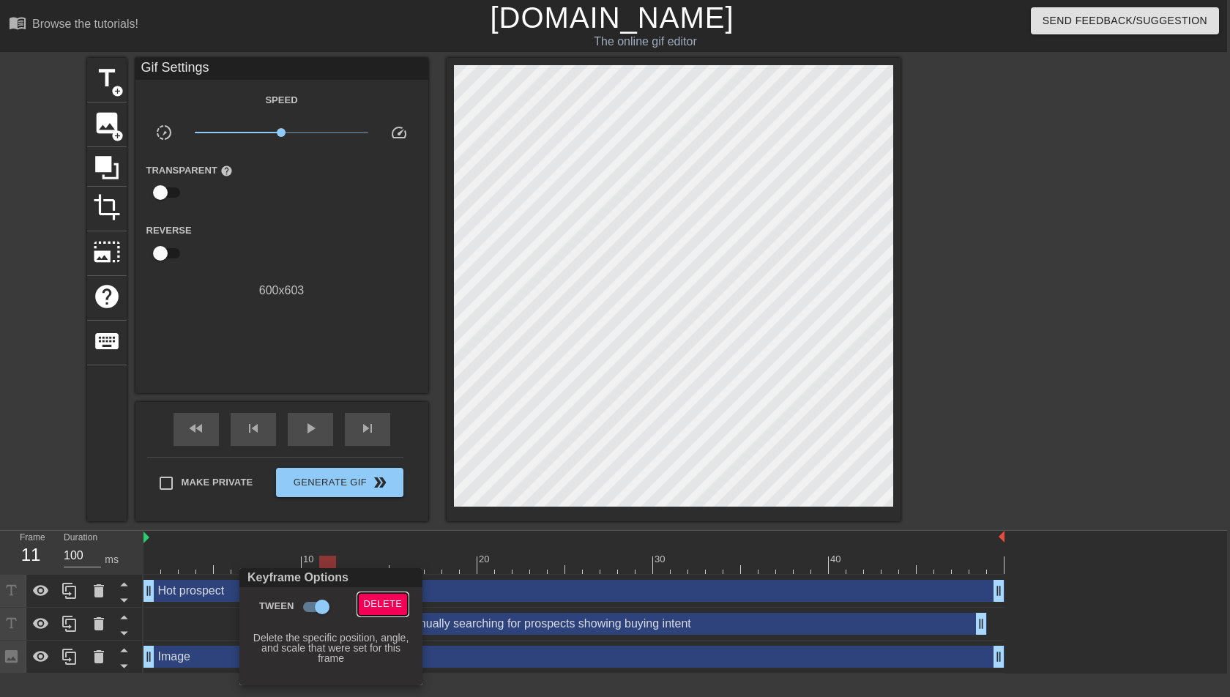
click at [377, 490] on span "Delete" at bounding box center [383, 604] width 39 height 17
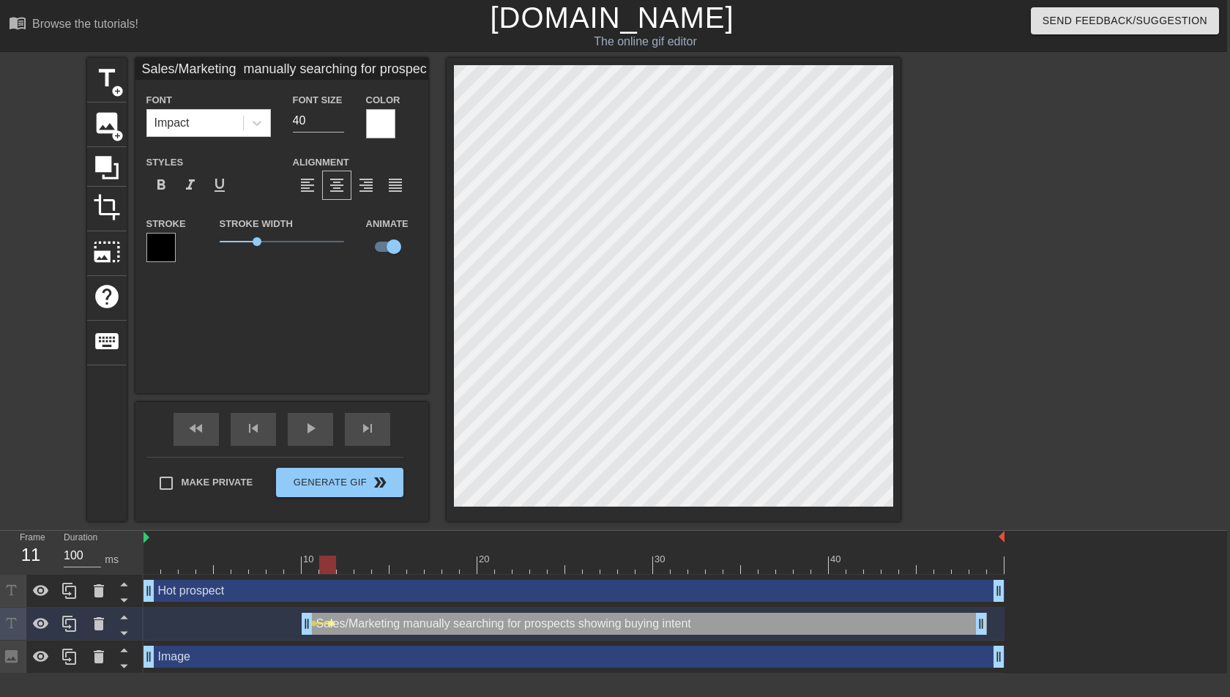
click at [328, 490] on span "lens" at bounding box center [331, 623] width 7 height 7
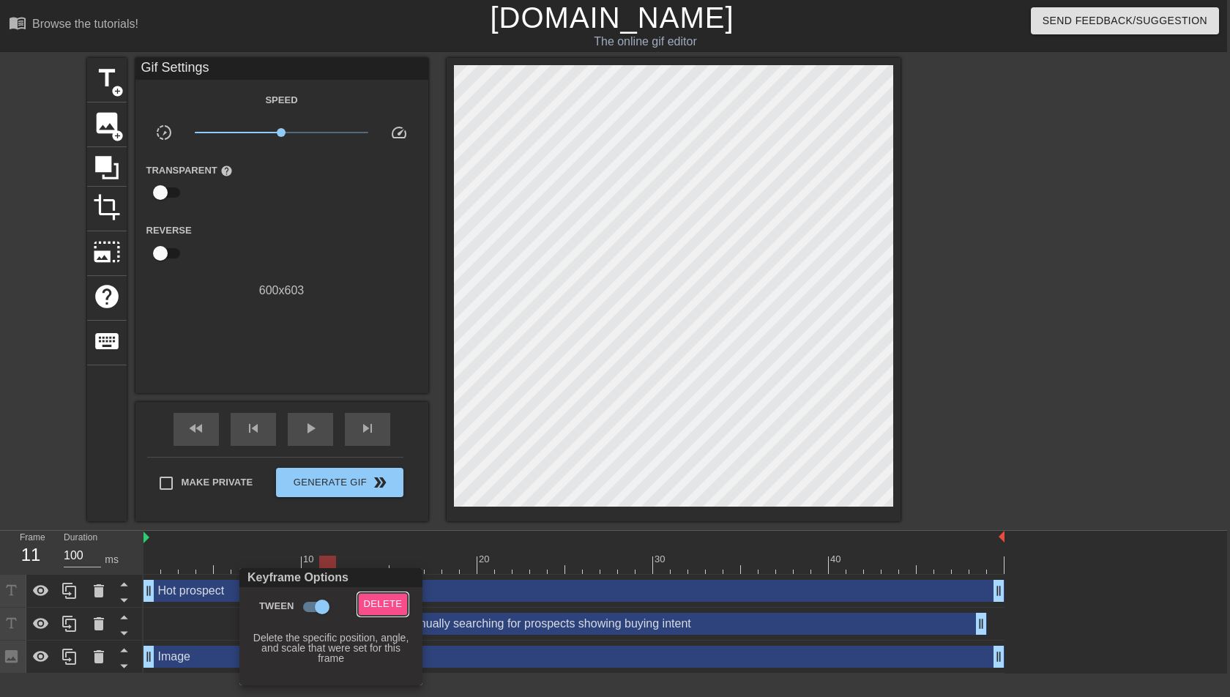
click at [371, 490] on span "Delete" at bounding box center [383, 604] width 39 height 17
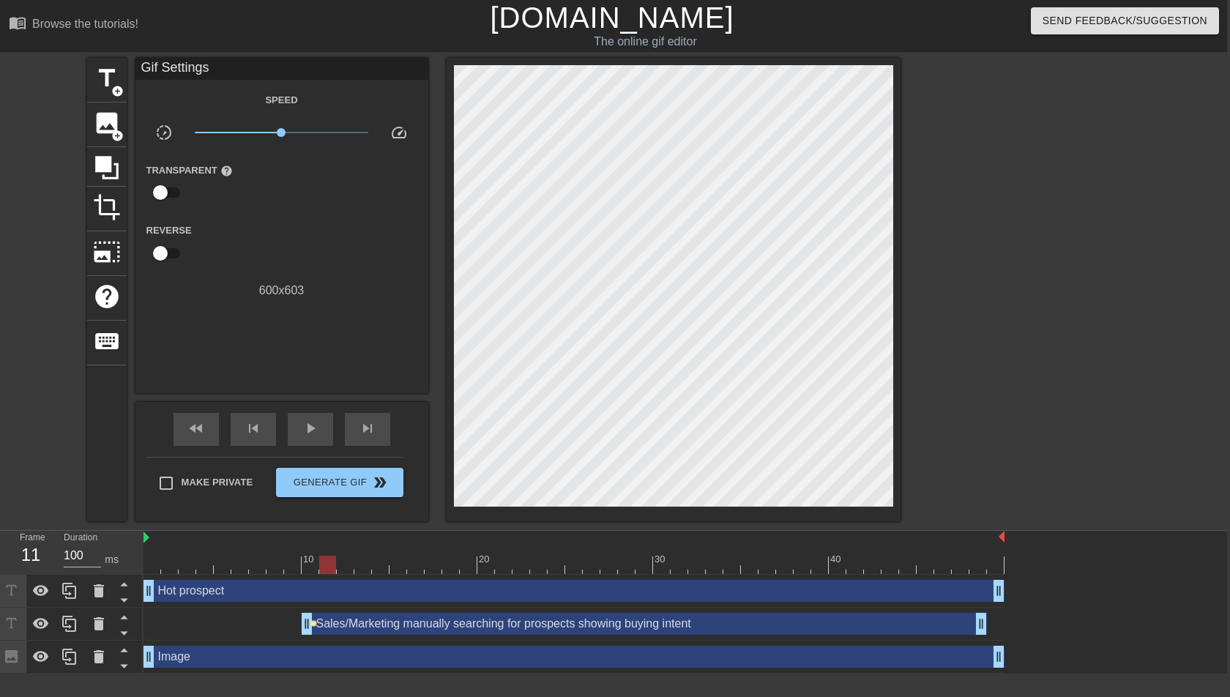
click at [312, 490] on span "lens" at bounding box center [314, 623] width 7 height 7
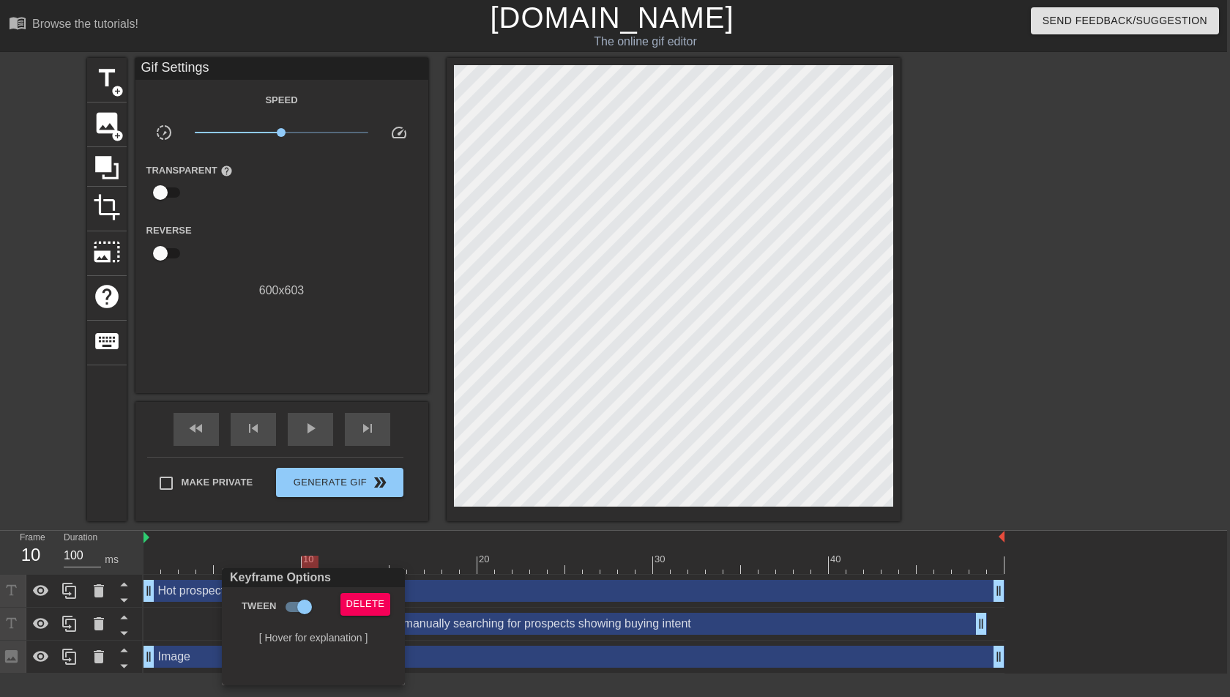
click at [314, 490] on div at bounding box center [615, 348] width 1230 height 697
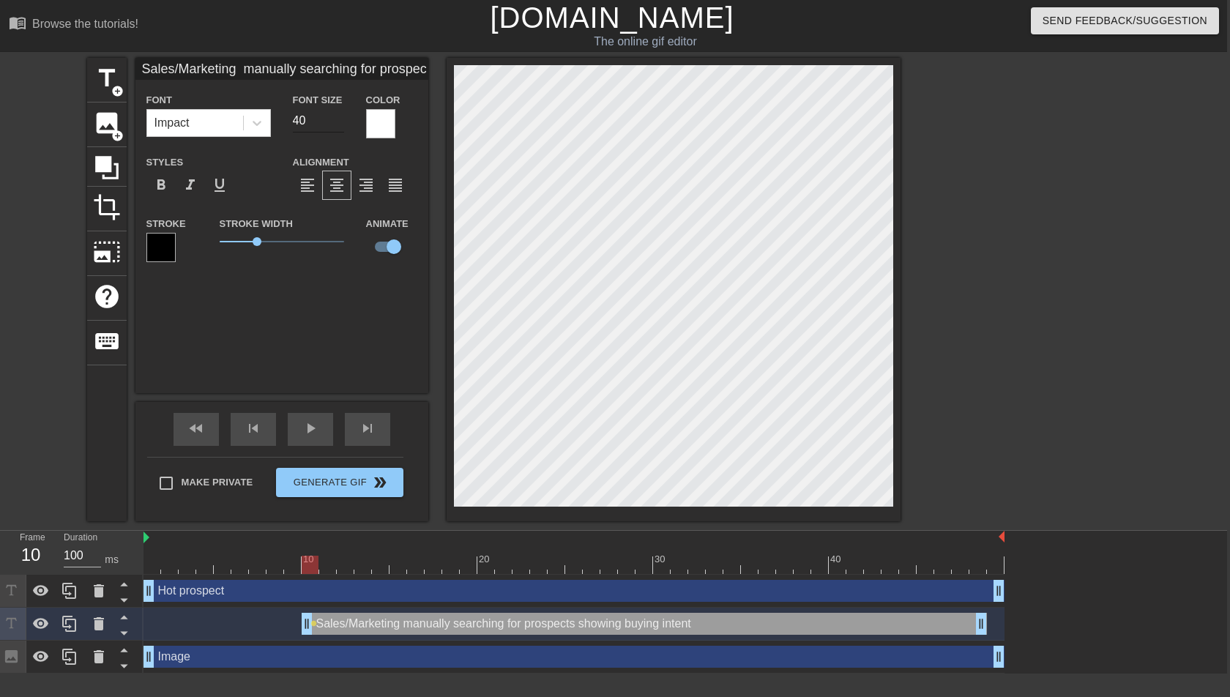
click at [305, 118] on input "40" at bounding box center [318, 120] width 51 height 23
drag, startPoint x: 310, startPoint y: 120, endPoint x: 282, endPoint y: 120, distance: 27.8
click at [283, 120] on div "Font Size 40" at bounding box center [318, 115] width 73 height 48
drag, startPoint x: 327, startPoint y: 564, endPoint x: 346, endPoint y: 565, distance: 19.8
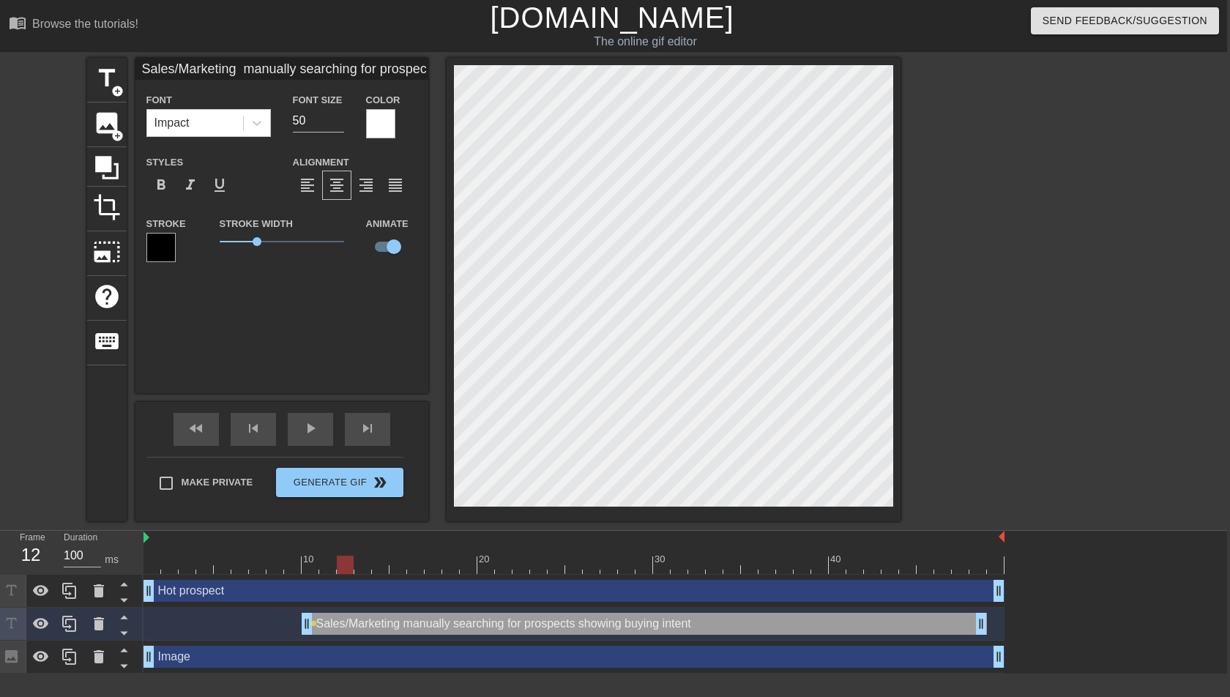
click at [346, 490] on div at bounding box center [574, 565] width 861 height 18
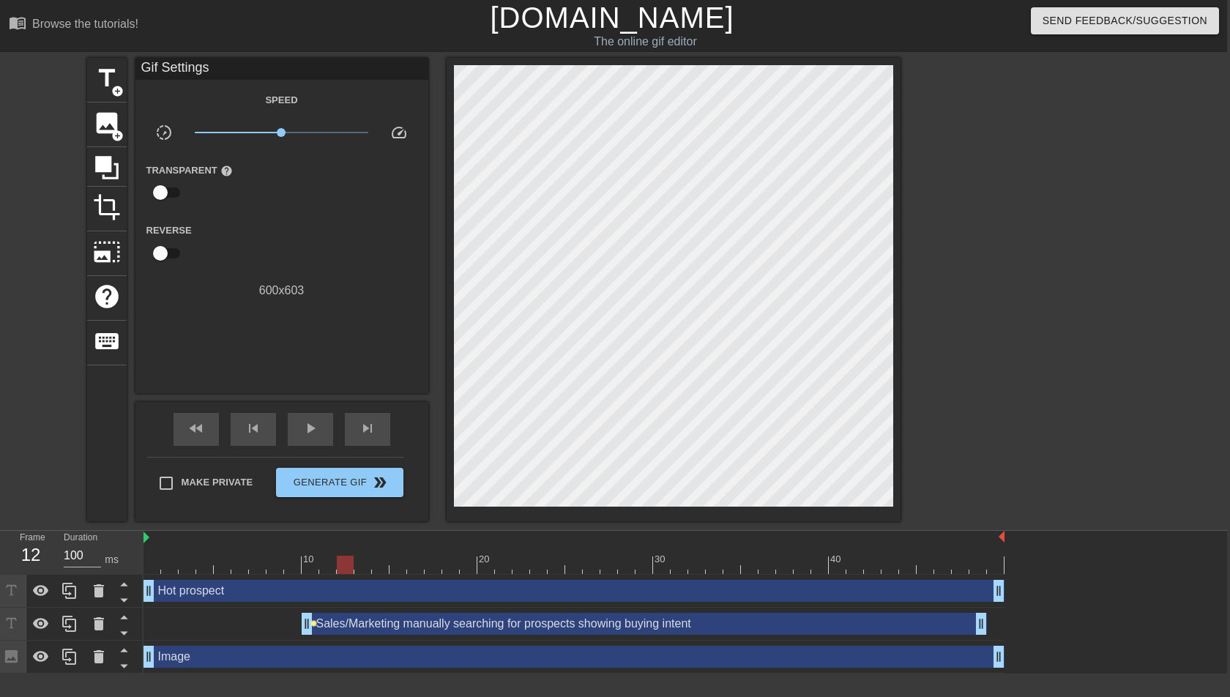
click at [313, 490] on span "lens" at bounding box center [314, 623] width 7 height 7
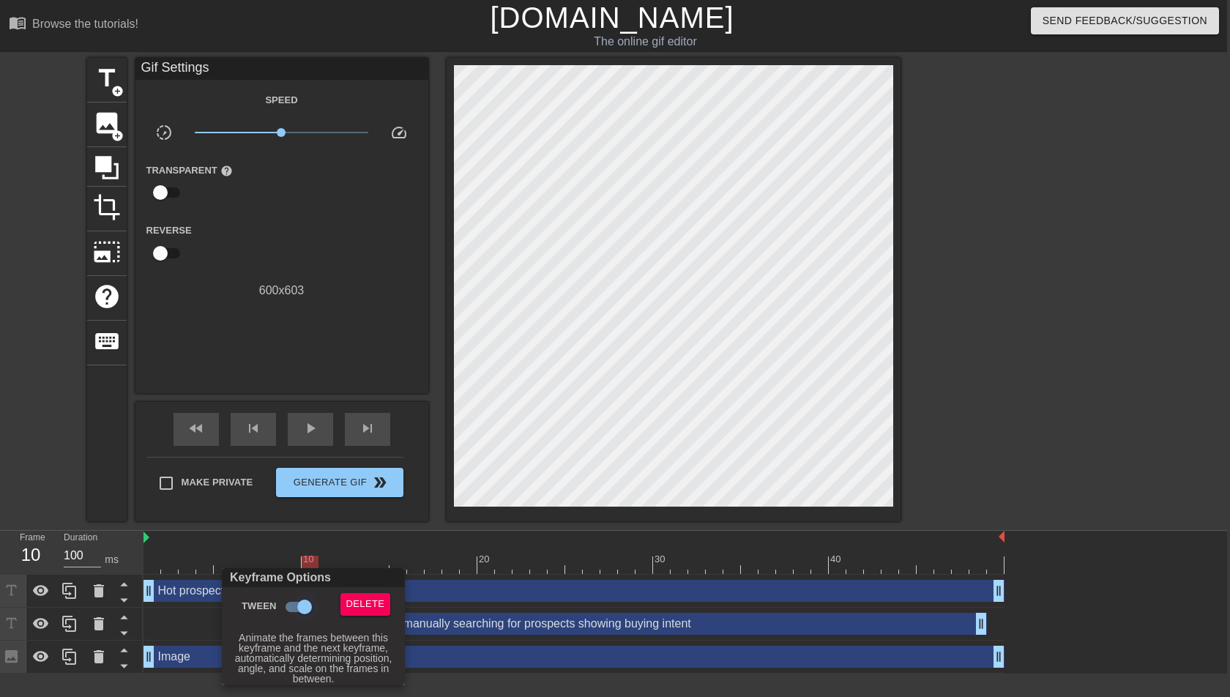
click at [305, 490] on input "Tween" at bounding box center [304, 607] width 83 height 28
click at [388, 490] on div at bounding box center [615, 348] width 1230 height 697
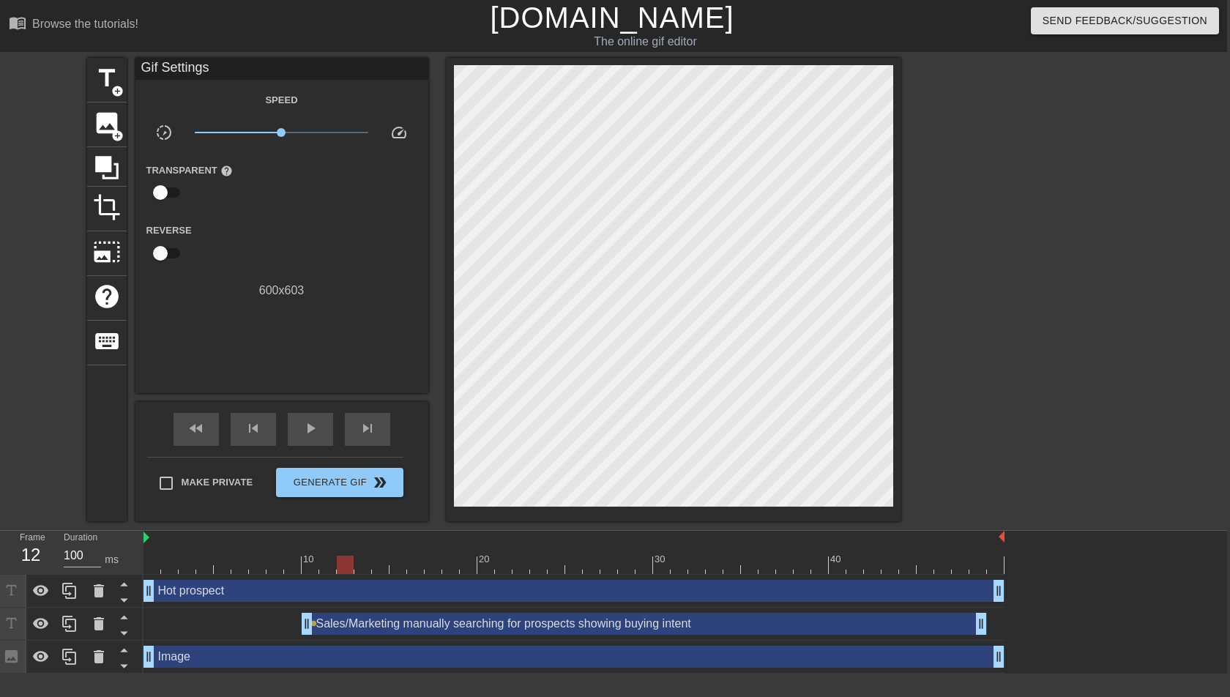
drag, startPoint x: 330, startPoint y: 565, endPoint x: 344, endPoint y: 565, distance: 13.9
click at [344, 490] on div at bounding box center [574, 565] width 861 height 18
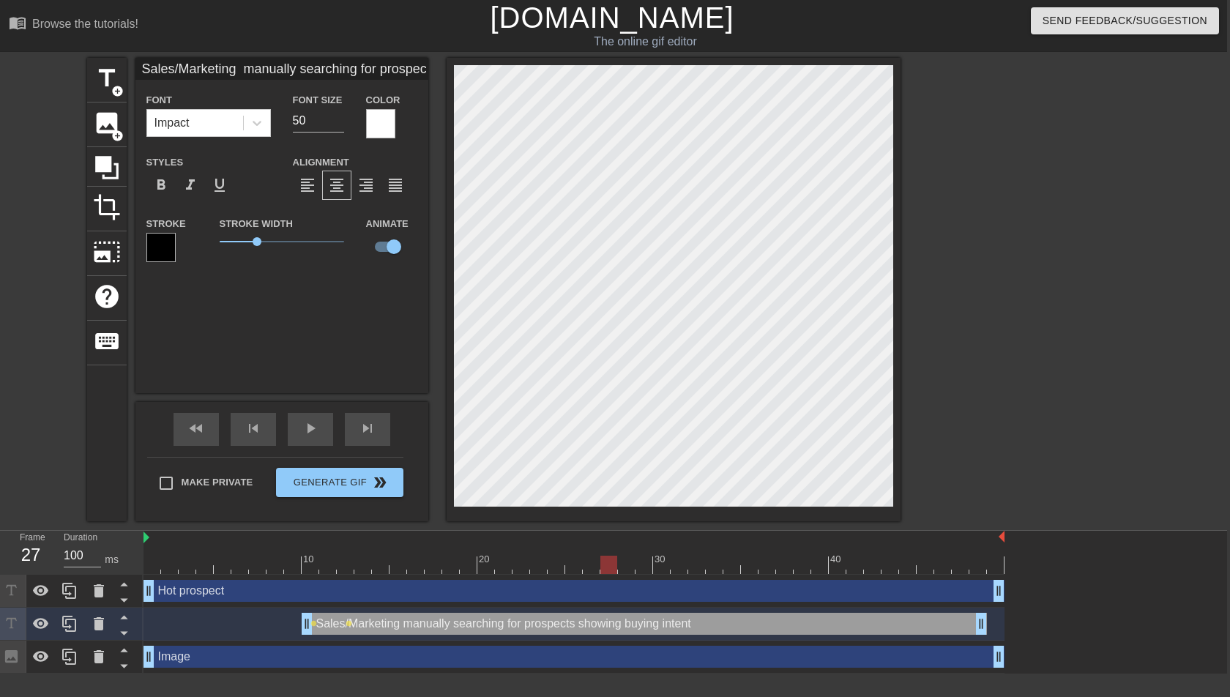
drag, startPoint x: 367, startPoint y: 565, endPoint x: 607, endPoint y: 557, distance: 240.3
click at [607, 490] on div at bounding box center [574, 565] width 861 height 18
drag, startPoint x: 632, startPoint y: 562, endPoint x: 732, endPoint y: 570, distance: 99.9
click at [732, 490] on div at bounding box center [574, 565] width 861 height 18
drag, startPoint x: 754, startPoint y: 573, endPoint x: 943, endPoint y: 551, distance: 189.4
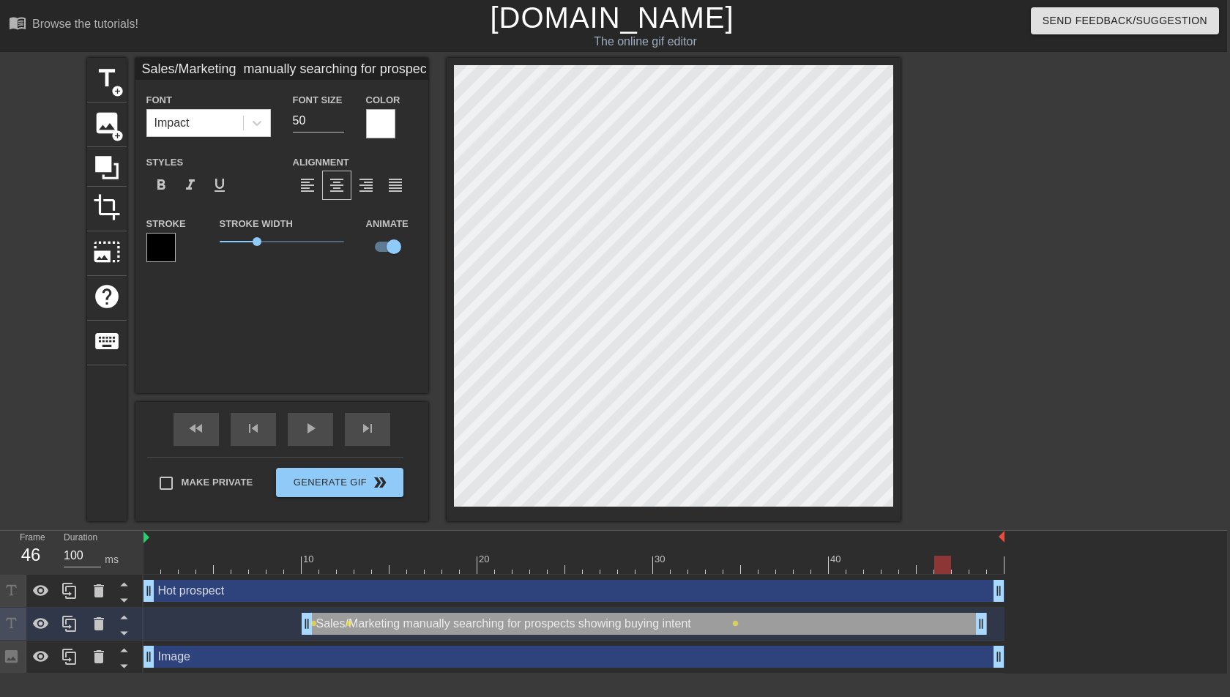
click at [943, 490] on div "10 20 30 40" at bounding box center [574, 552] width 861 height 43
click at [963, 490] on div at bounding box center [574, 565] width 861 height 18
drag, startPoint x: 983, startPoint y: 624, endPoint x: 954, endPoint y: 627, distance: 29.4
click at [954, 490] on div "Sales/Marketing manually searching for prospects showing buying intent drag_han…" at bounding box center [574, 624] width 861 height 22
click at [318, 490] on div "Hot prospect drag_handle drag_handle" at bounding box center [574, 591] width 861 height 33
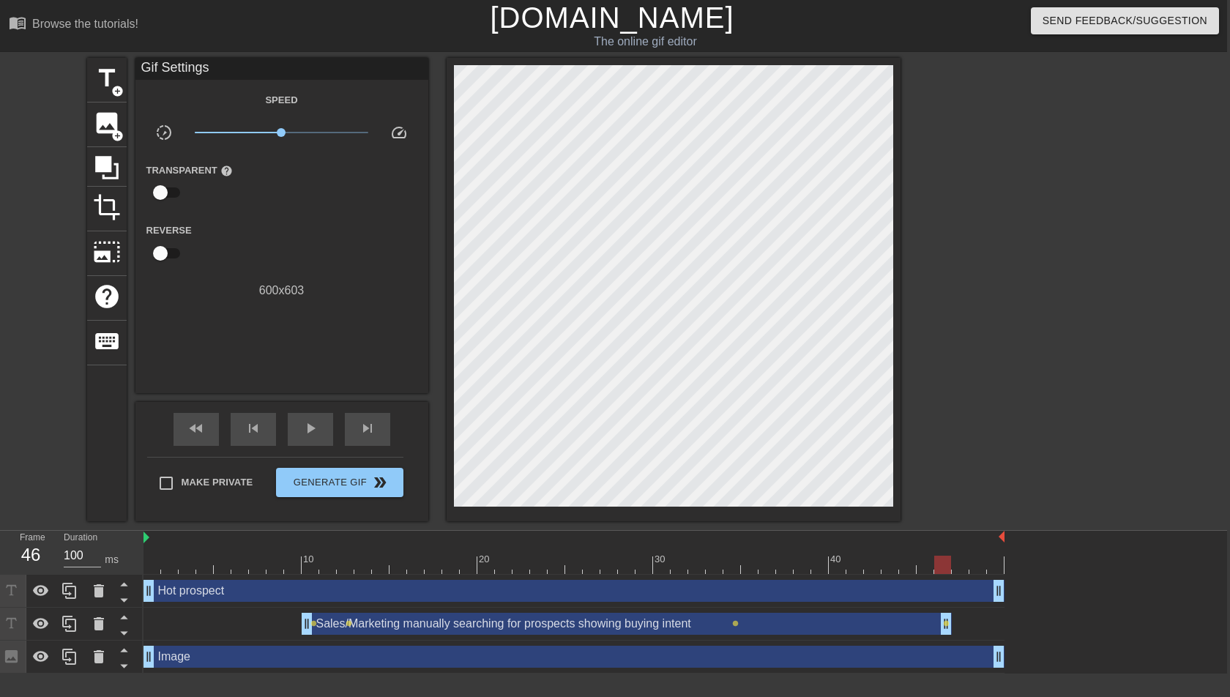
click at [312, 490] on div at bounding box center [574, 565] width 861 height 18
click at [314, 490] on span "lens" at bounding box center [314, 623] width 7 height 7
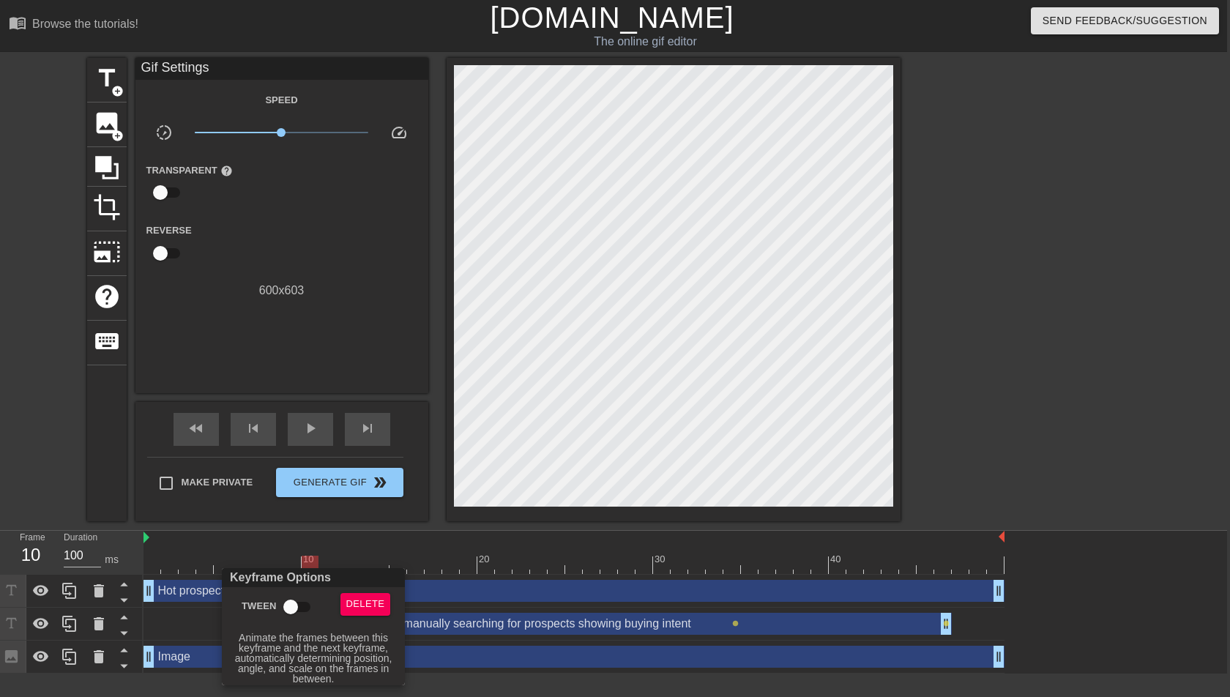
click at [296, 490] on input "Tween" at bounding box center [290, 607] width 83 height 28
click at [371, 490] on div "Keyframe Options" at bounding box center [313, 577] width 189 height 19
click at [374, 490] on div at bounding box center [615, 348] width 1230 height 697
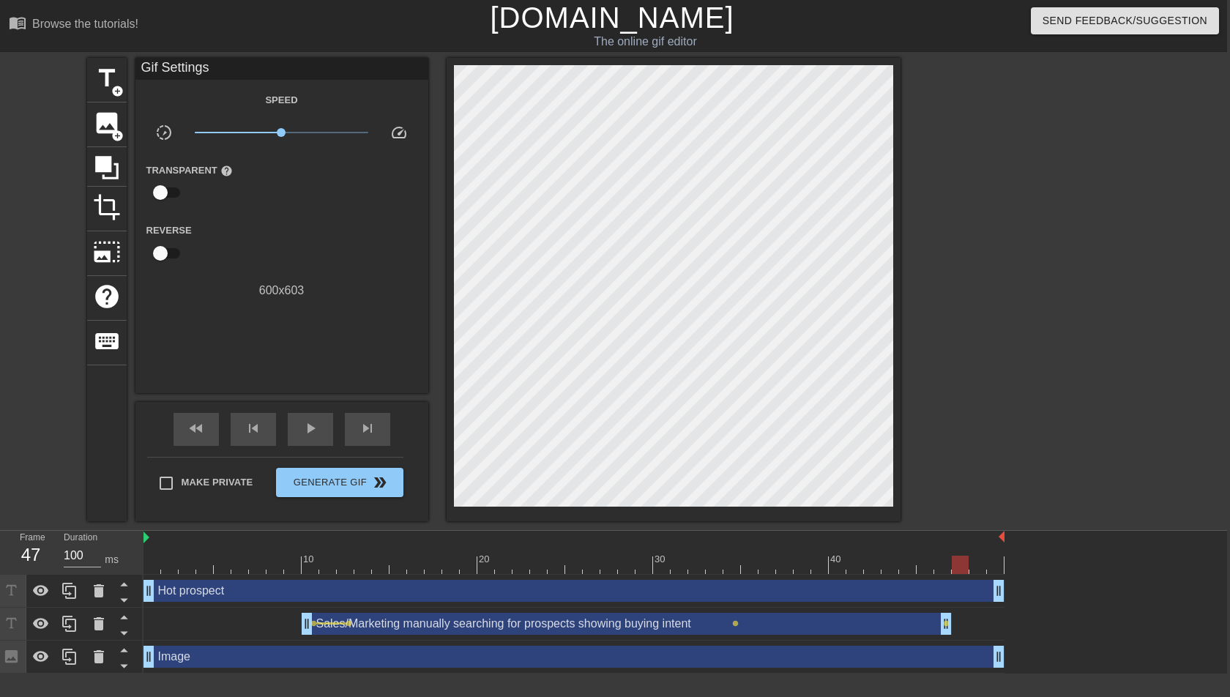
click at [750, 490] on div "Hot prospect drag_handle drag_handle" at bounding box center [574, 591] width 861 height 33
drag, startPoint x: 727, startPoint y: 571, endPoint x: 996, endPoint y: 555, distance: 269.3
click at [996, 490] on div at bounding box center [574, 565] width 861 height 18
click at [152, 490] on div at bounding box center [574, 565] width 861 height 18
click at [324, 487] on span "Generate Gif double_arrow" at bounding box center [339, 483] width 115 height 18
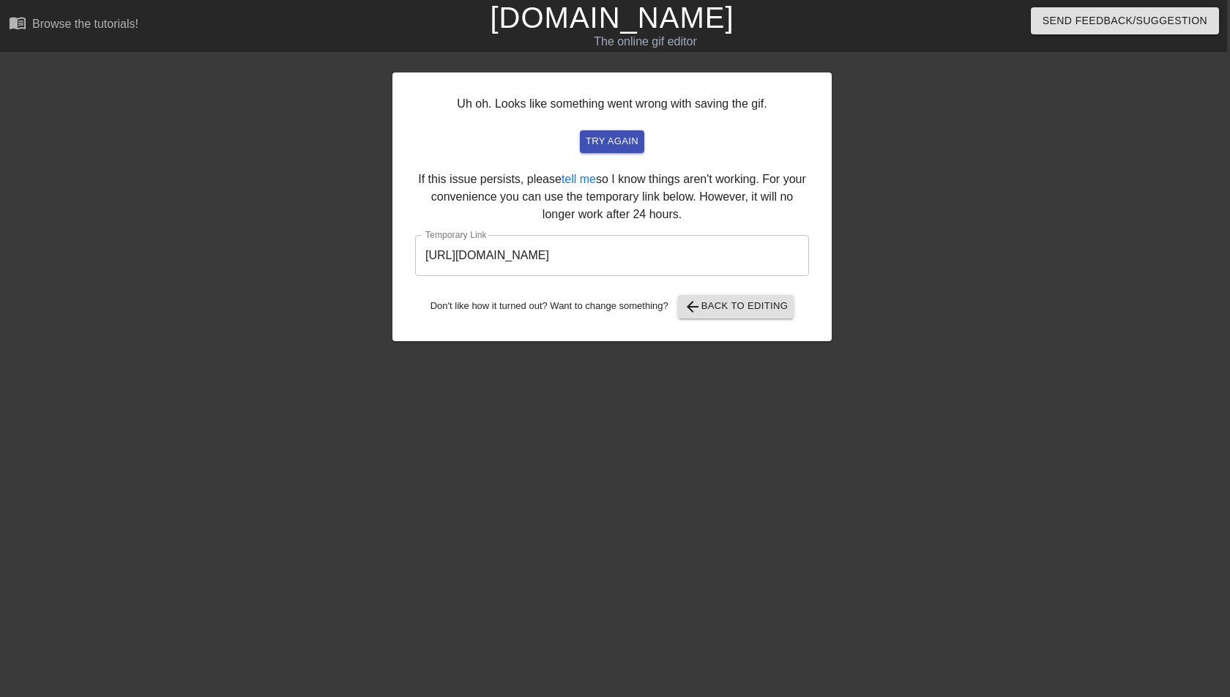
click at [705, 257] on input "[URL][DOMAIN_NAME]" at bounding box center [612, 255] width 394 height 41
